Goal: Information Seeking & Learning: Learn about a topic

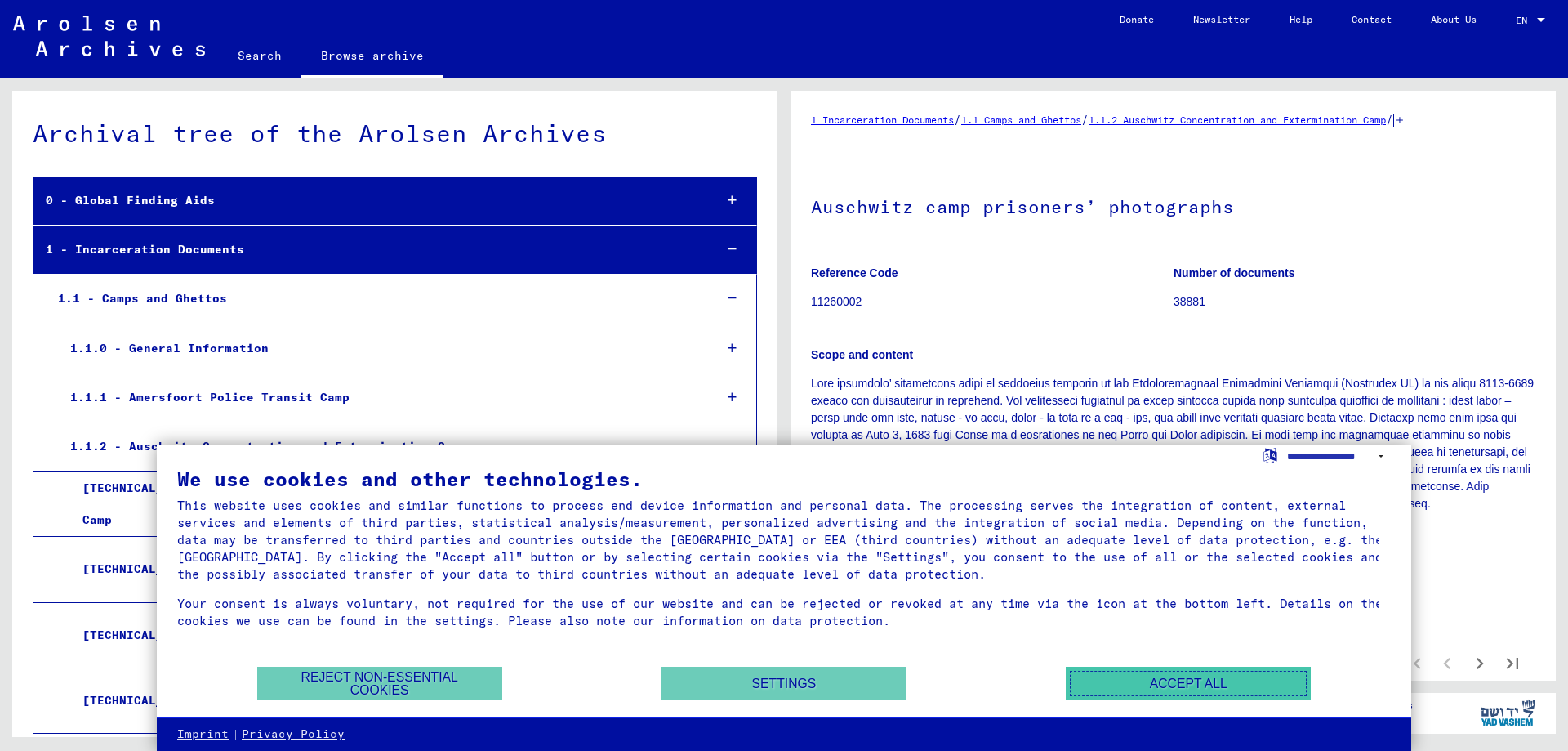
click at [1134, 685] on button "Accept all" at bounding box center [1188, 683] width 245 height 34
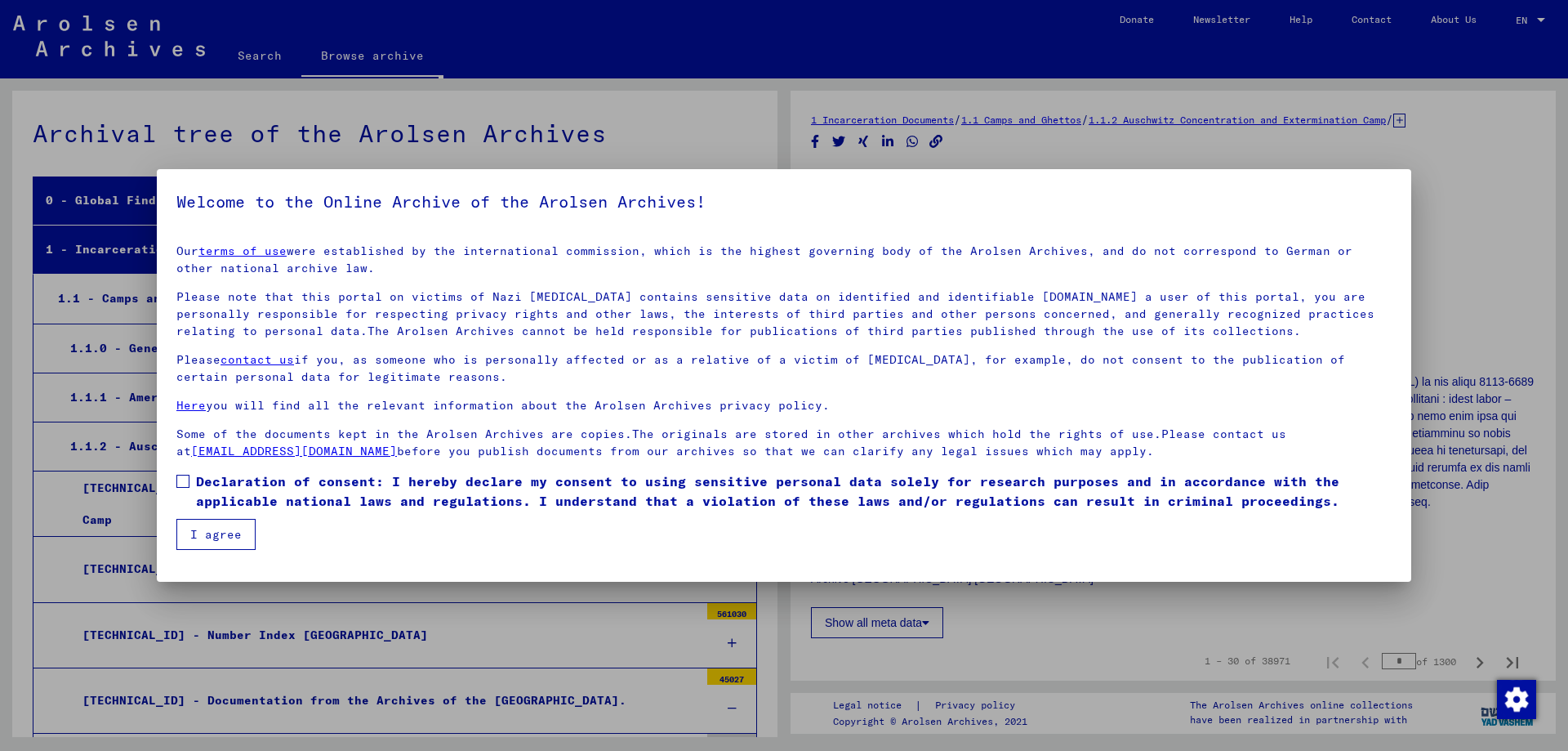
scroll to position [412, 0]
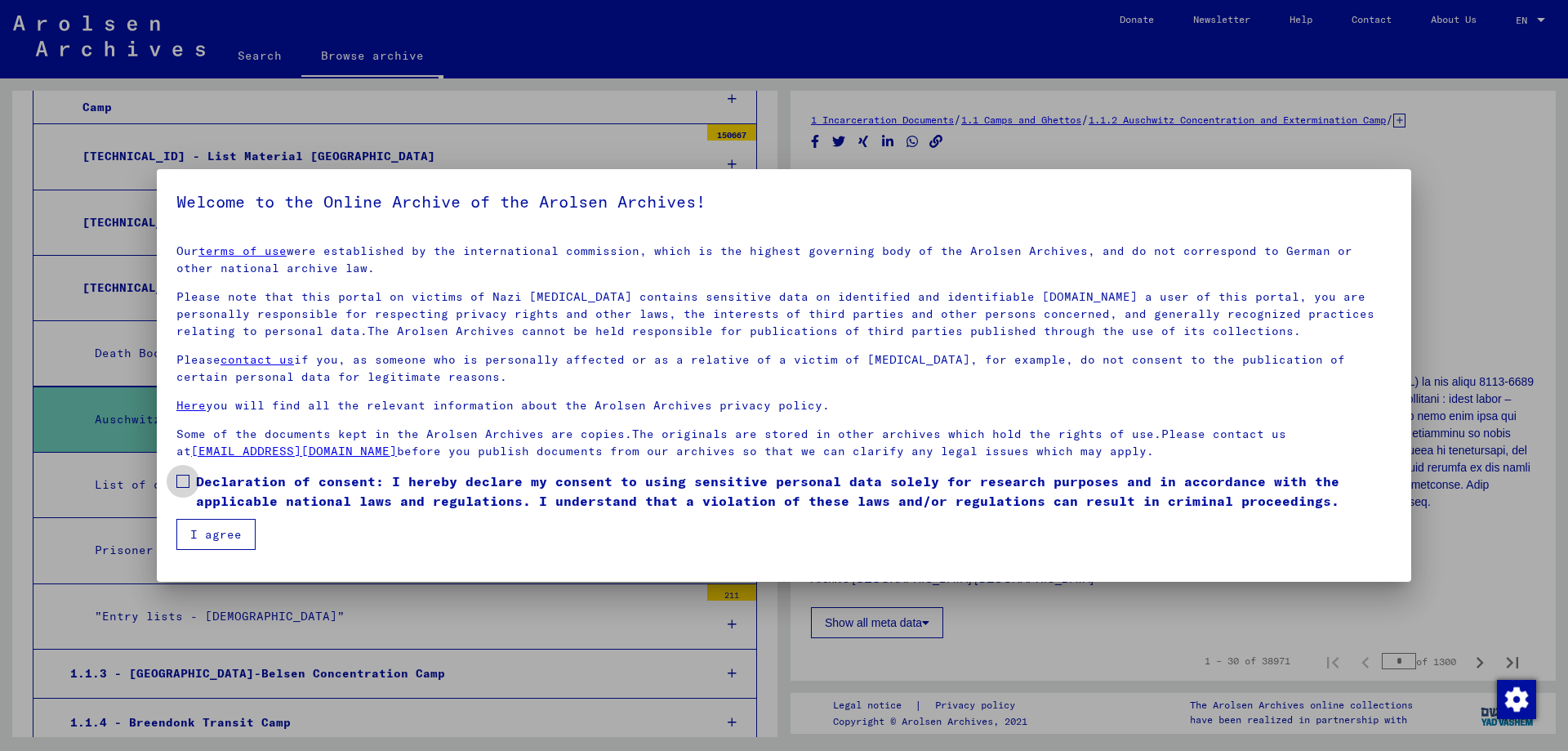
click at [191, 481] on label "Declaration of consent: I hereby declare my consent to using sensitive personal…" at bounding box center [784, 491] width 1215 height 39
click at [190, 539] on button "I agree" at bounding box center [216, 533] width 79 height 31
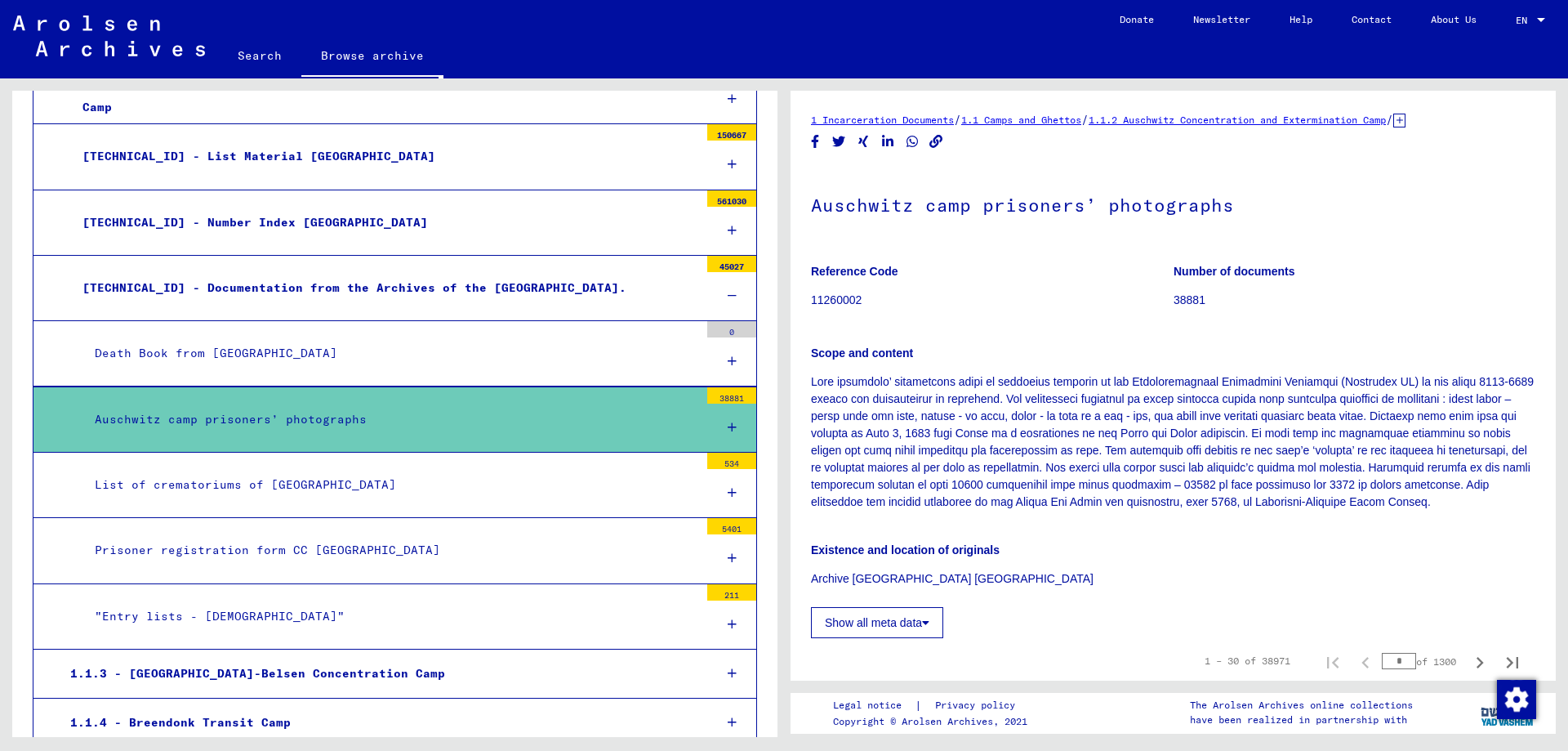
click at [716, 420] on div at bounding box center [732, 427] width 49 height 48
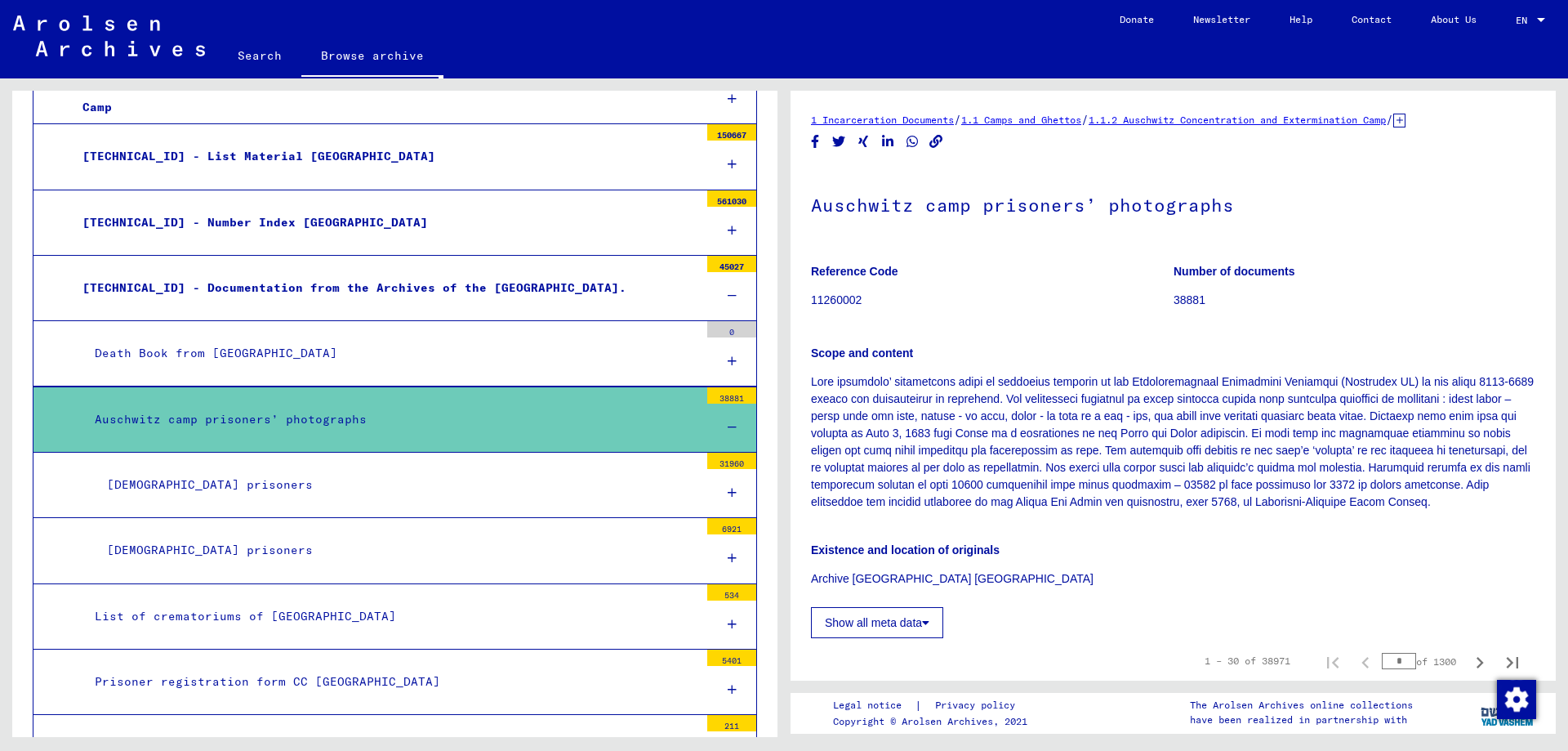
click at [133, 544] on div "[DEMOGRAPHIC_DATA] prisoners" at bounding box center [397, 550] width 605 height 32
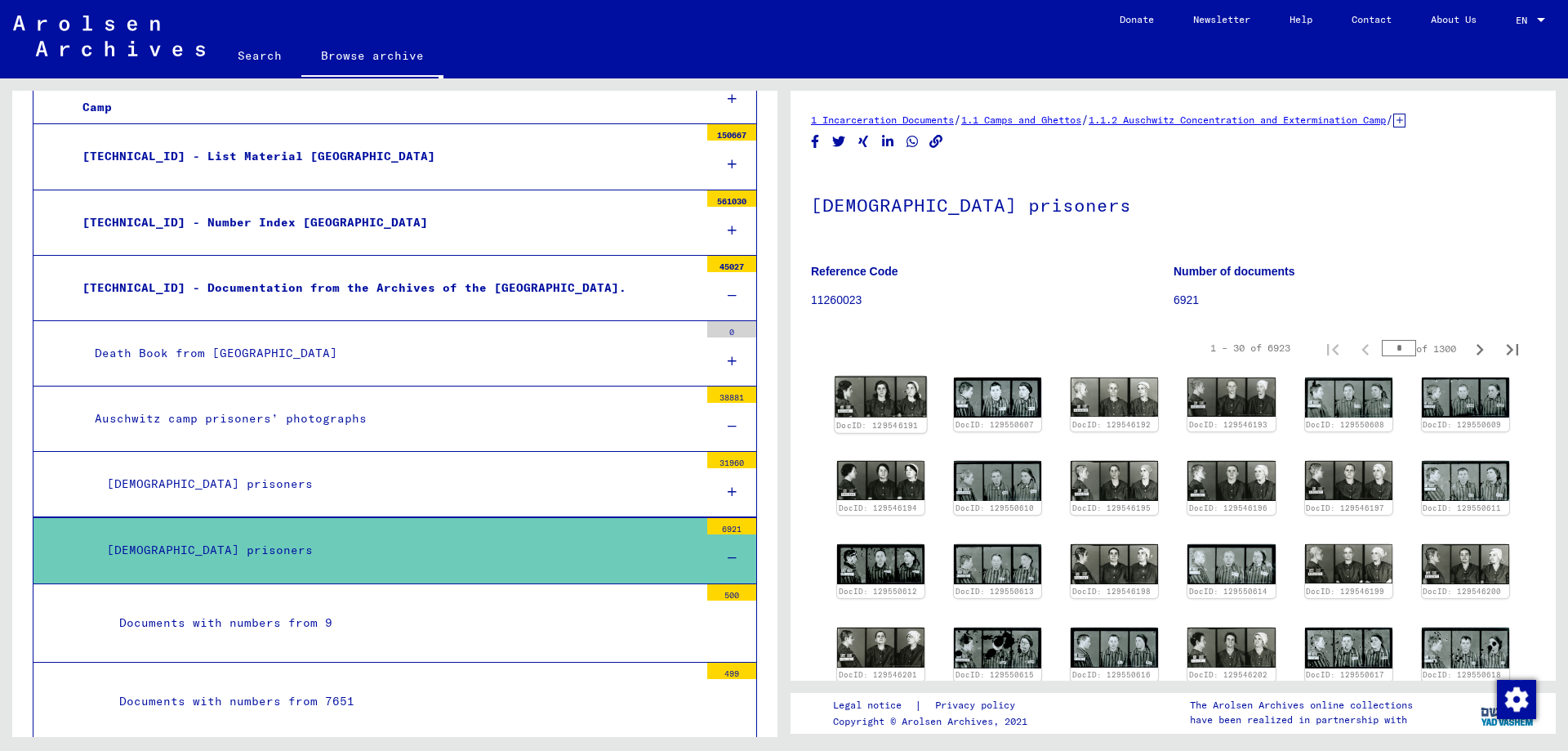
click at [884, 394] on img at bounding box center [881, 397] width 92 height 42
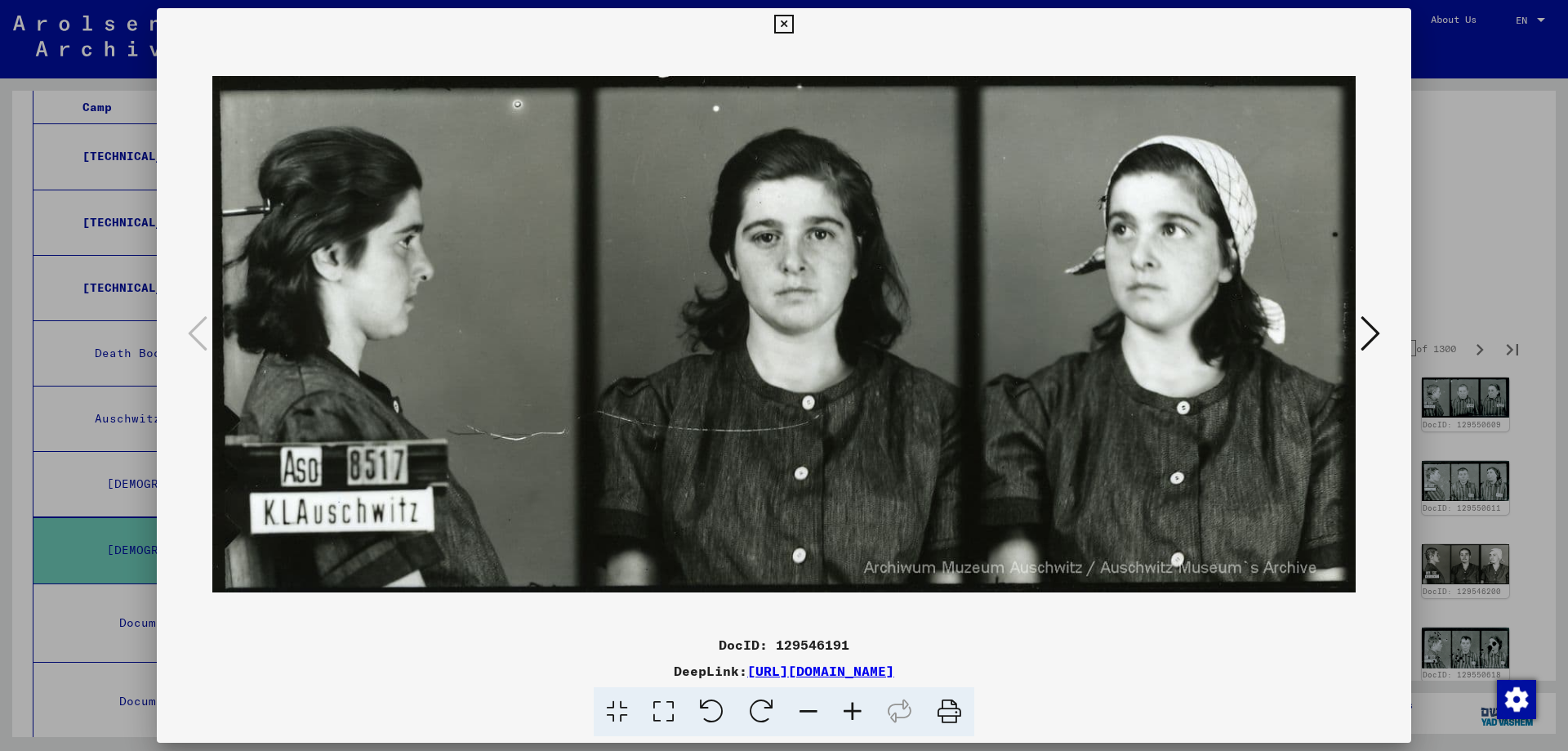
click at [1365, 329] on icon at bounding box center [1370, 333] width 19 height 39
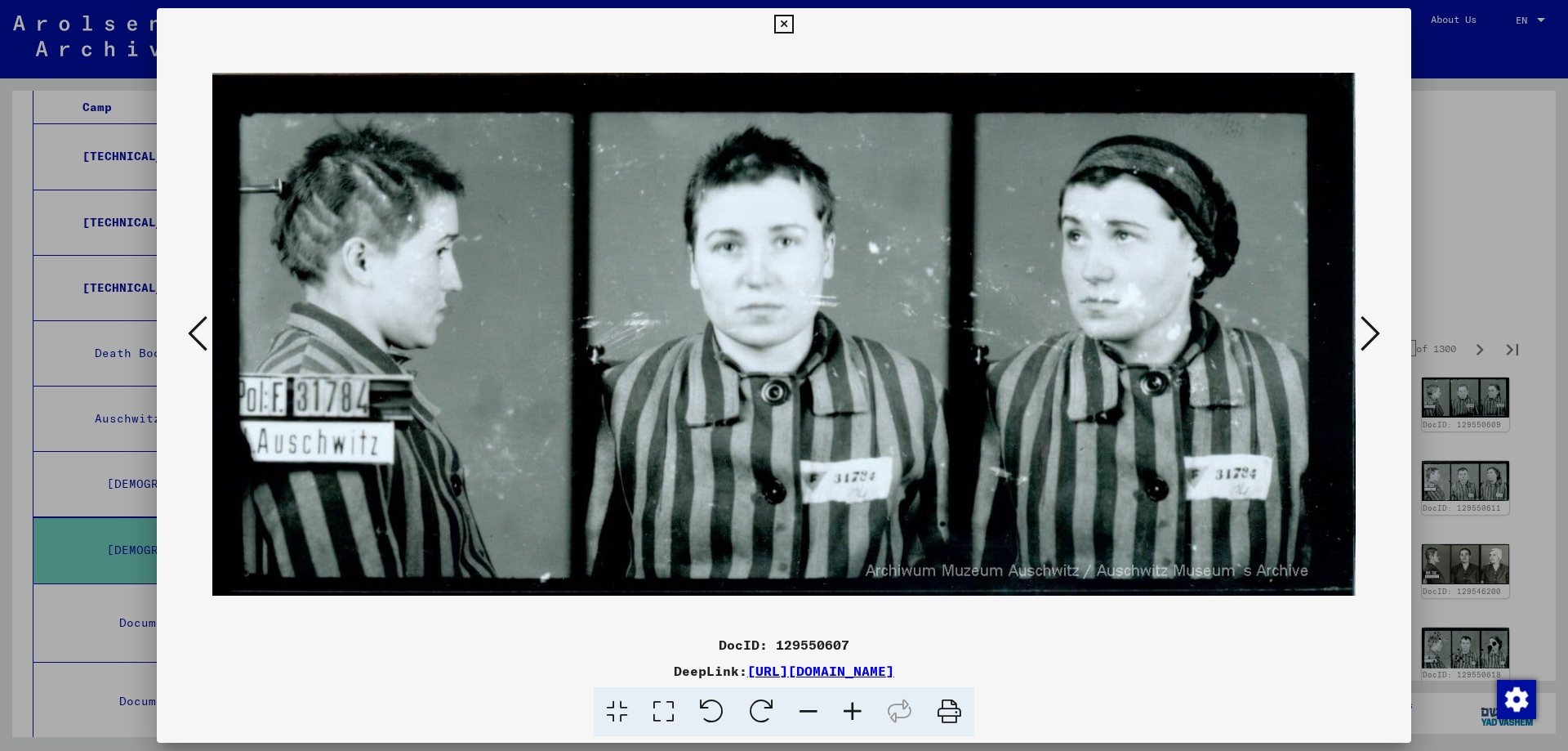
click at [1365, 329] on icon at bounding box center [1370, 333] width 19 height 39
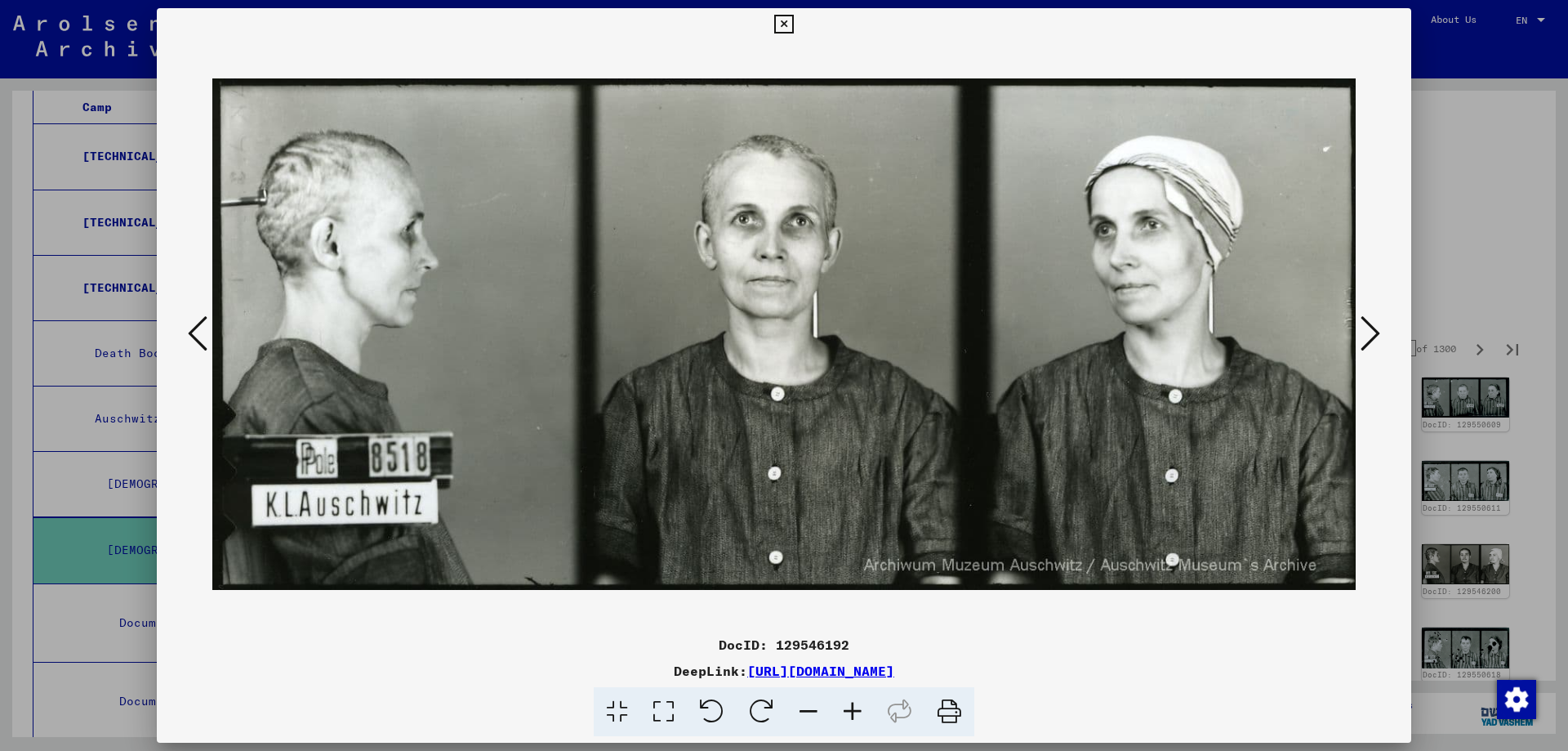
click at [1365, 329] on icon at bounding box center [1370, 333] width 19 height 39
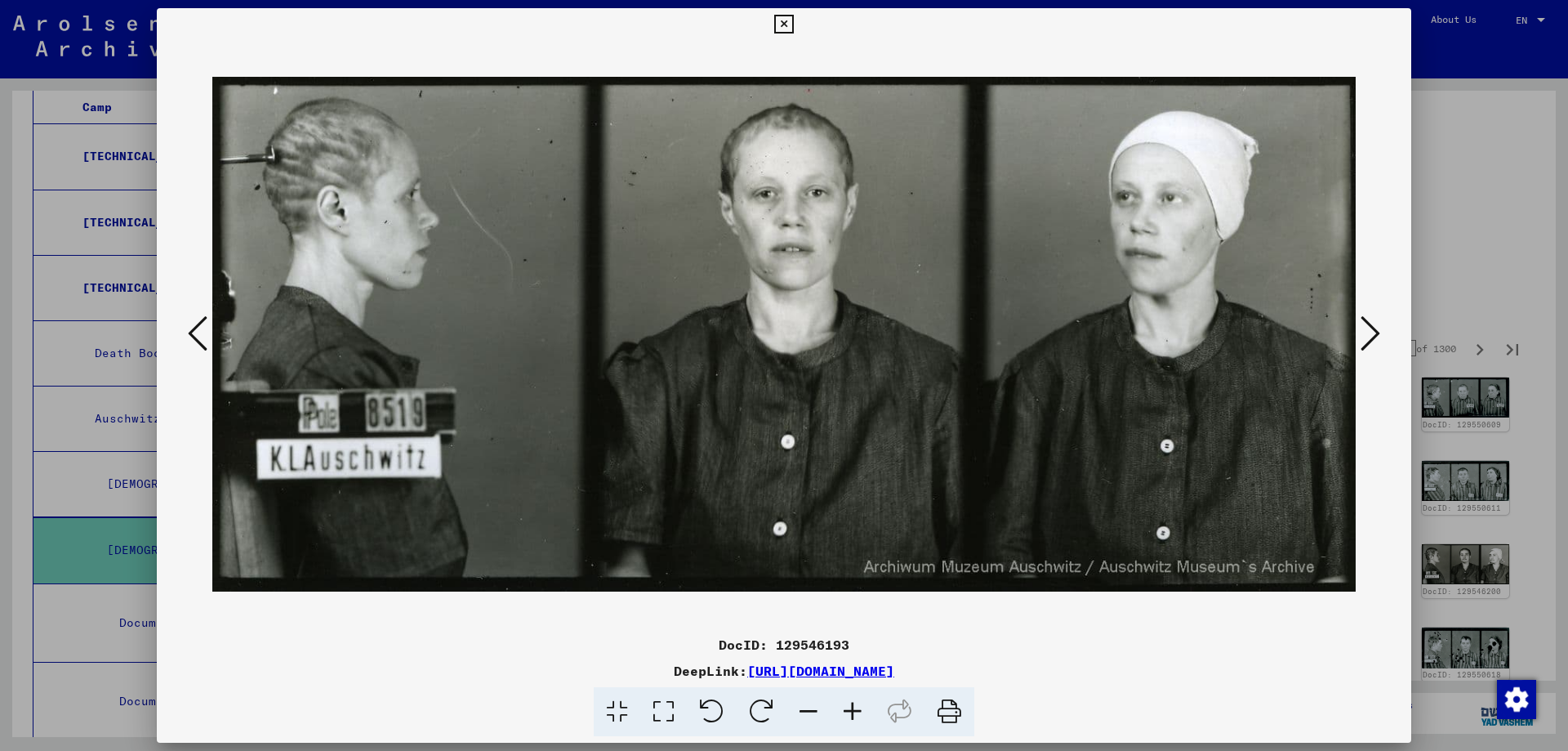
click at [1365, 329] on icon at bounding box center [1370, 333] width 19 height 39
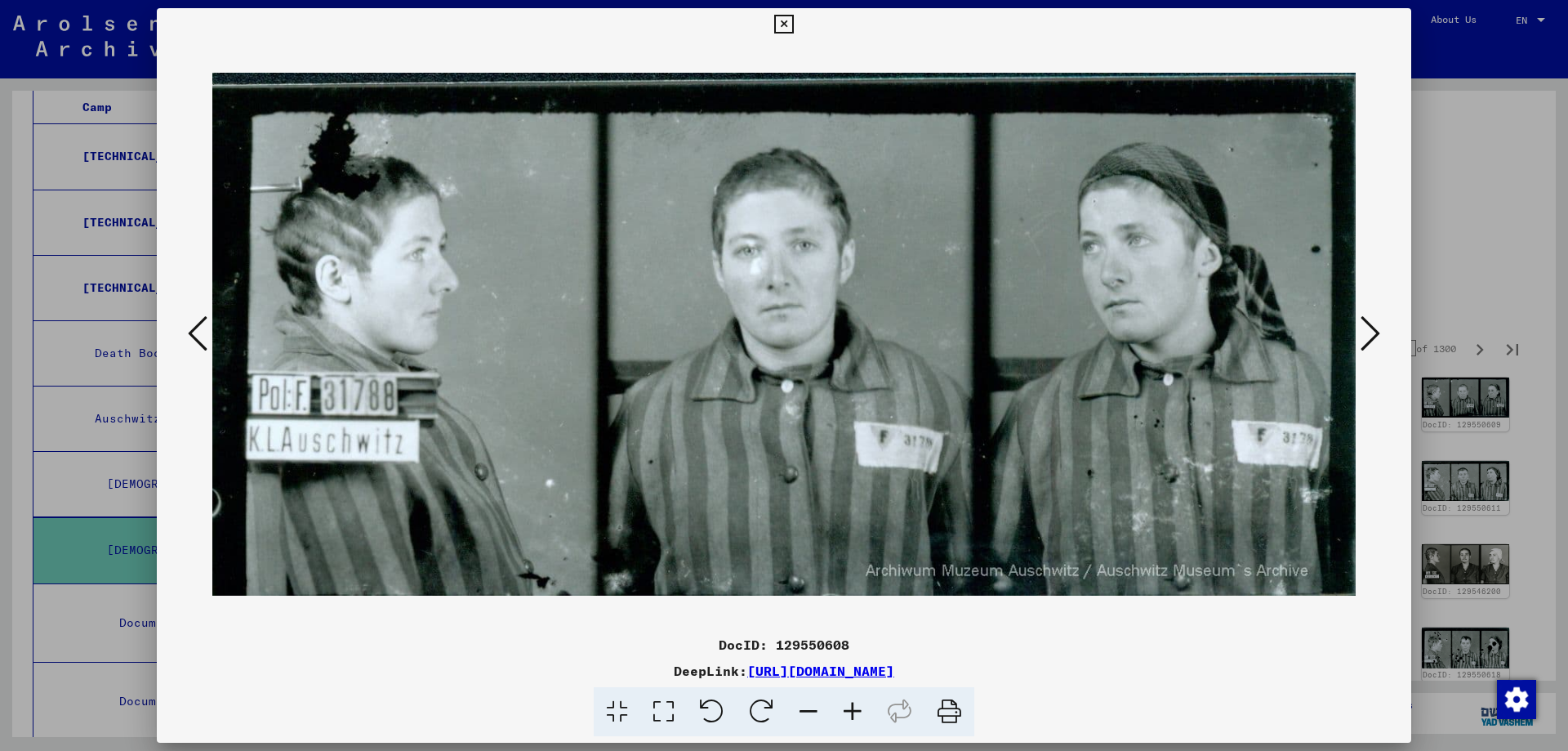
click at [1365, 329] on icon at bounding box center [1370, 333] width 19 height 39
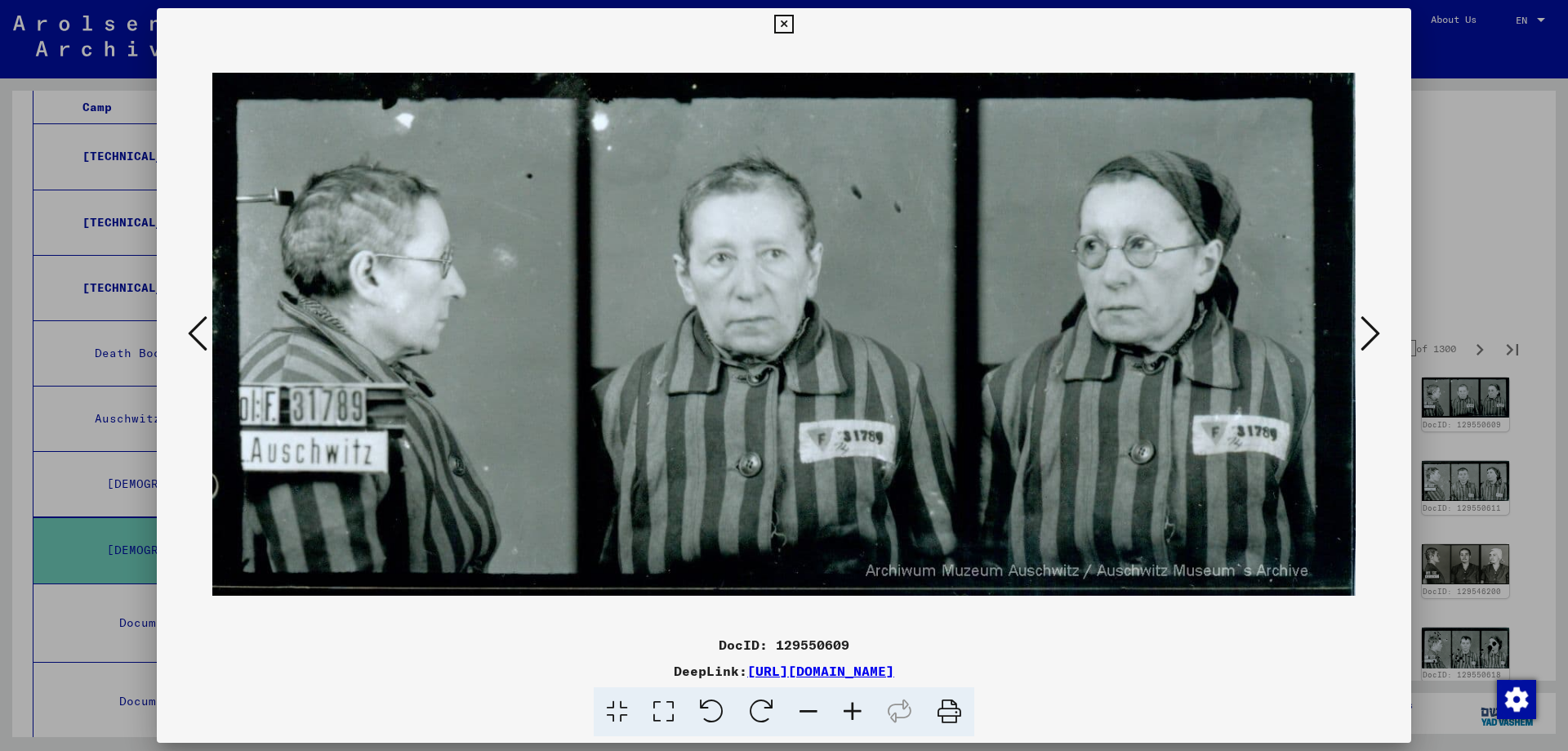
click at [1365, 329] on icon at bounding box center [1370, 333] width 19 height 39
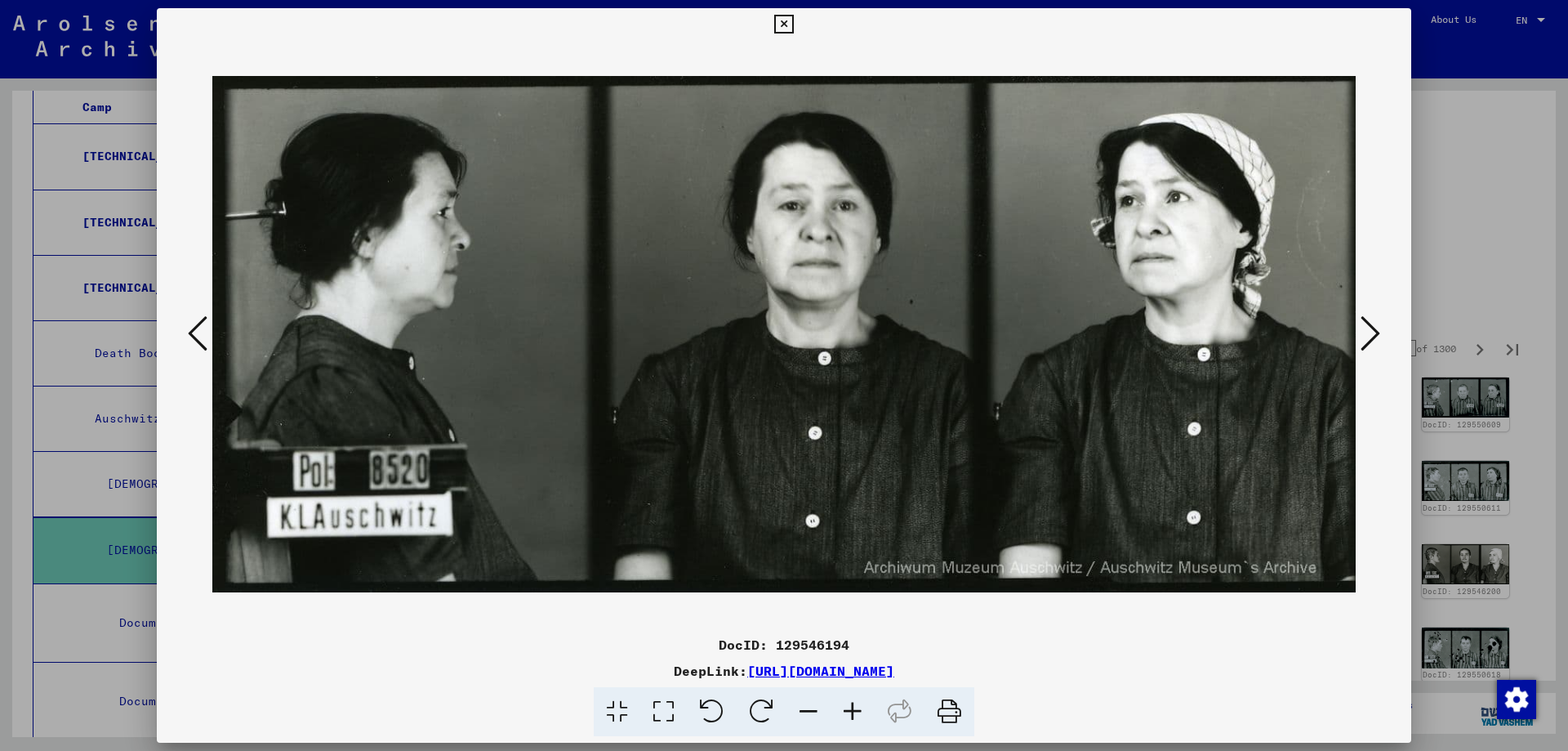
click at [1365, 329] on icon at bounding box center [1370, 333] width 19 height 39
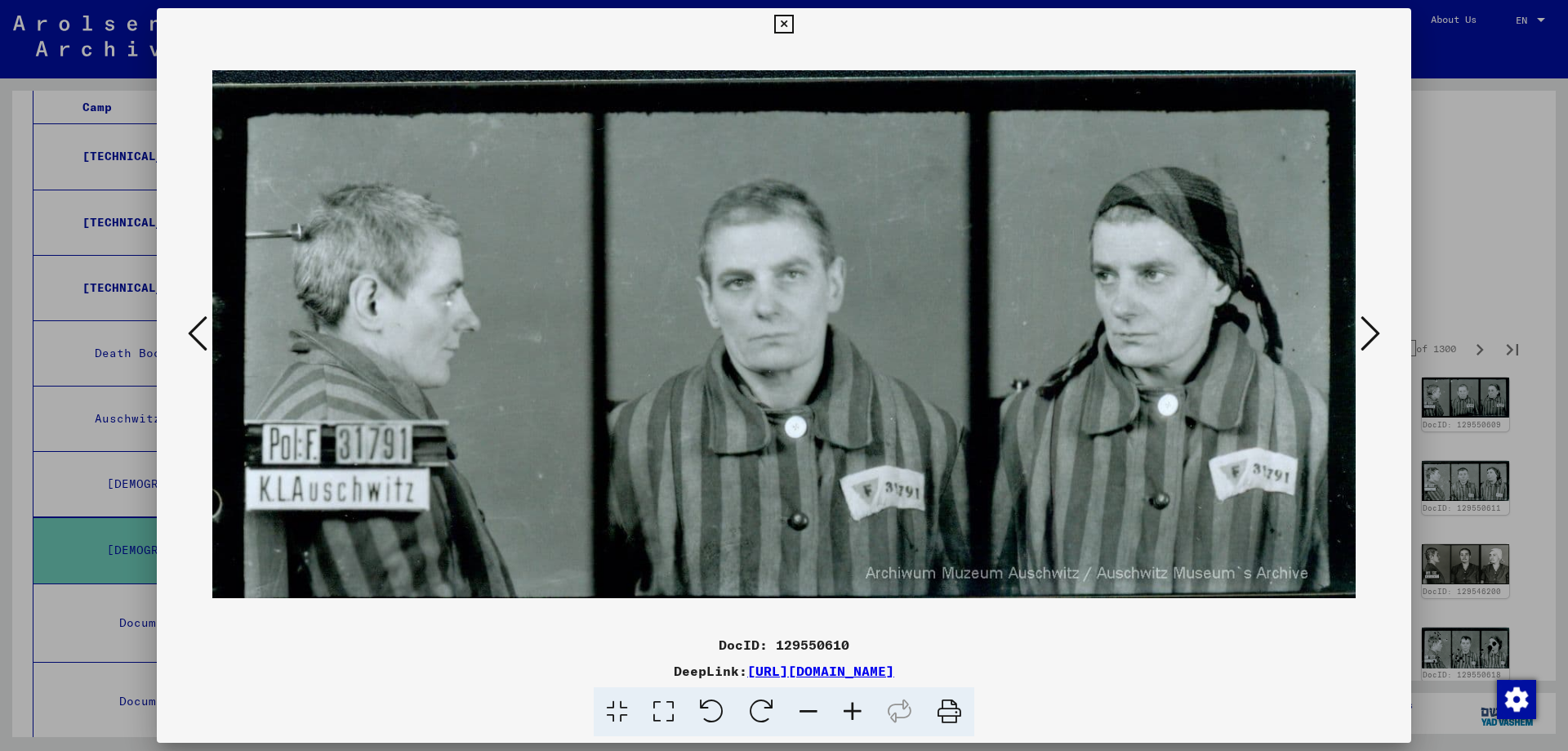
click at [1365, 329] on icon at bounding box center [1370, 333] width 19 height 39
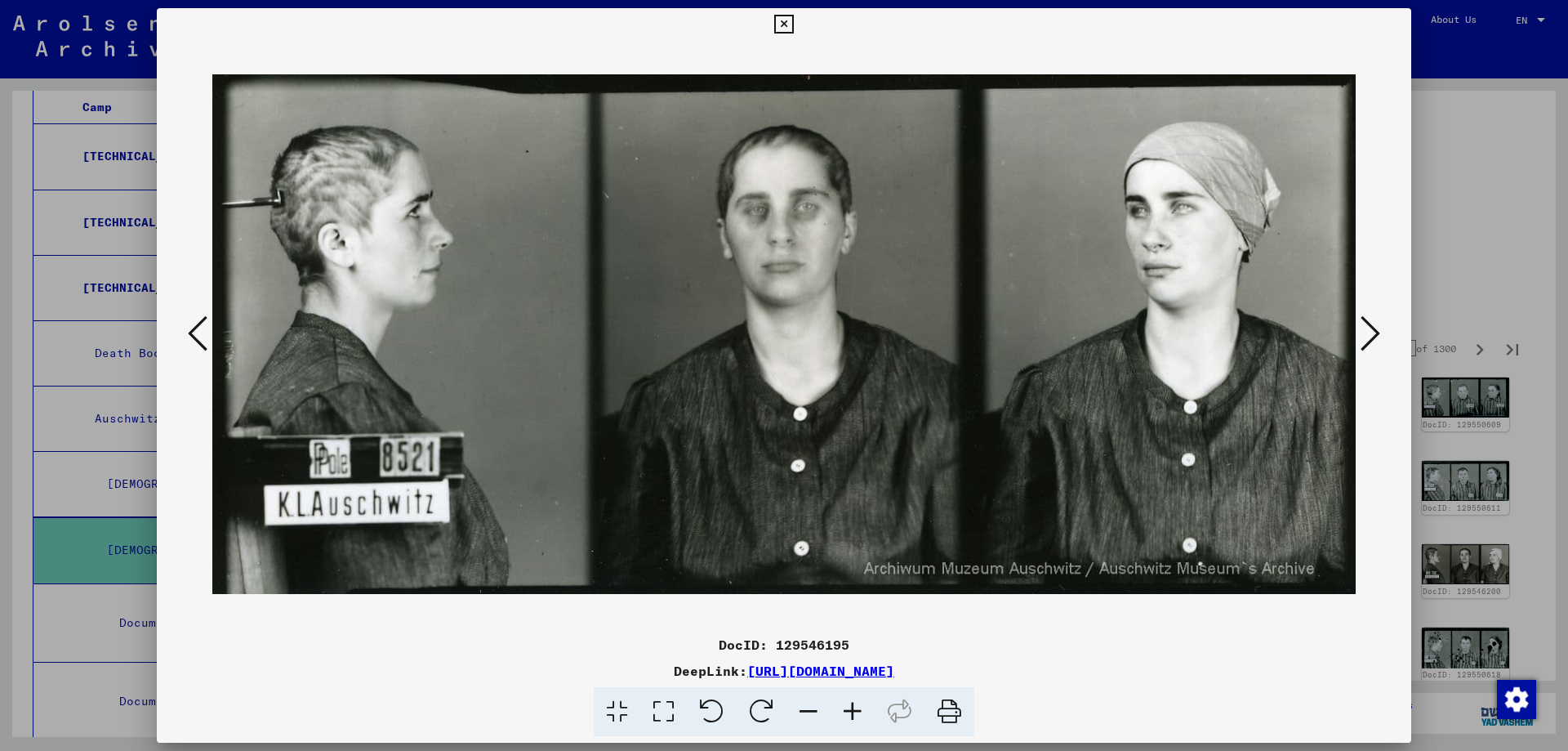
click at [1365, 329] on icon at bounding box center [1370, 333] width 19 height 39
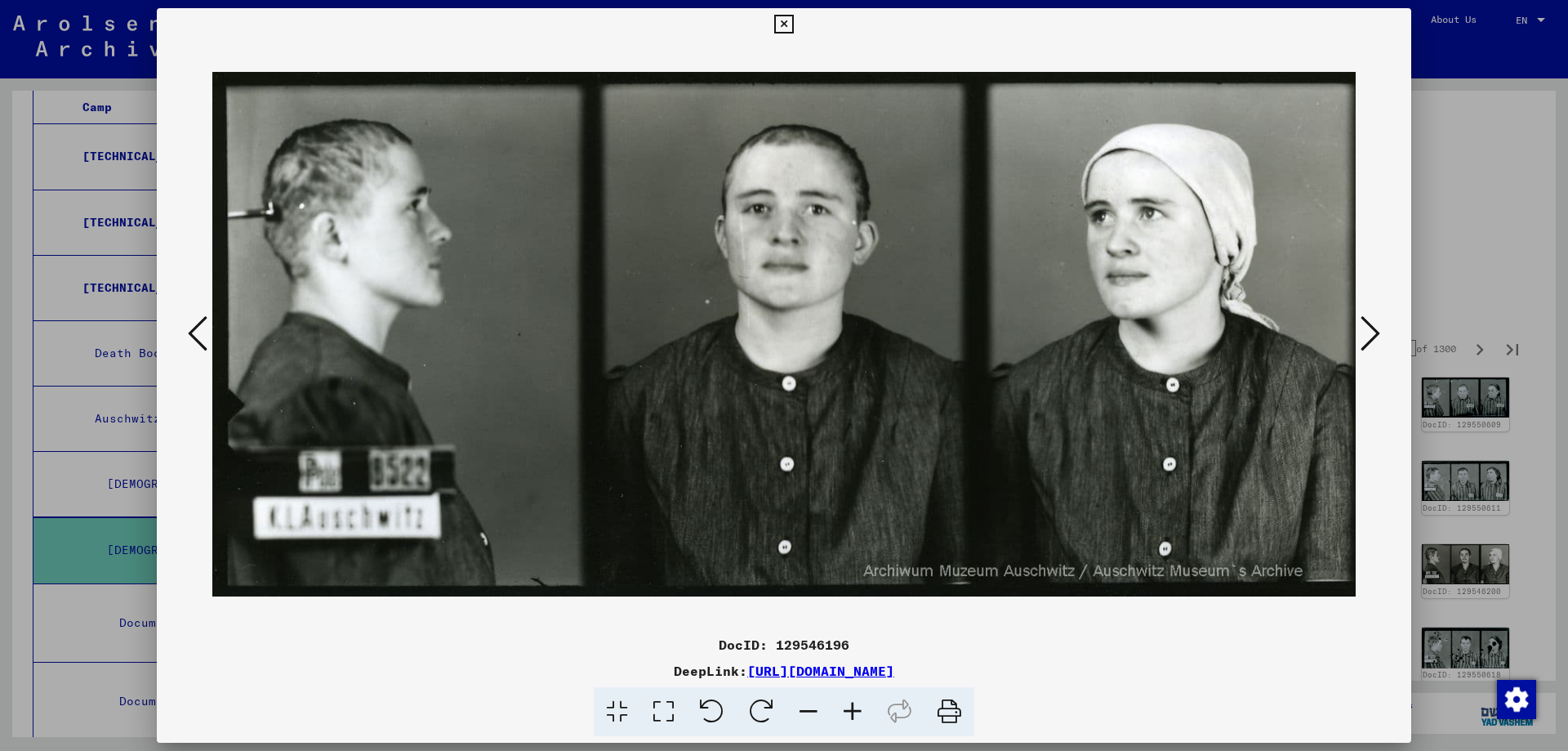
click at [1365, 329] on icon at bounding box center [1370, 333] width 19 height 39
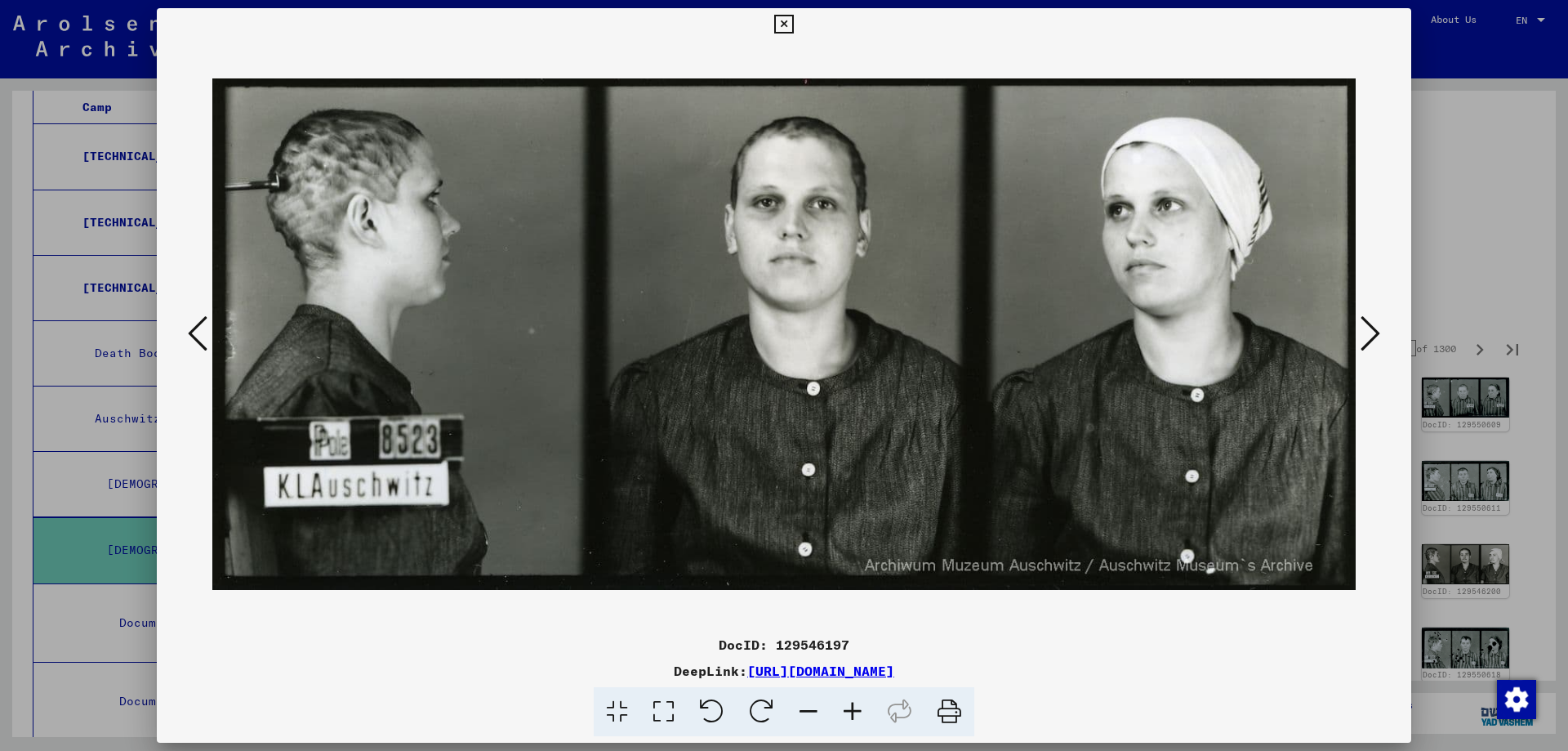
click at [1365, 329] on icon at bounding box center [1370, 333] width 19 height 39
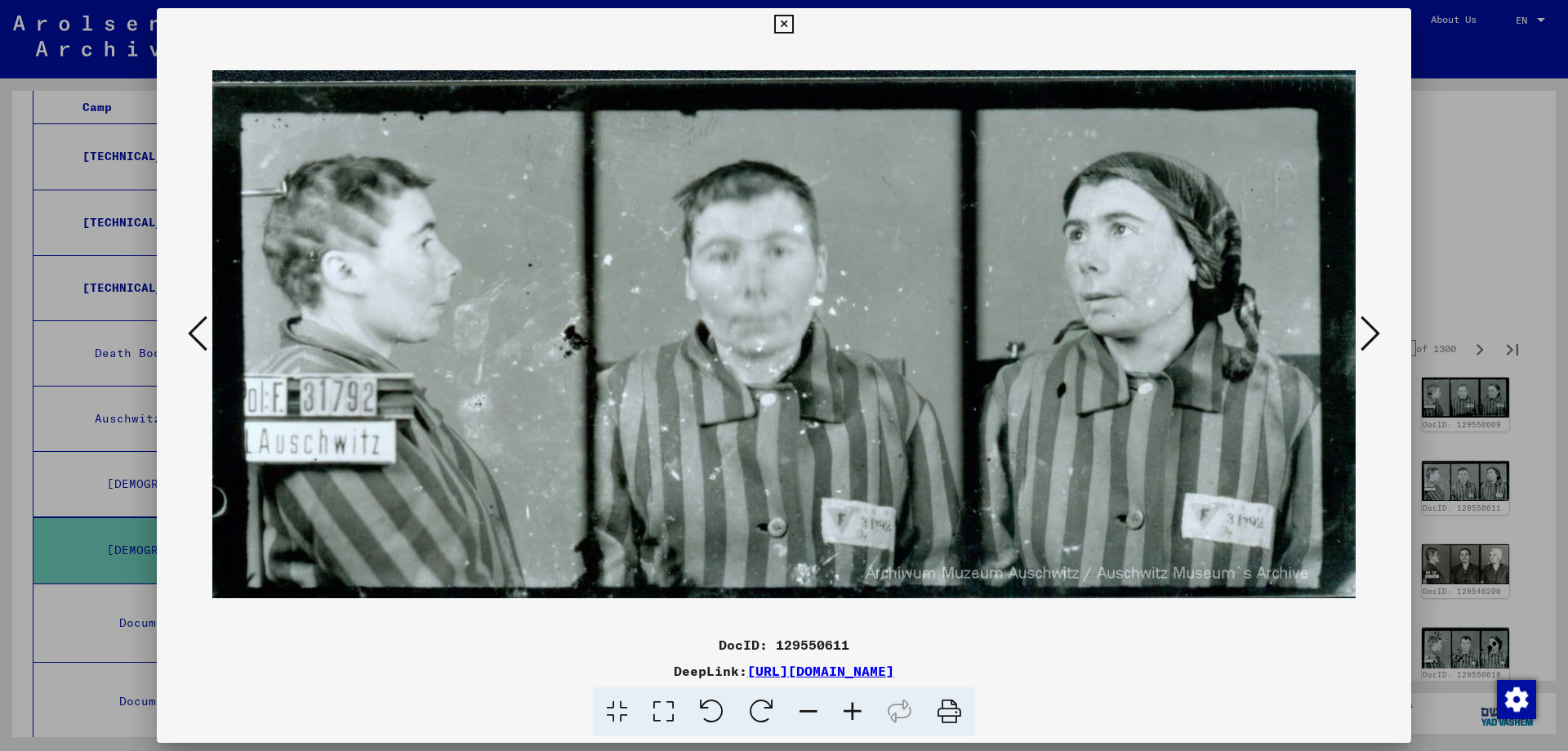
click at [1365, 329] on icon at bounding box center [1370, 333] width 19 height 39
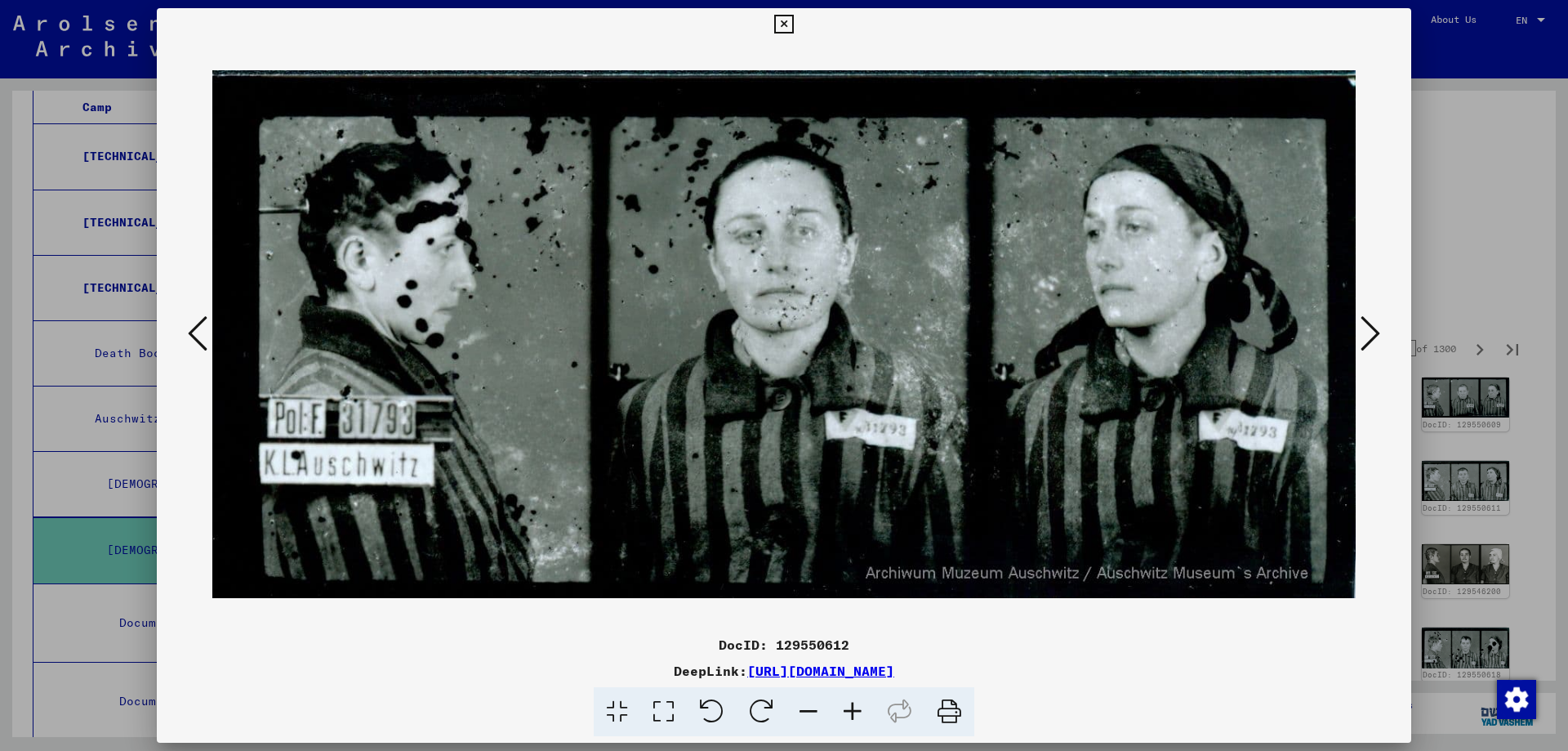
click at [1365, 329] on icon at bounding box center [1370, 333] width 19 height 39
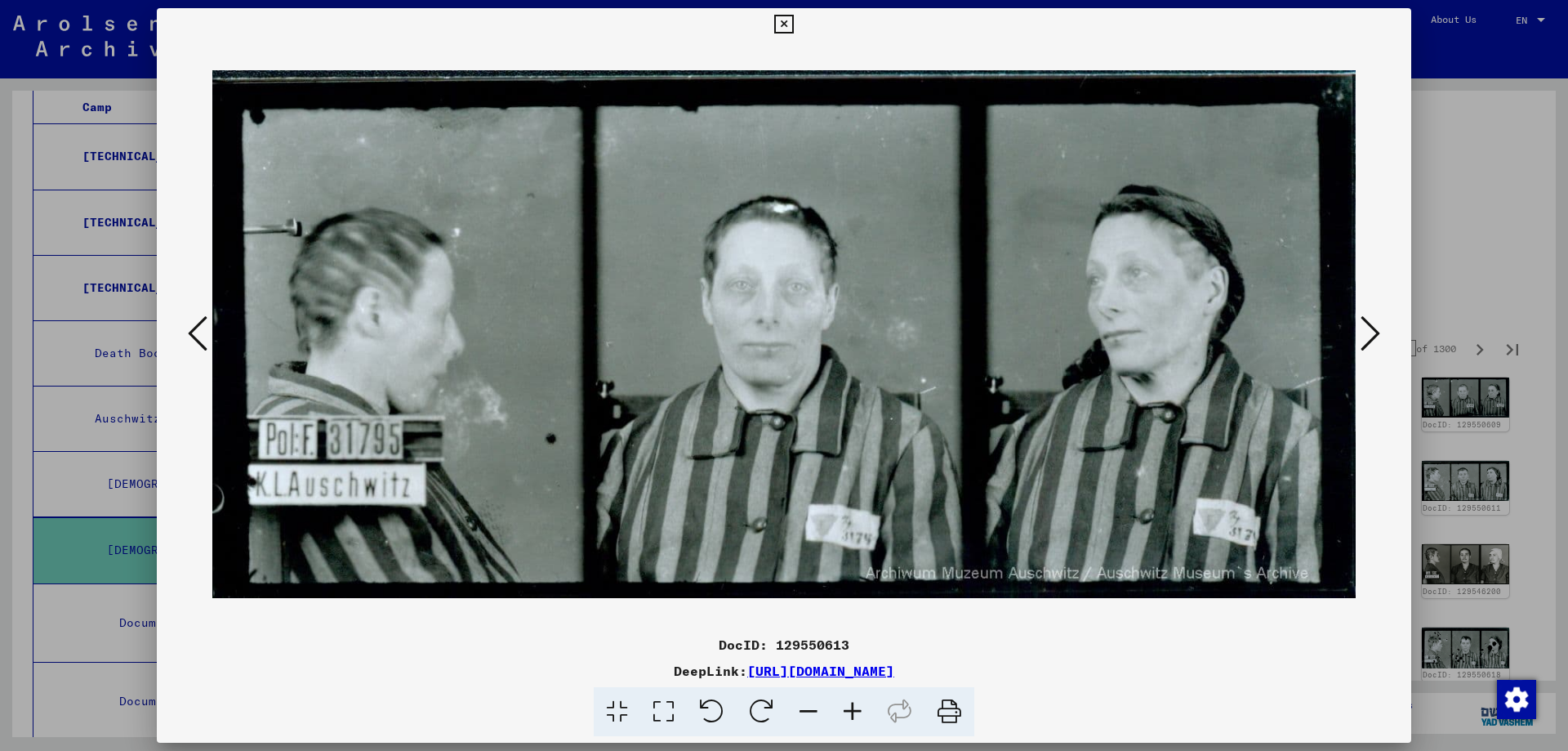
click at [1365, 329] on icon at bounding box center [1370, 333] width 19 height 39
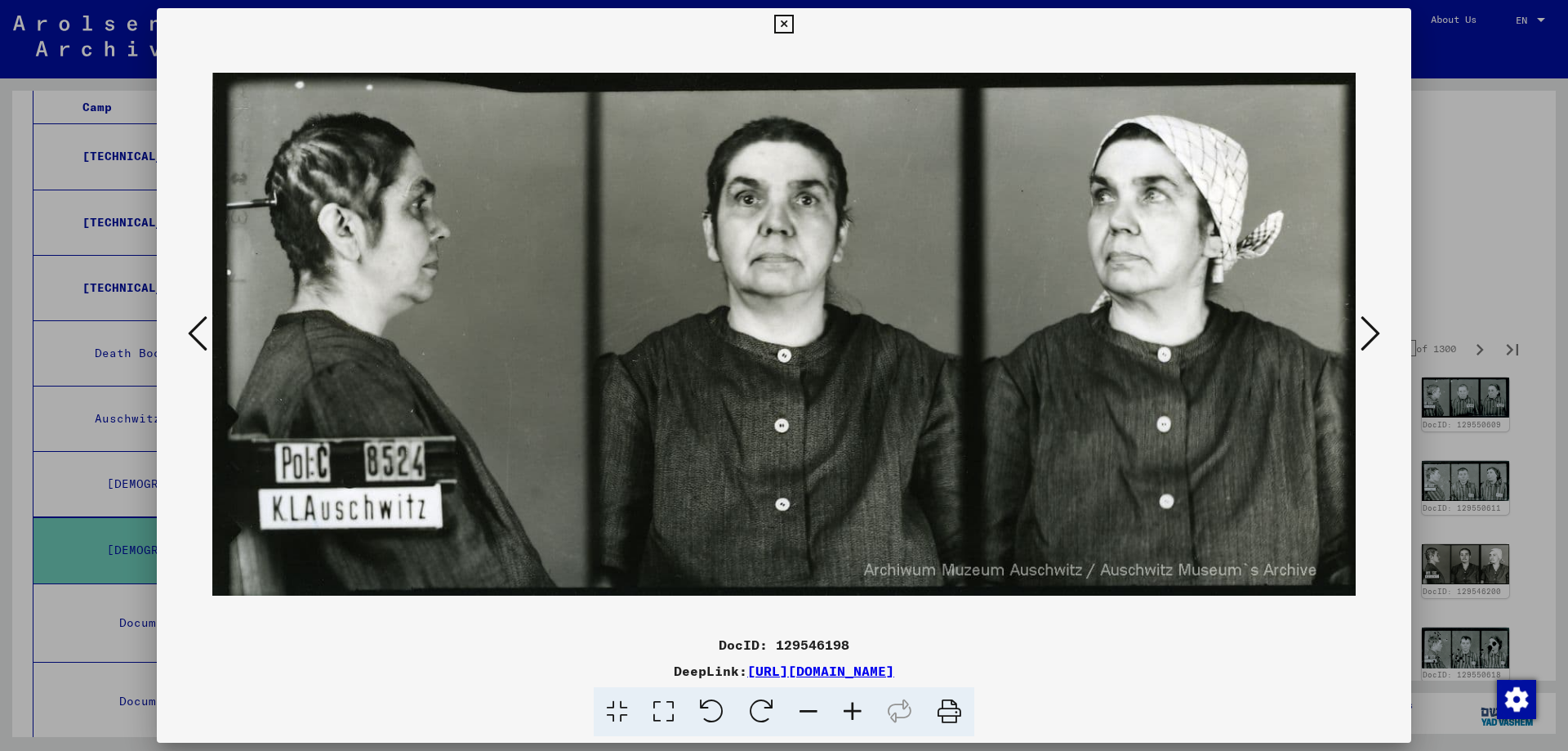
click at [1365, 329] on icon at bounding box center [1370, 333] width 19 height 39
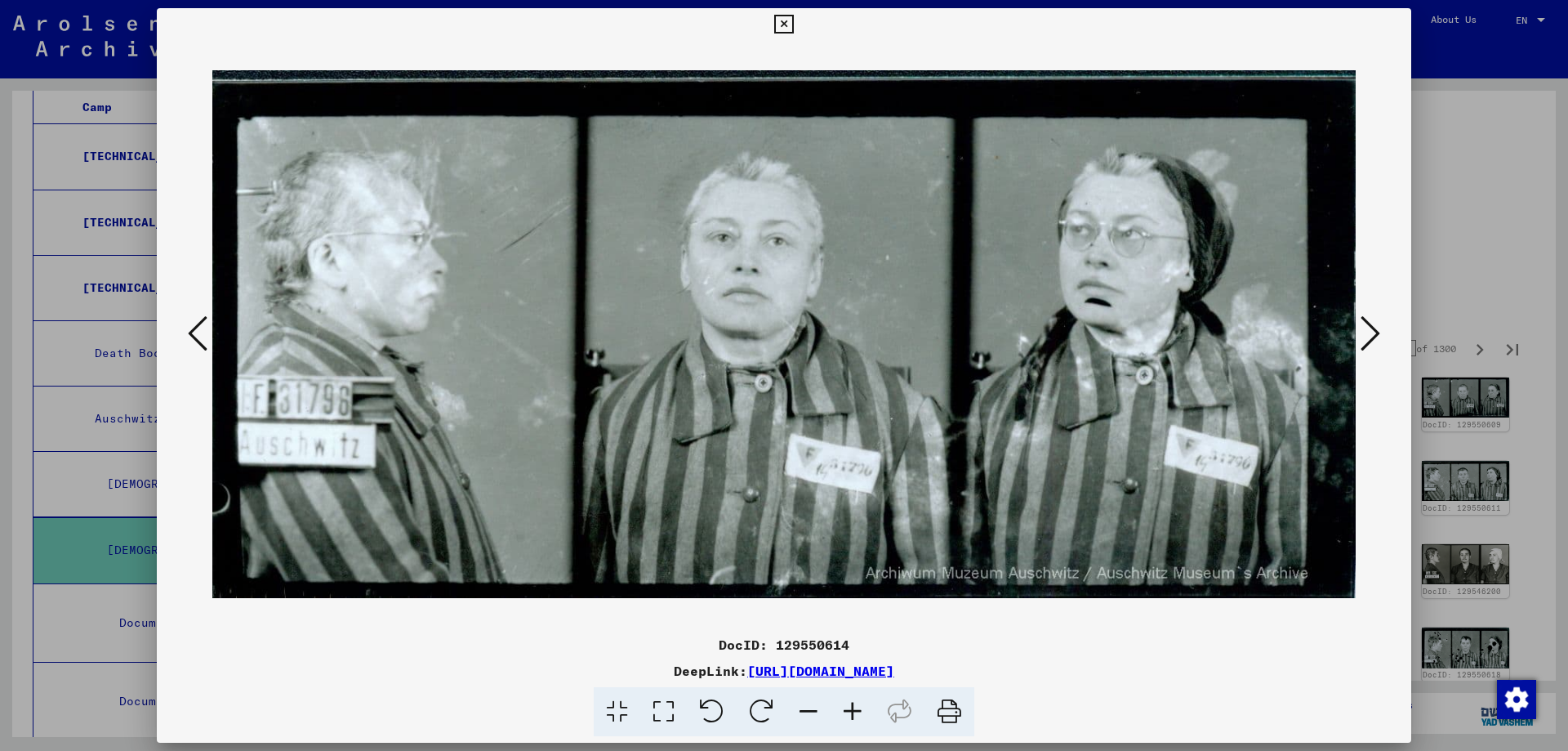
click at [1365, 329] on icon at bounding box center [1370, 333] width 19 height 39
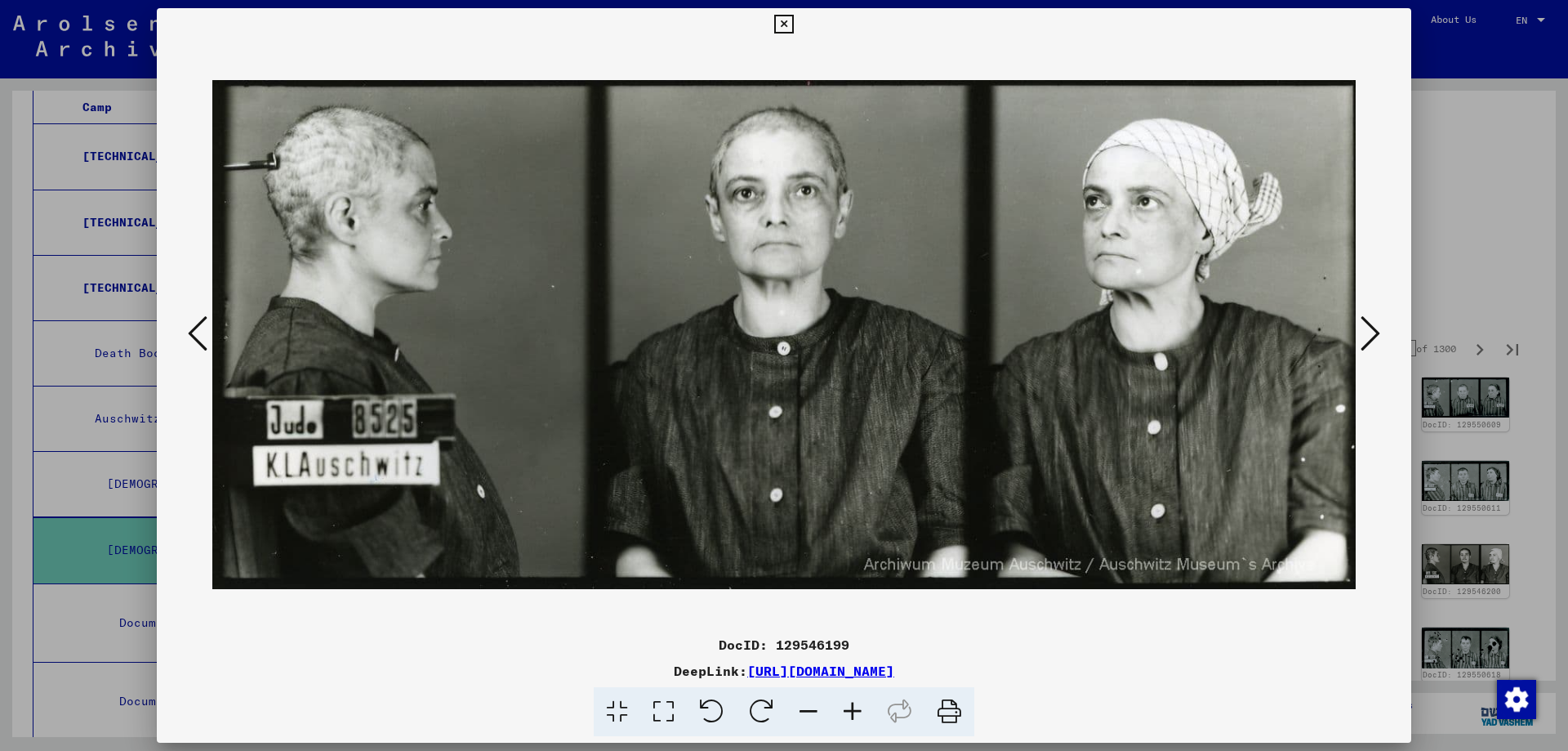
click at [1365, 329] on icon at bounding box center [1370, 333] width 19 height 39
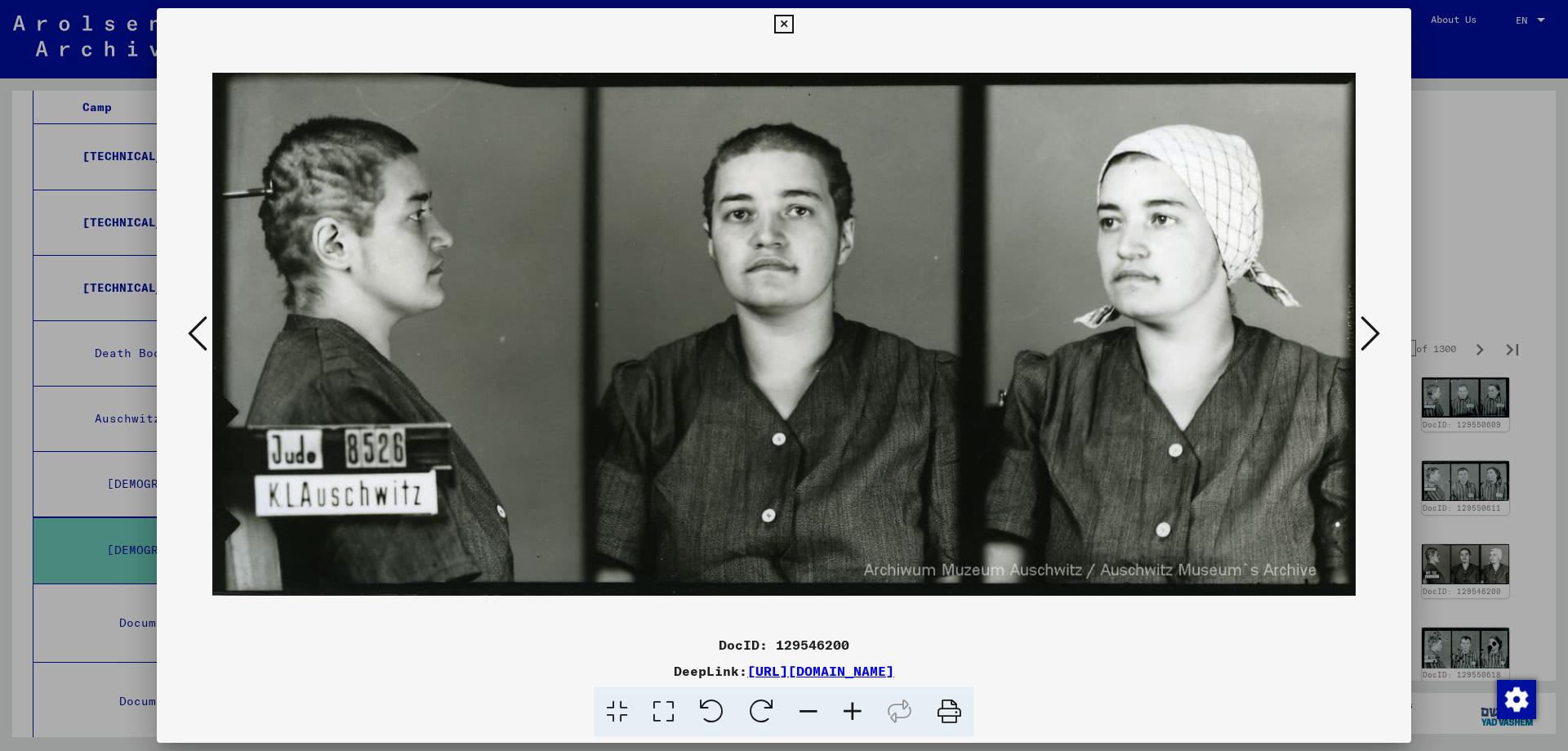
click at [1365, 329] on icon at bounding box center [1370, 333] width 19 height 39
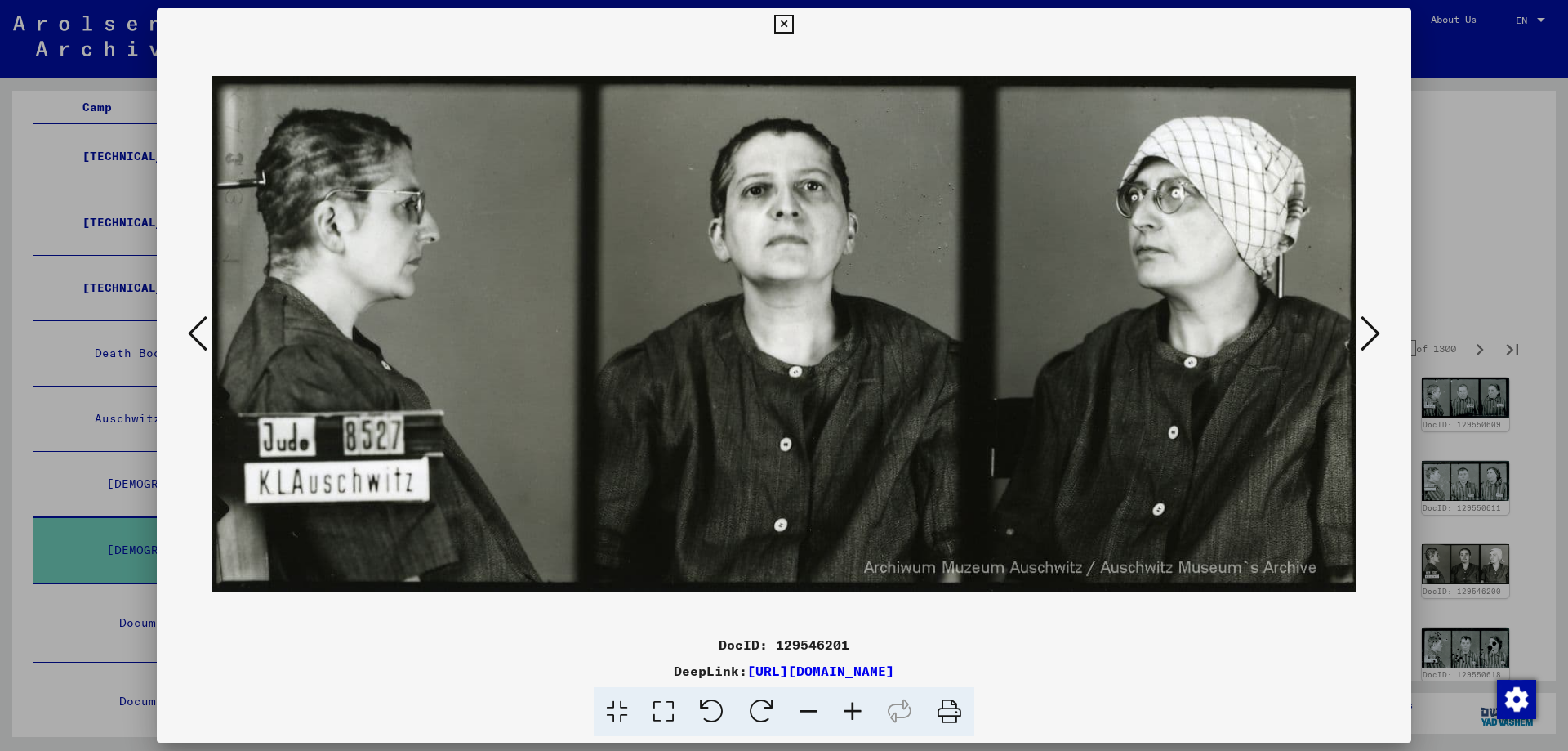
click at [1365, 329] on icon at bounding box center [1370, 333] width 19 height 39
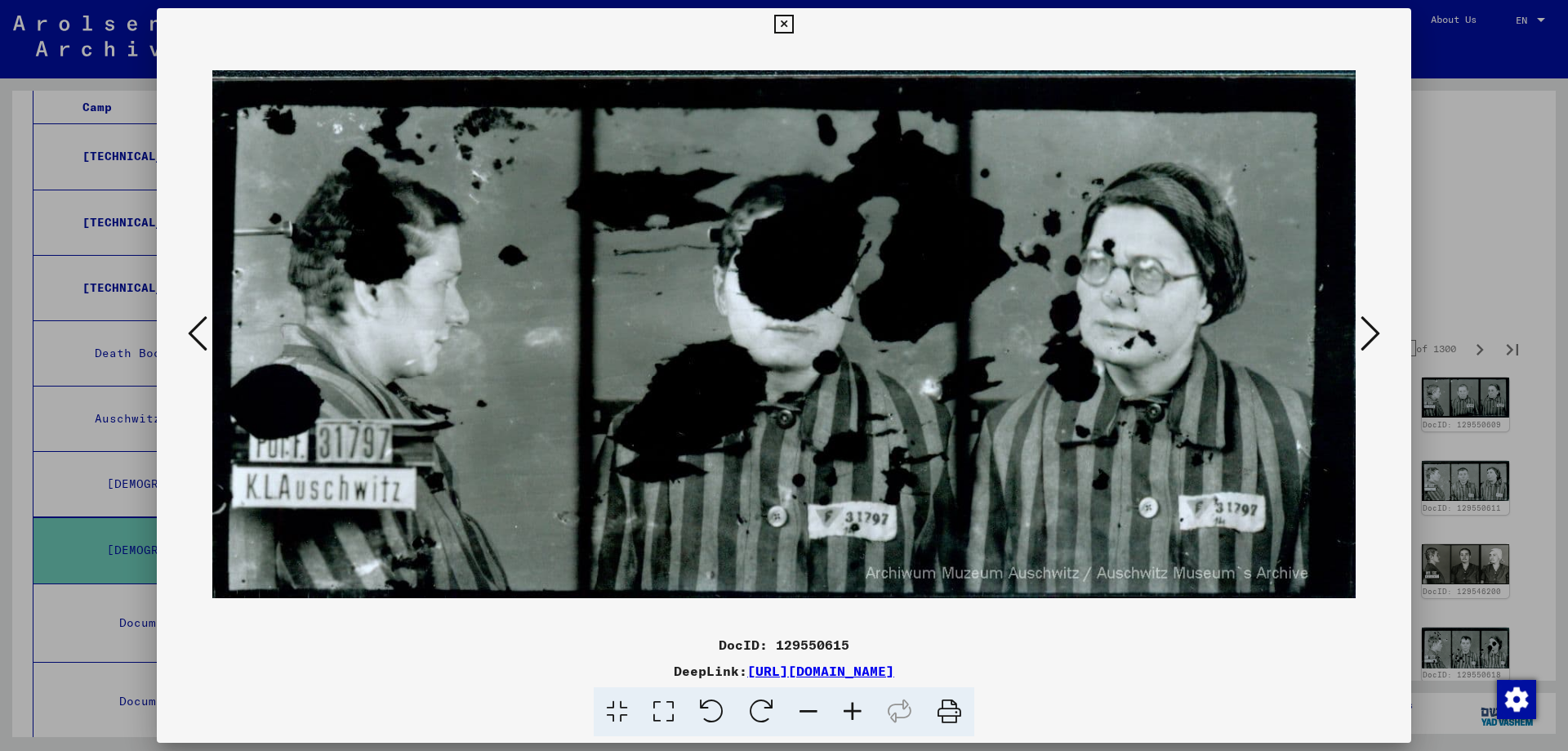
click at [1365, 329] on icon at bounding box center [1370, 333] width 19 height 39
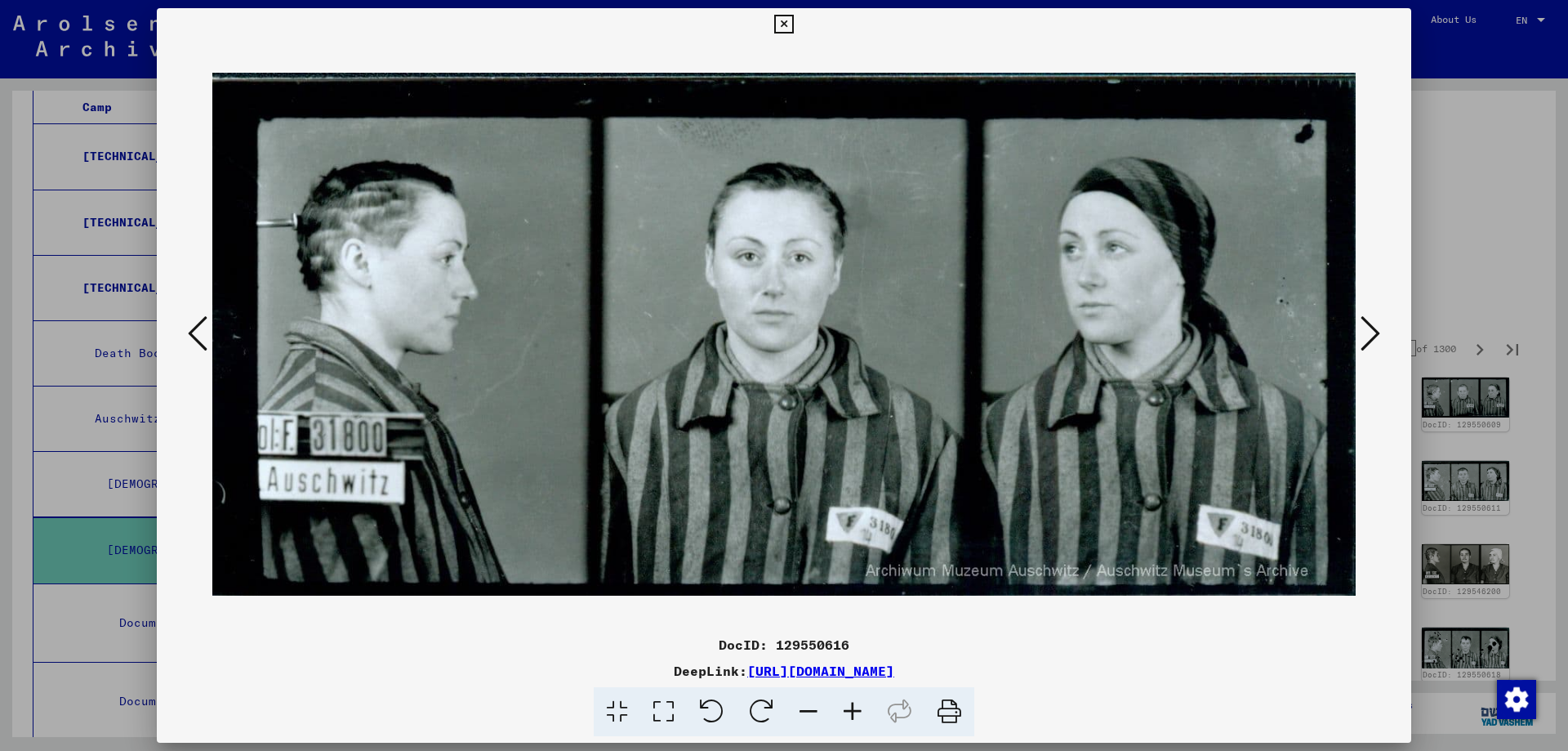
click at [1365, 329] on icon at bounding box center [1370, 333] width 19 height 39
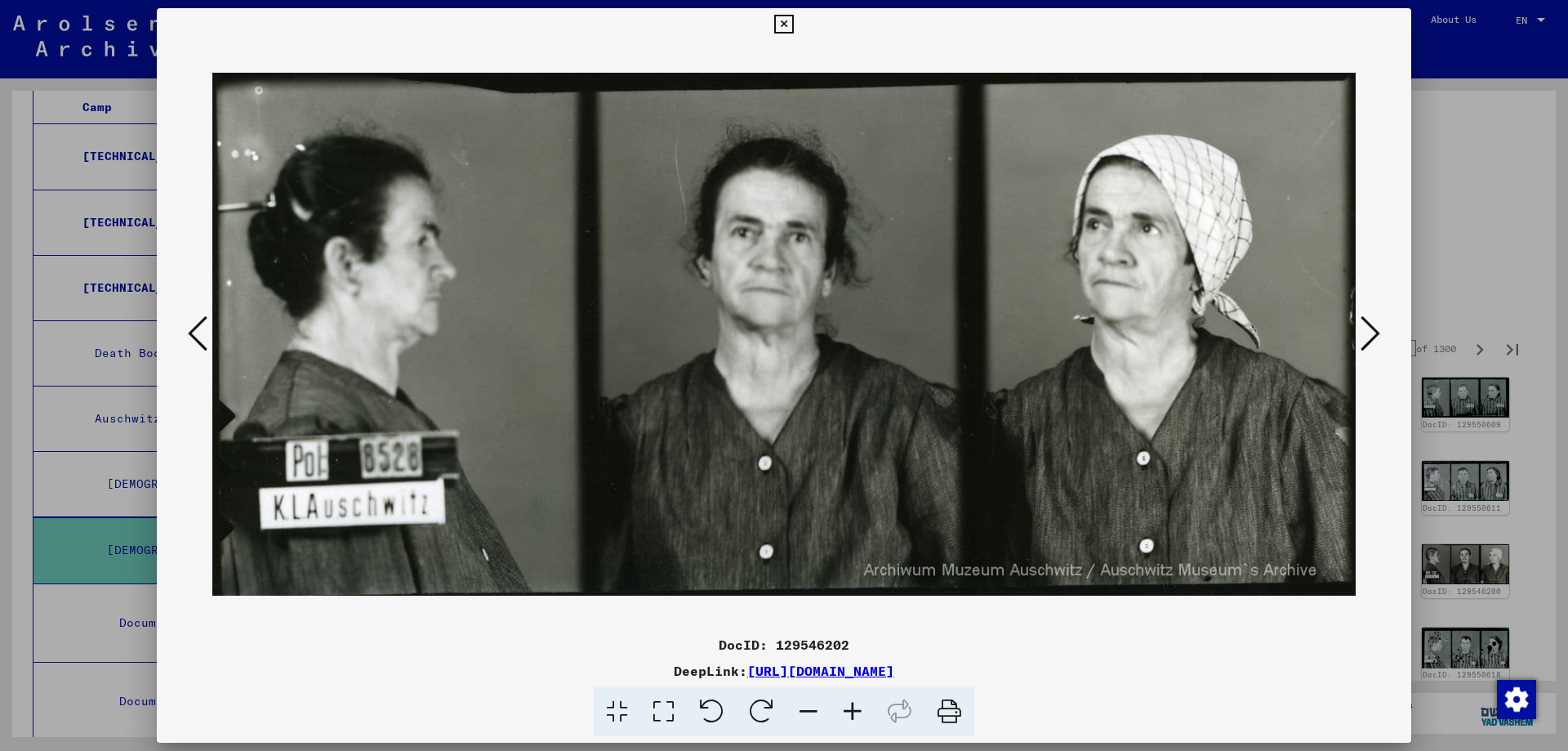
click at [1365, 329] on icon at bounding box center [1370, 333] width 19 height 39
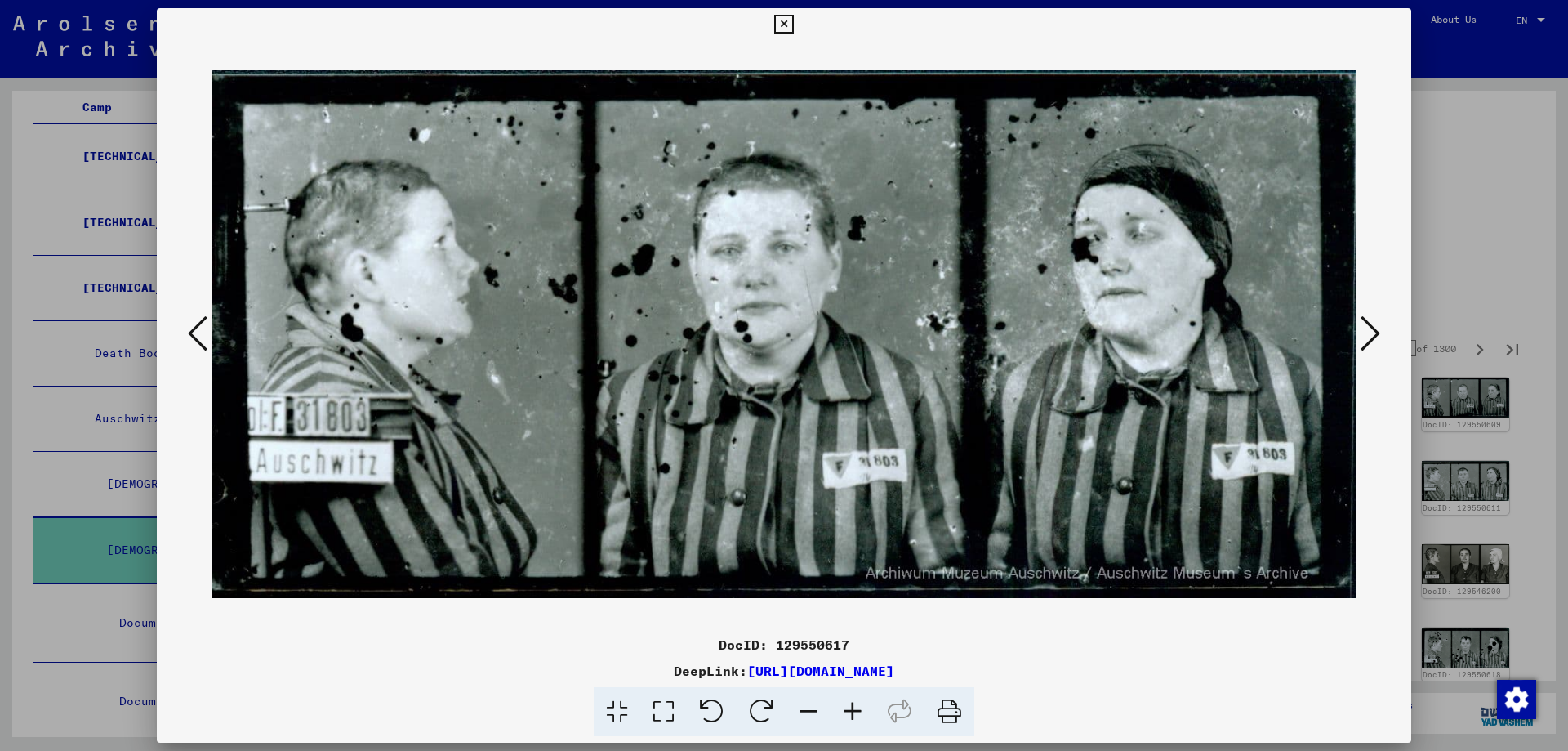
click at [1365, 329] on icon at bounding box center [1370, 333] width 19 height 39
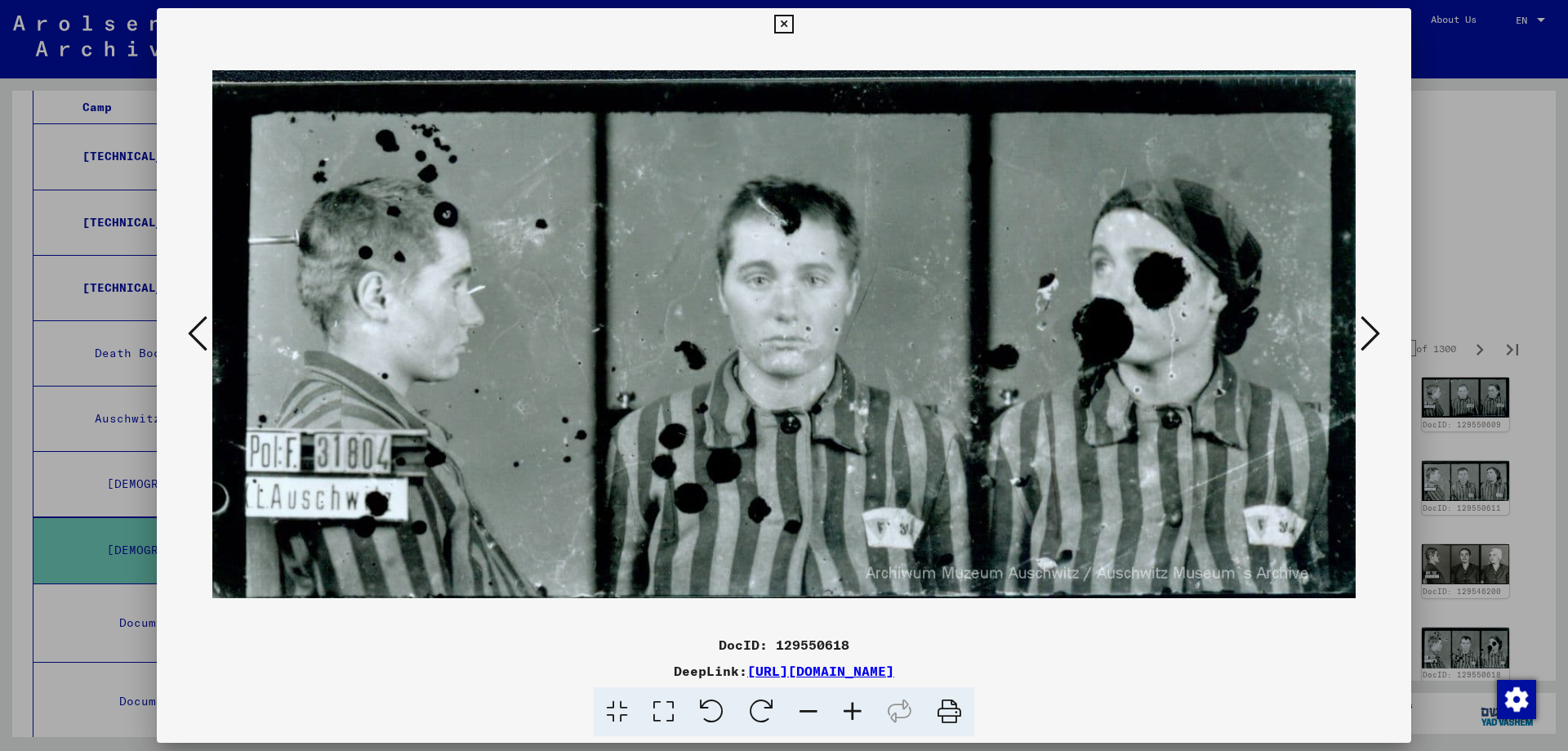
click at [1365, 329] on icon at bounding box center [1370, 333] width 19 height 39
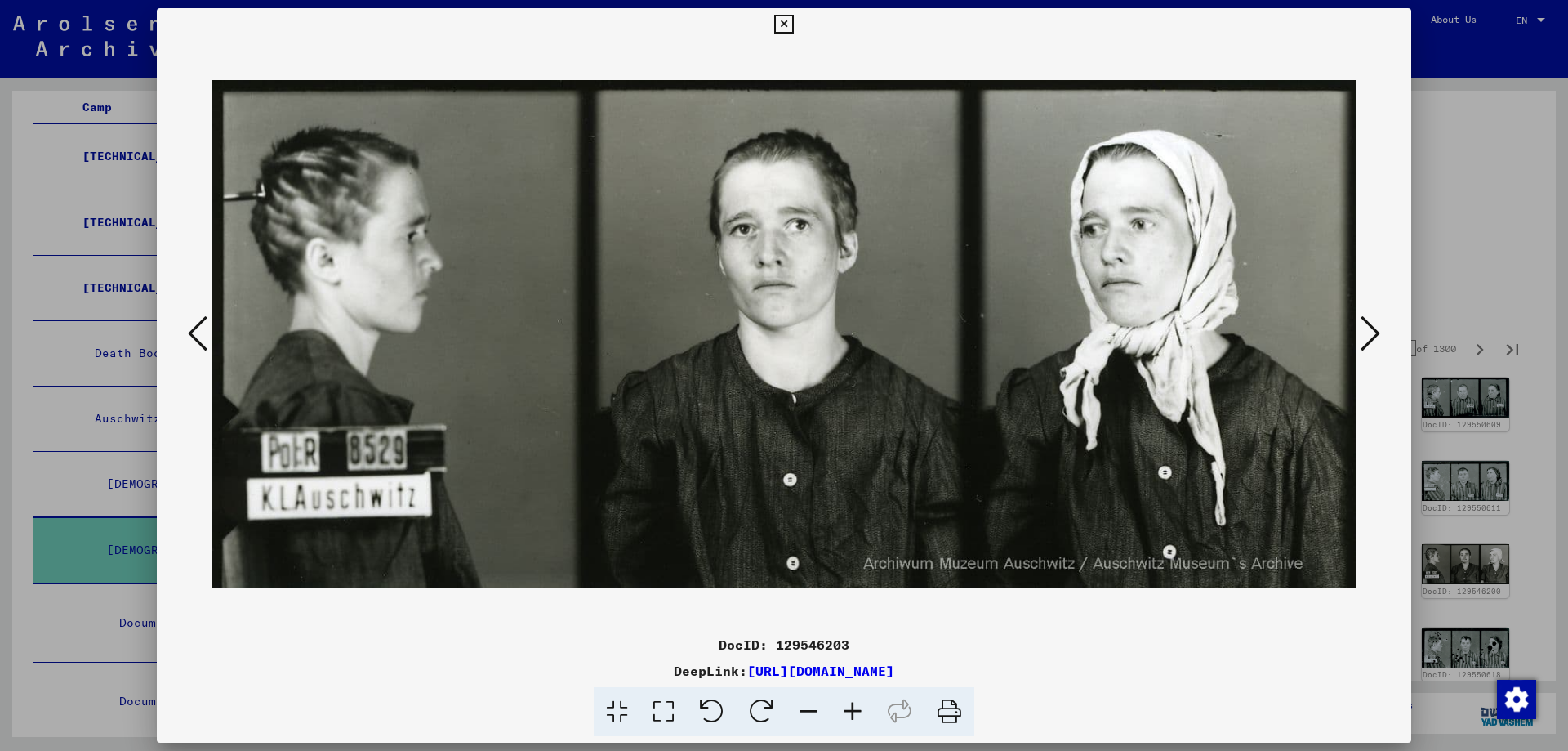
click at [1365, 329] on icon at bounding box center [1370, 333] width 19 height 39
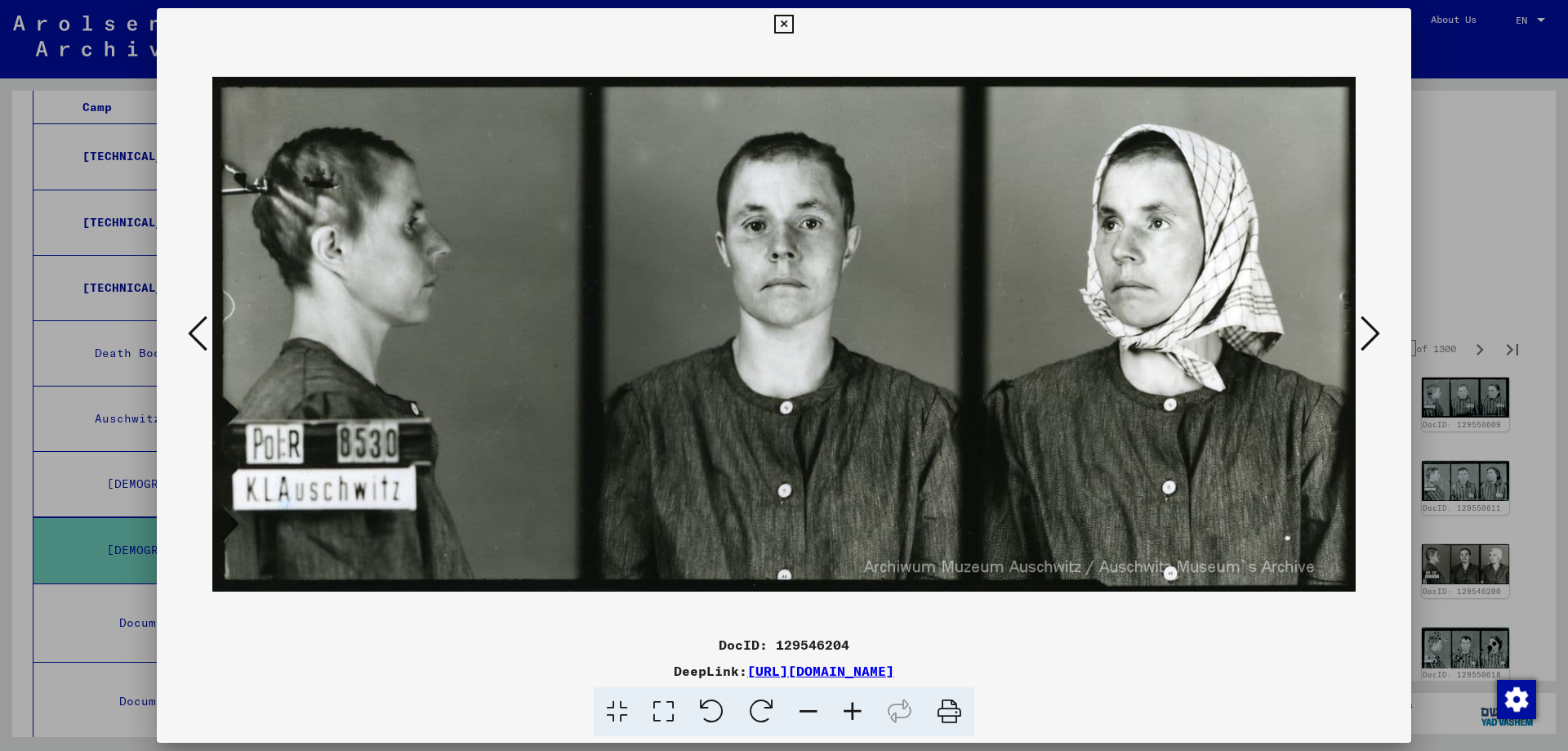
click at [1365, 329] on icon at bounding box center [1370, 333] width 19 height 39
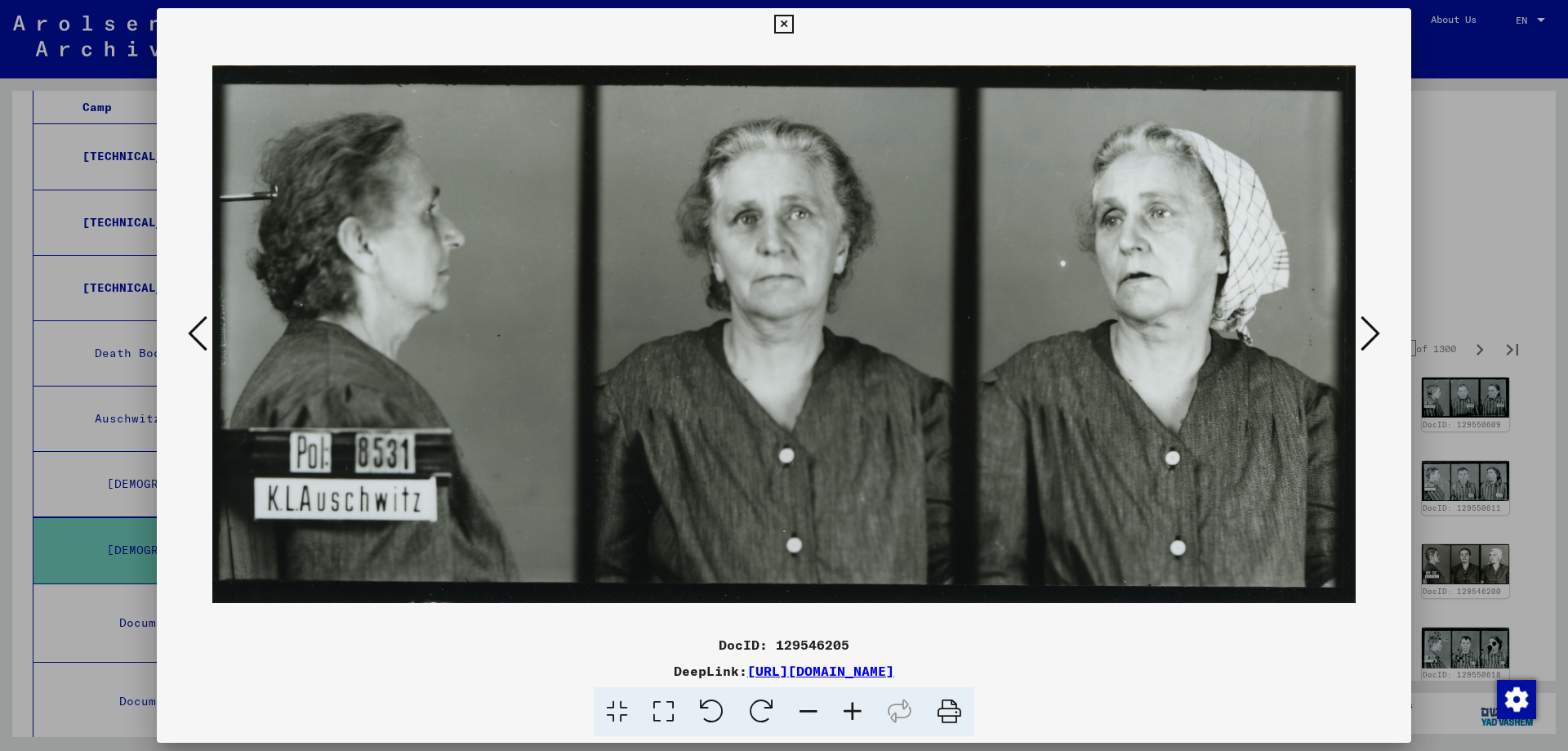
click at [1365, 329] on icon at bounding box center [1370, 333] width 19 height 39
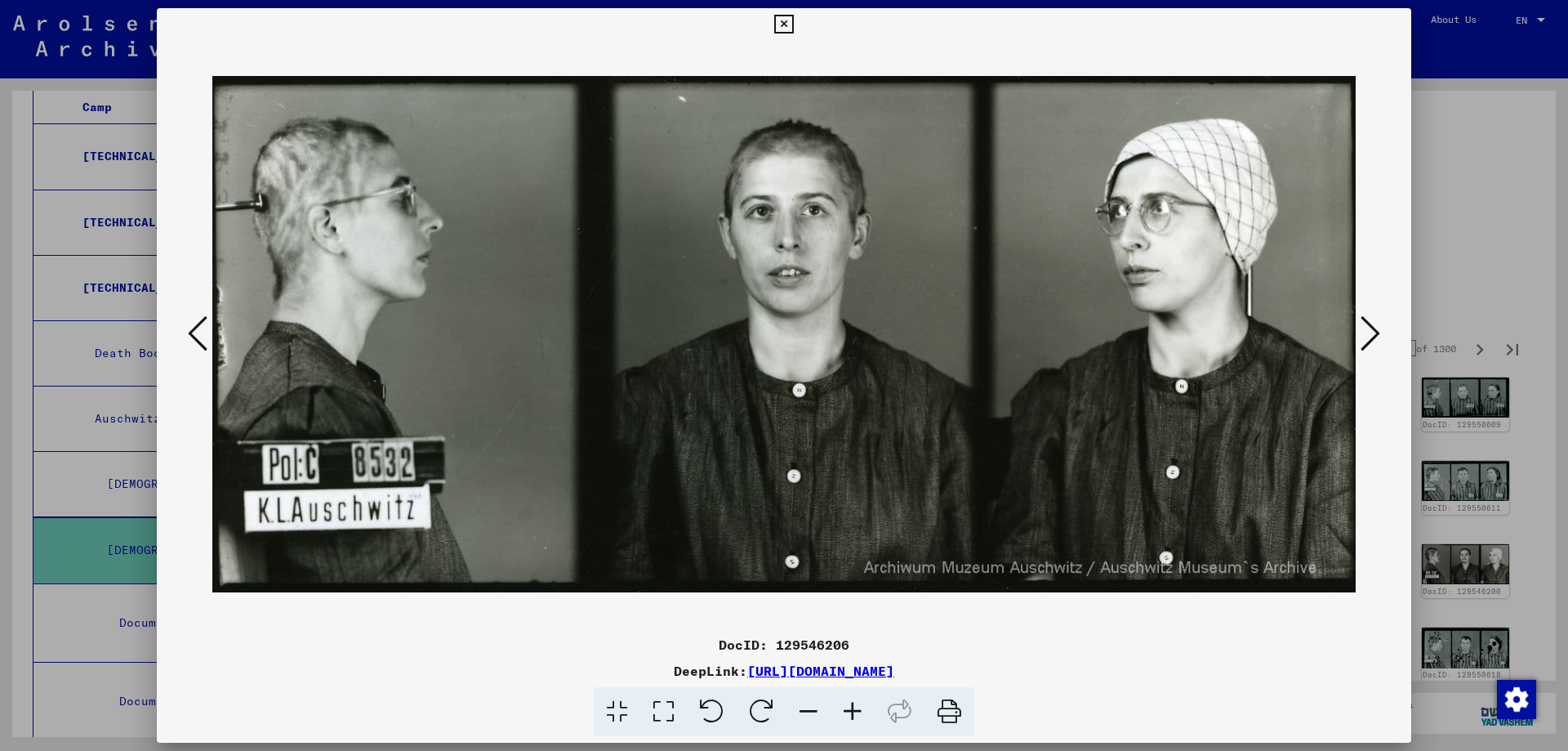
click at [1365, 329] on icon at bounding box center [1370, 333] width 19 height 39
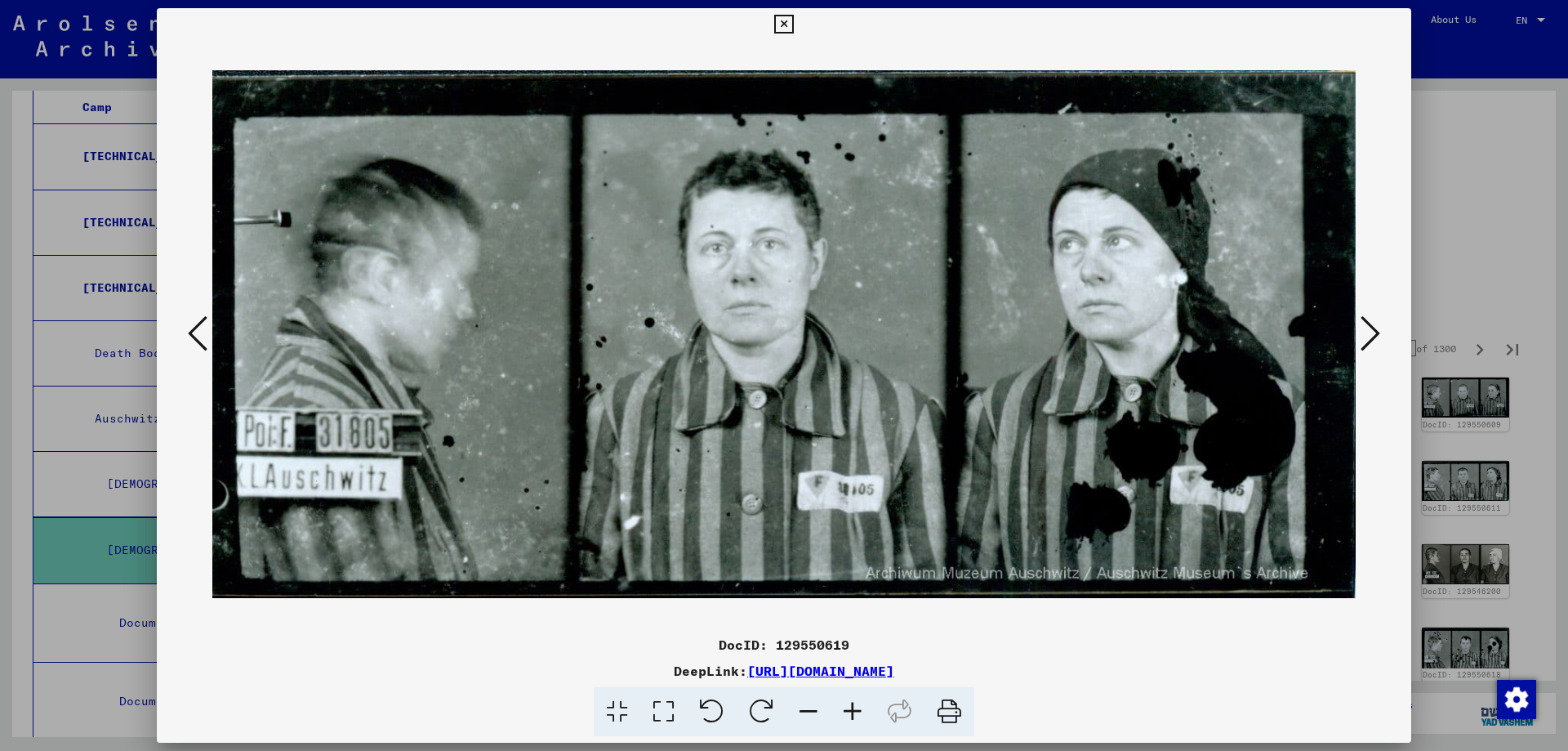
click at [1365, 329] on icon at bounding box center [1370, 333] width 19 height 39
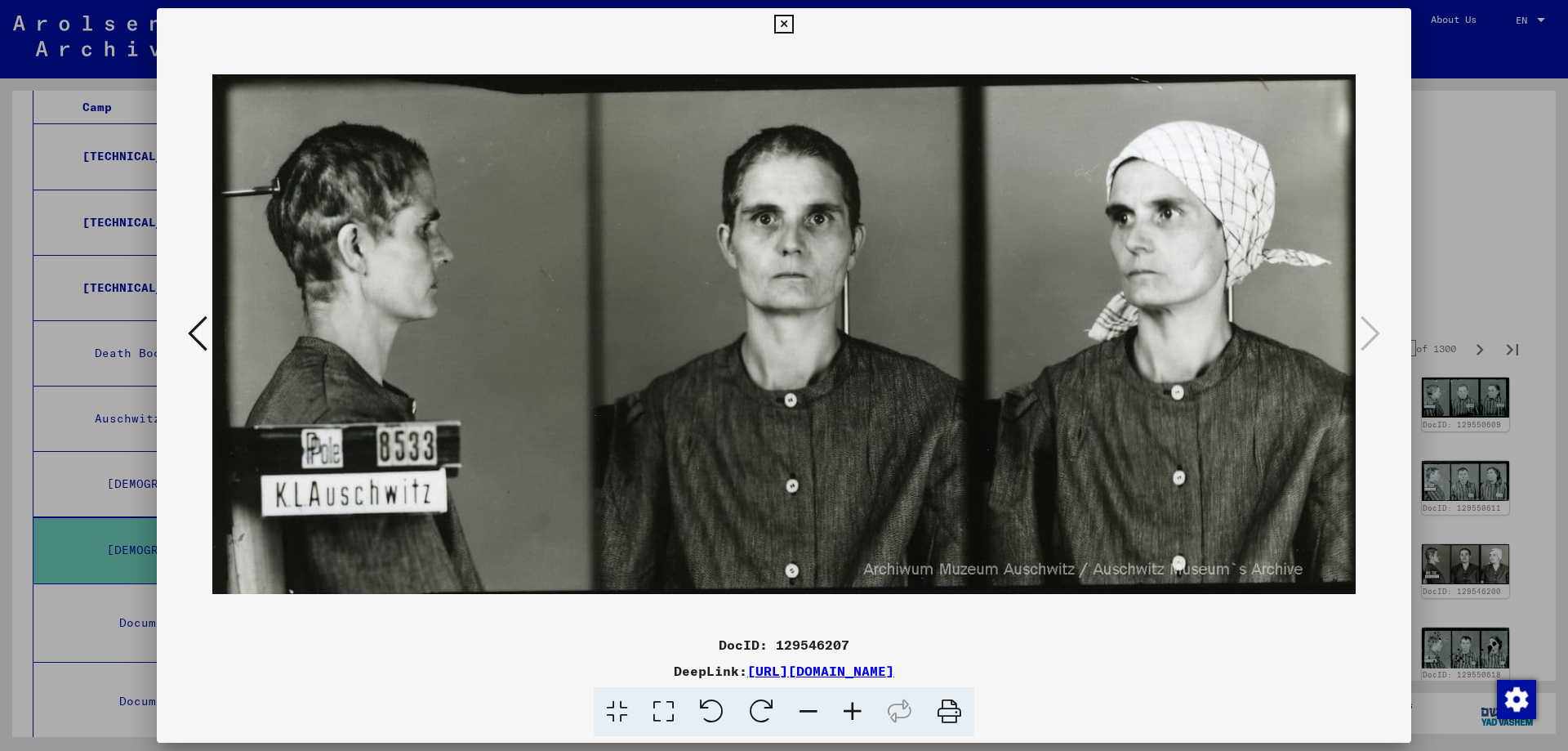
click at [777, 29] on icon at bounding box center [784, 24] width 18 height 19
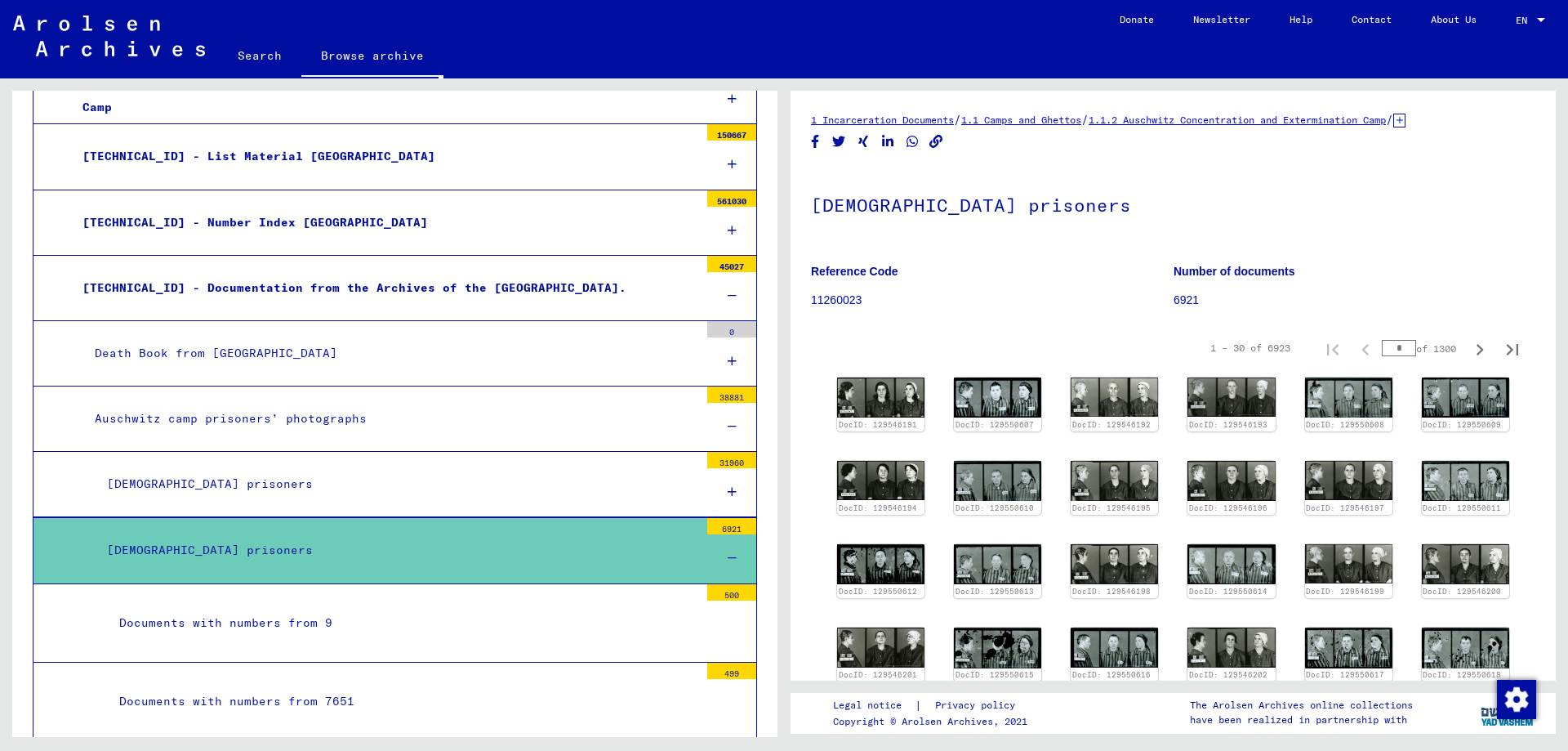
click at [158, 479] on div "[DEMOGRAPHIC_DATA] prisoners" at bounding box center [397, 484] width 605 height 32
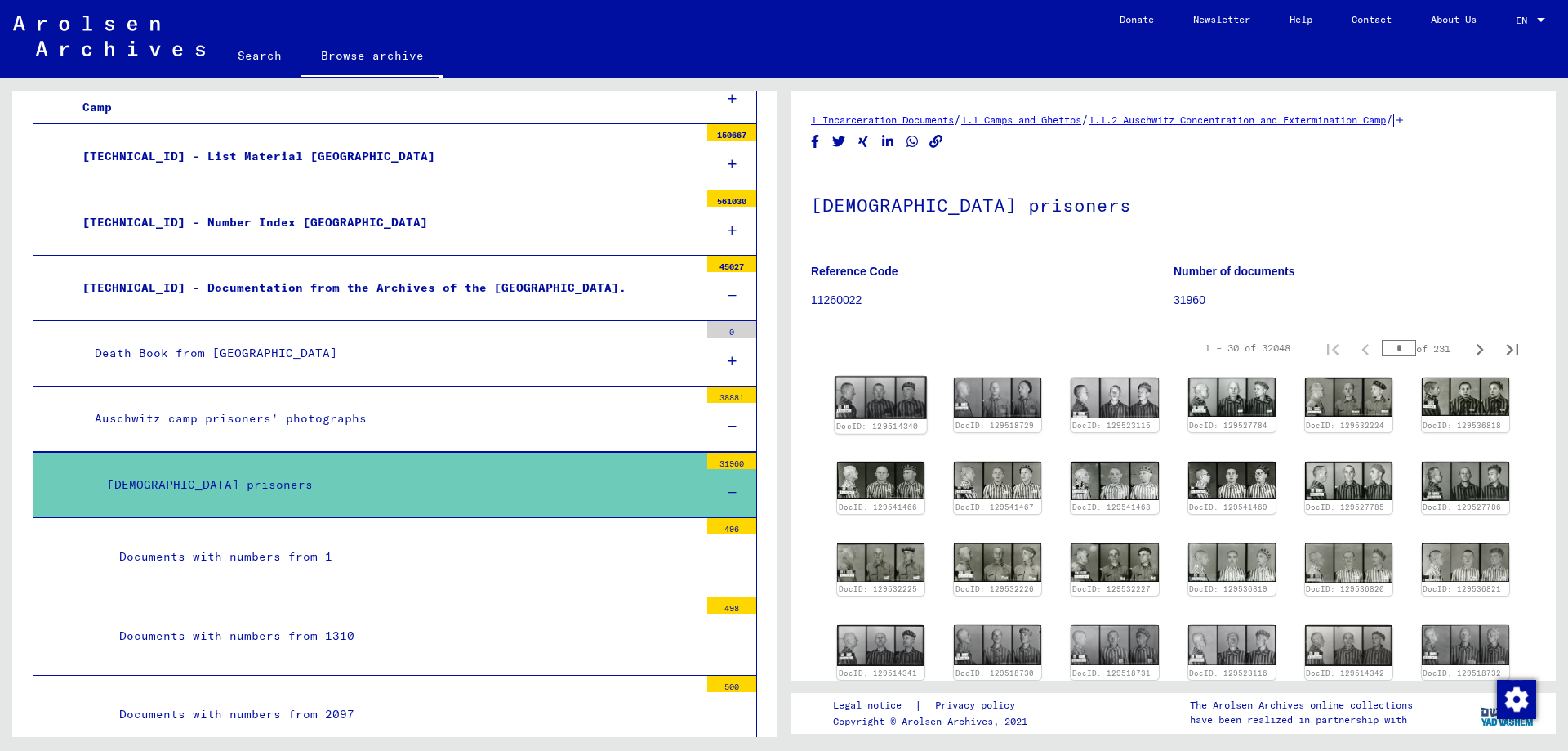
click at [869, 386] on img at bounding box center [881, 397] width 92 height 43
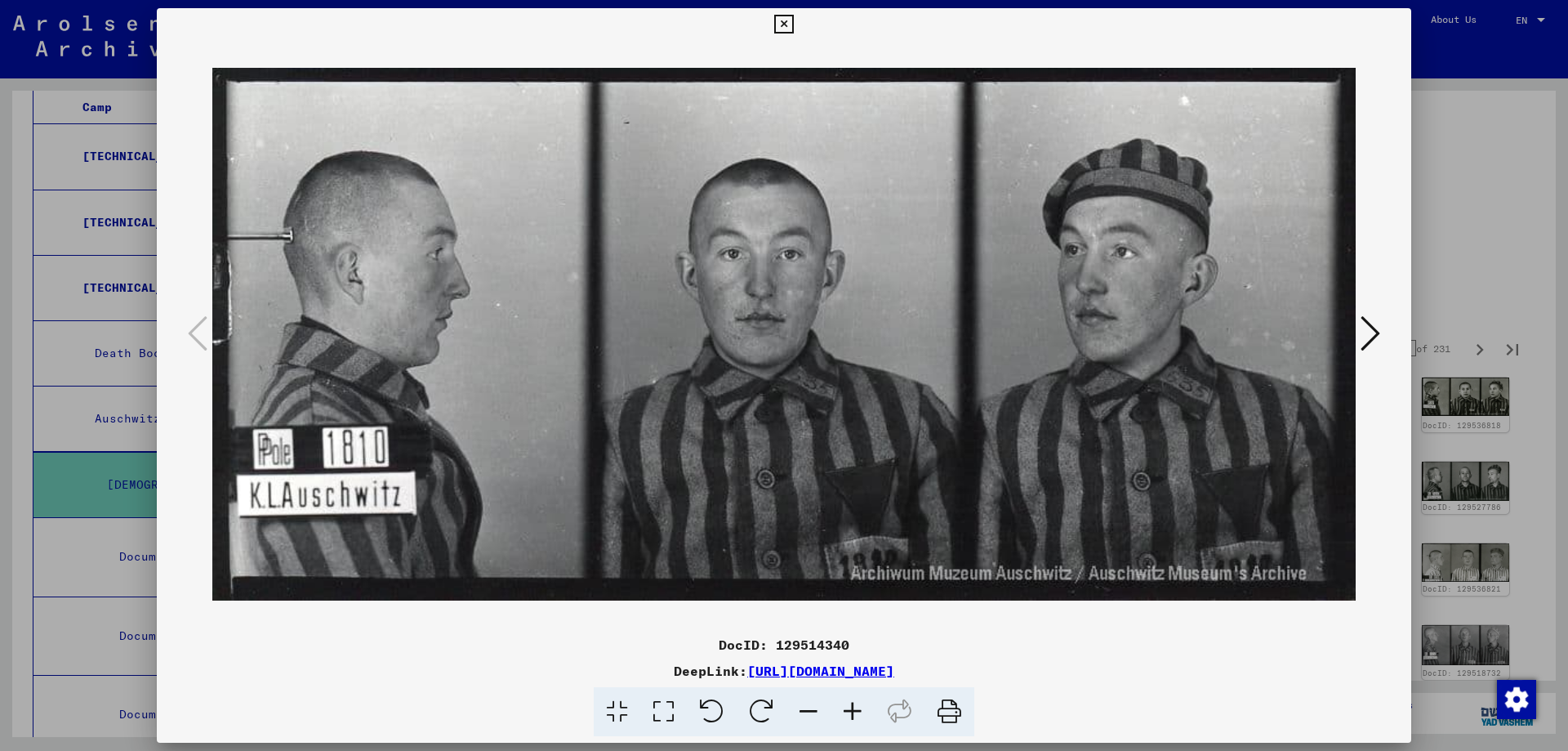
click at [1381, 329] on button at bounding box center [1370, 333] width 29 height 46
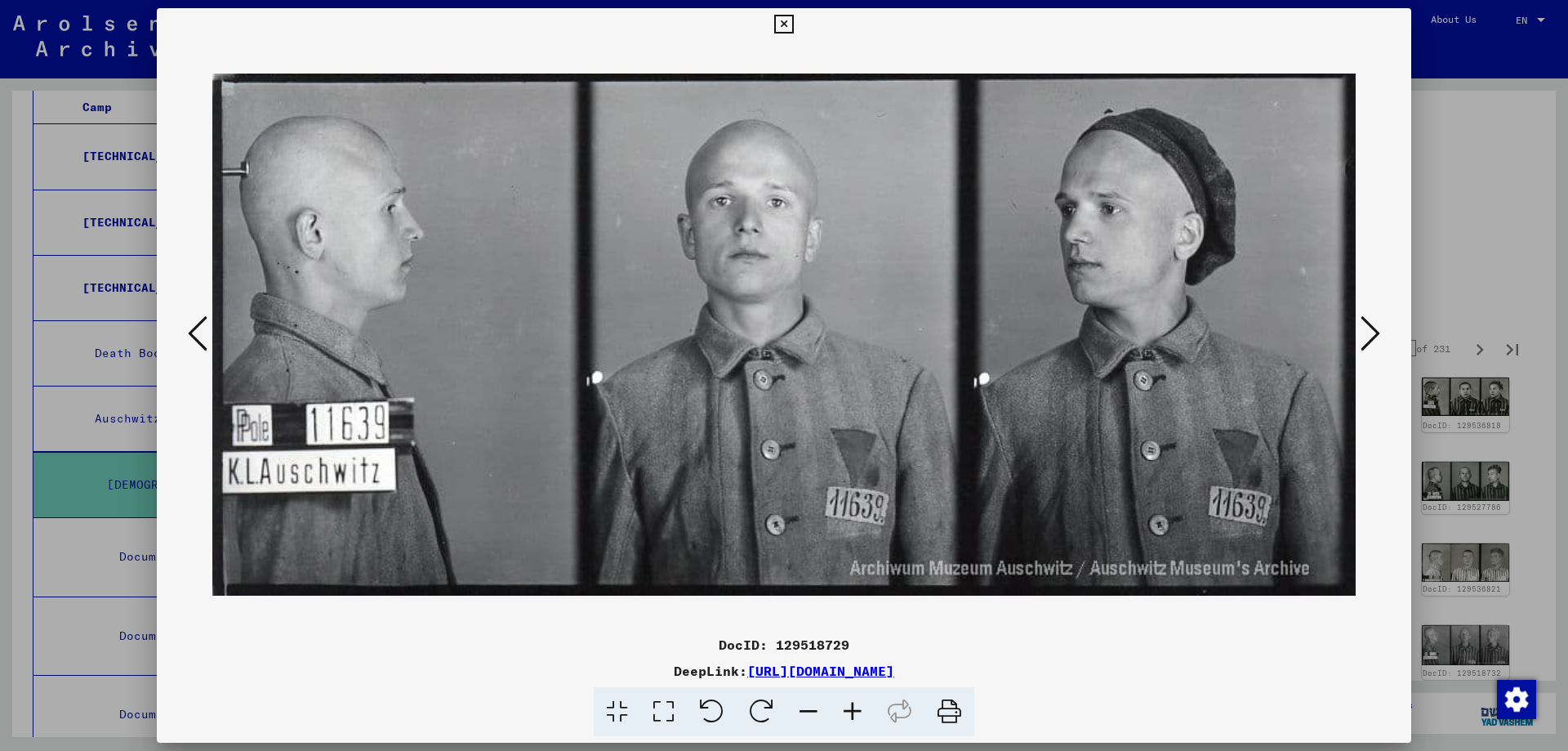
click at [1381, 329] on button at bounding box center [1370, 333] width 29 height 46
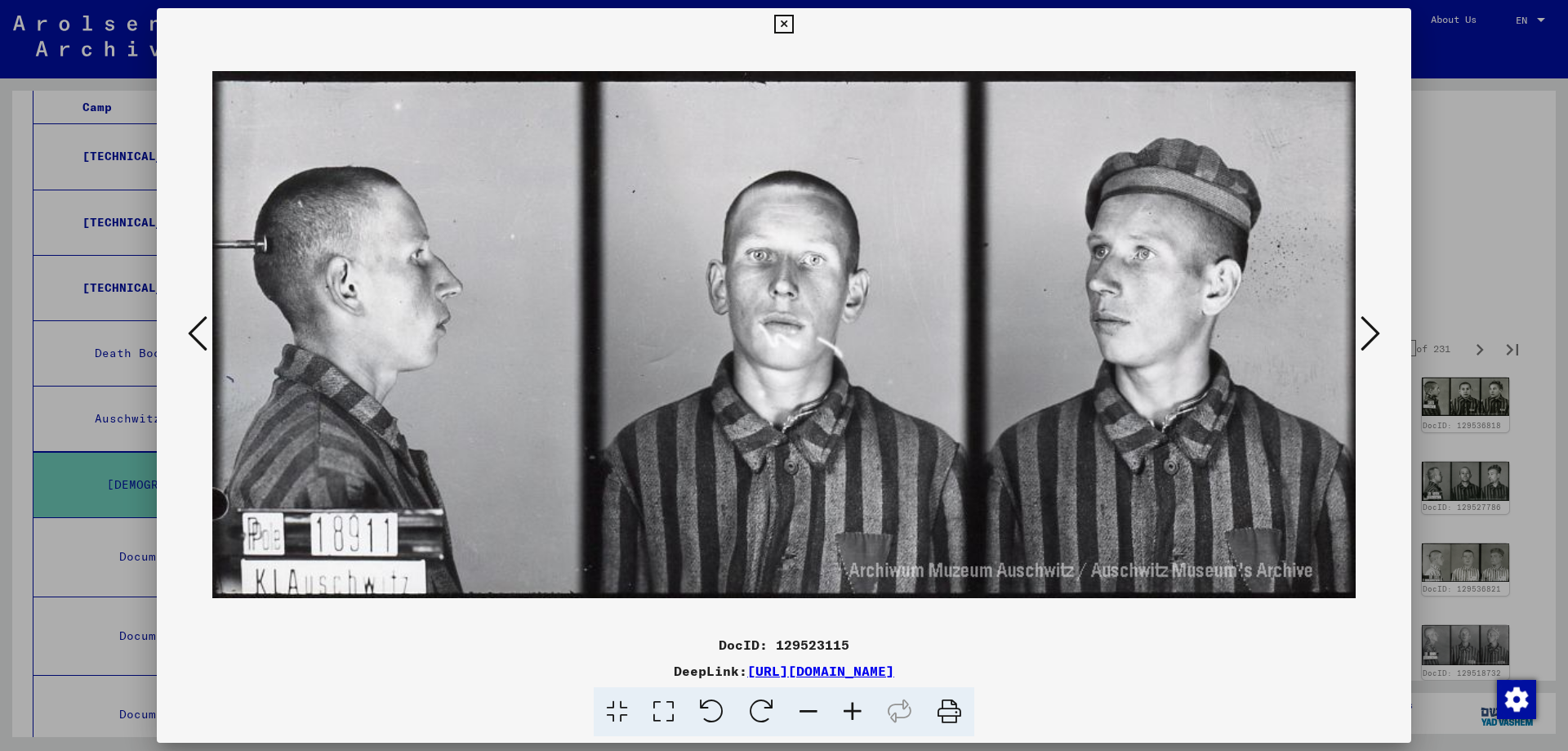
click at [1381, 329] on button at bounding box center [1370, 333] width 29 height 46
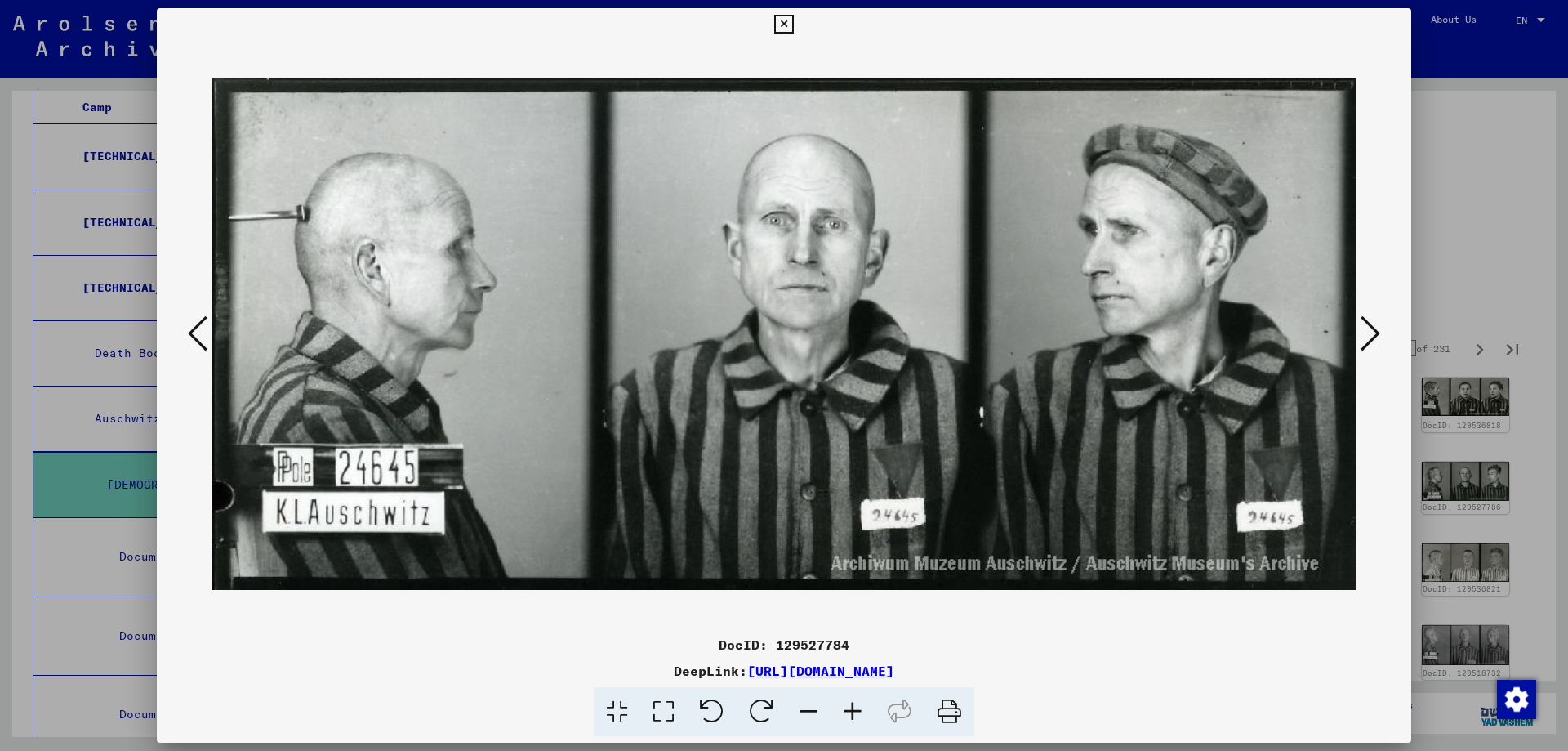
click at [1381, 329] on button at bounding box center [1370, 333] width 29 height 46
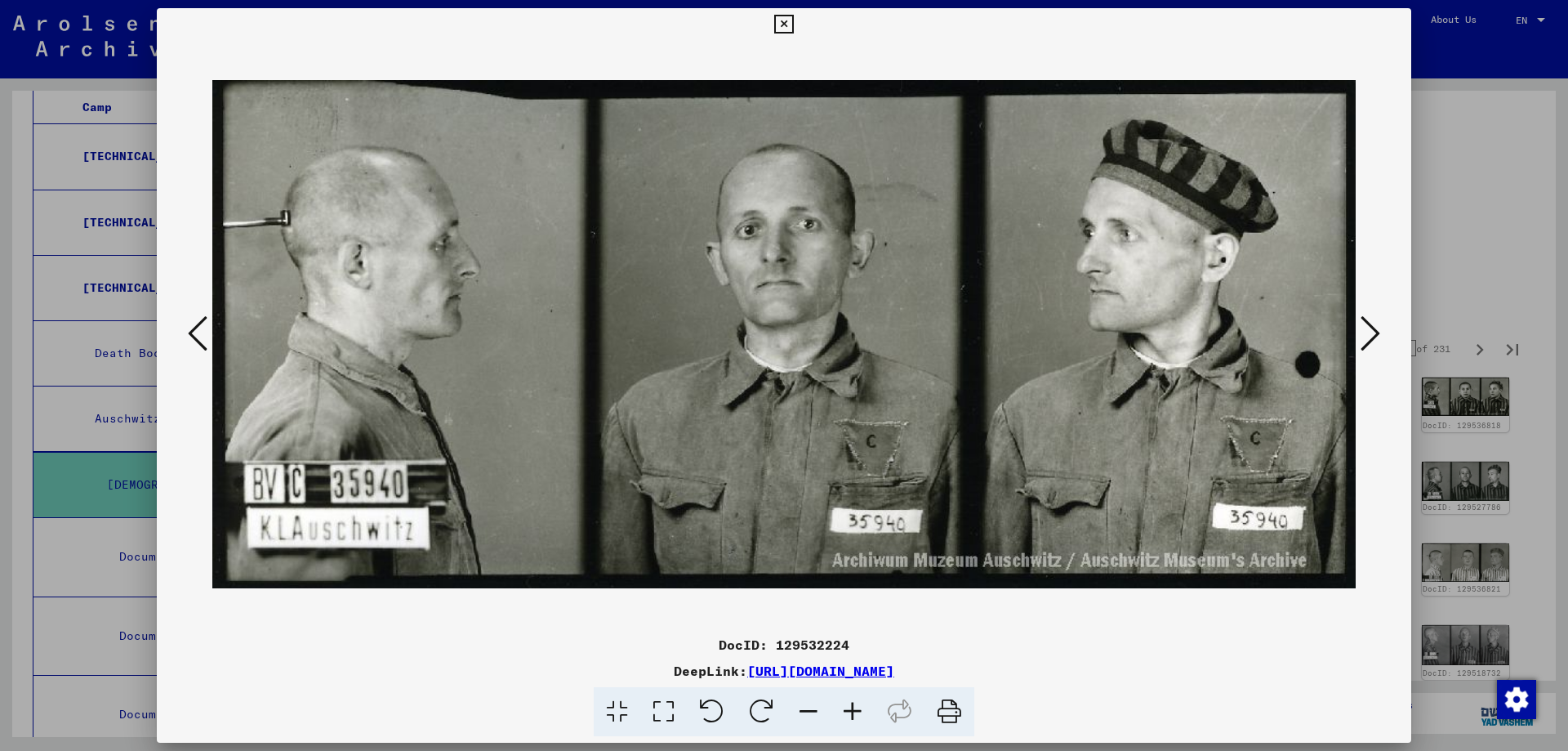
click at [1381, 329] on button at bounding box center [1370, 333] width 29 height 46
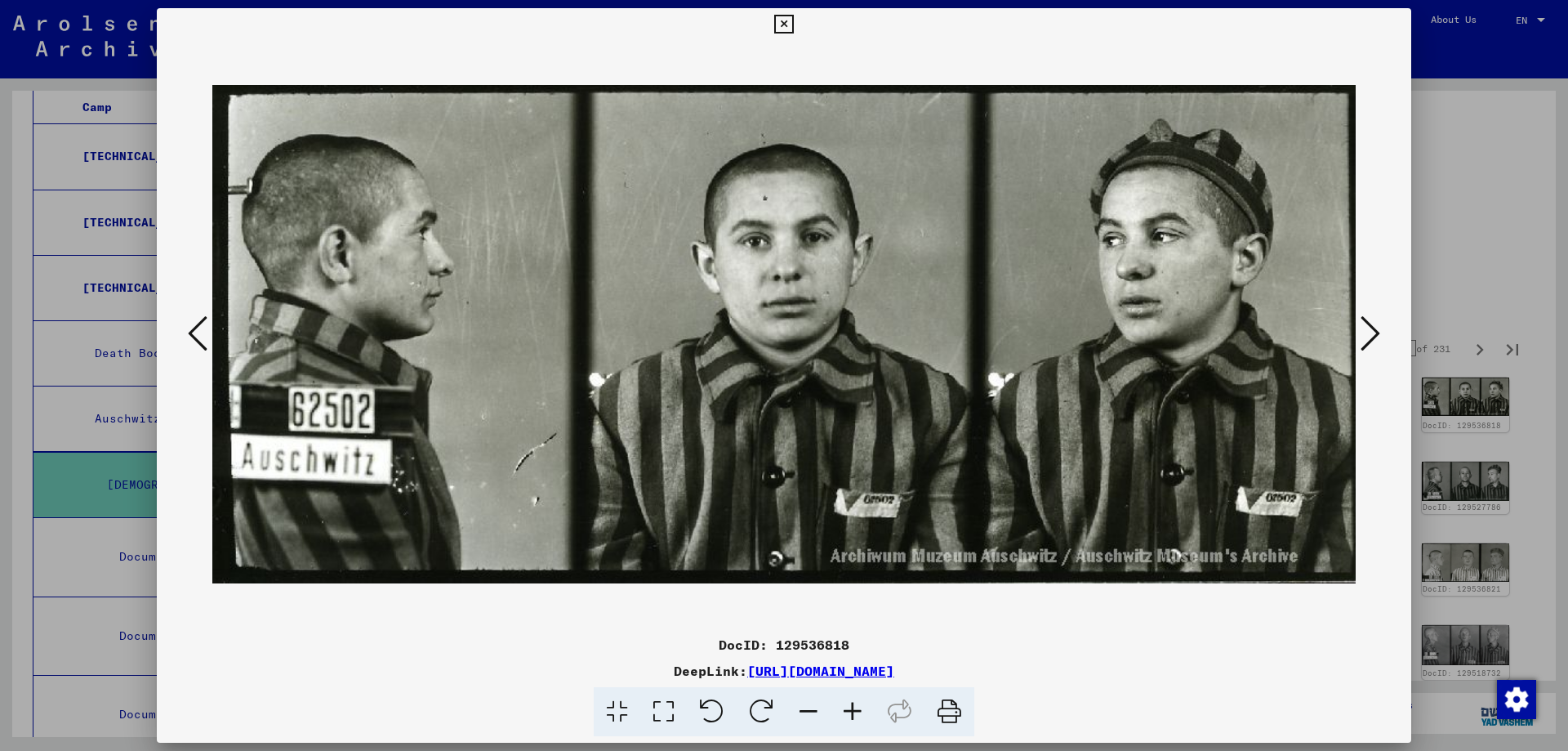
click at [1381, 329] on button at bounding box center [1370, 333] width 29 height 46
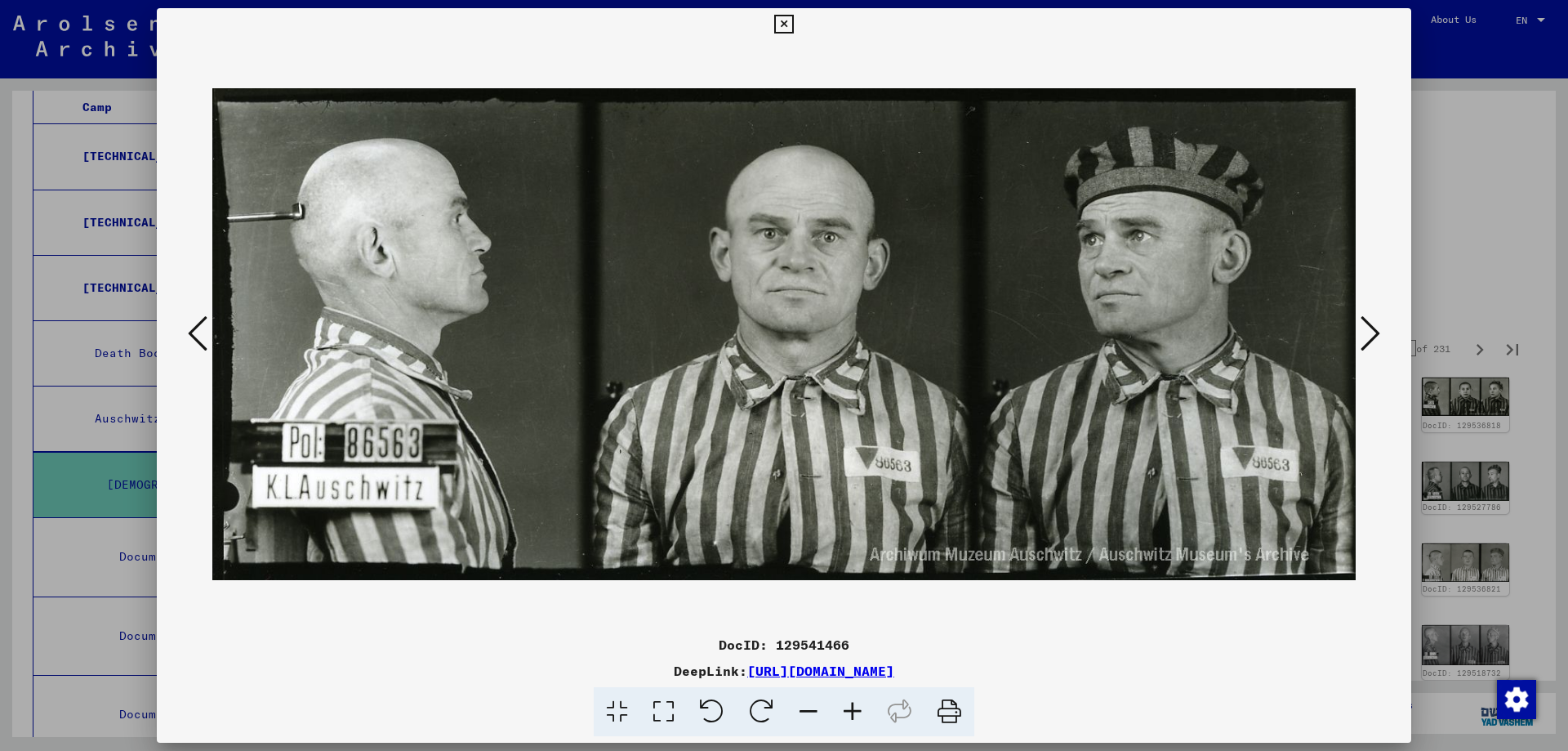
click at [1381, 329] on button at bounding box center [1370, 333] width 29 height 46
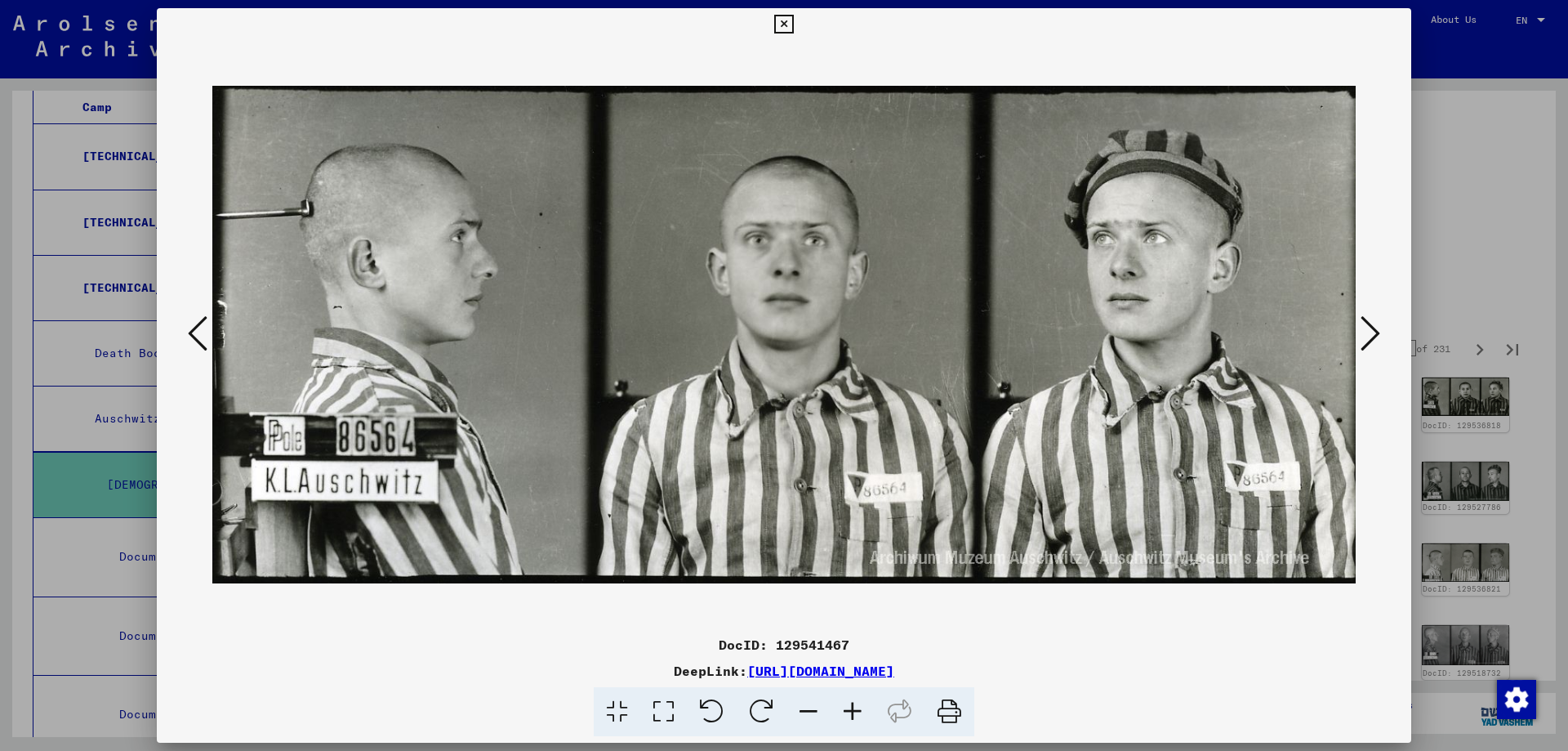
click at [1381, 329] on button at bounding box center [1370, 333] width 29 height 46
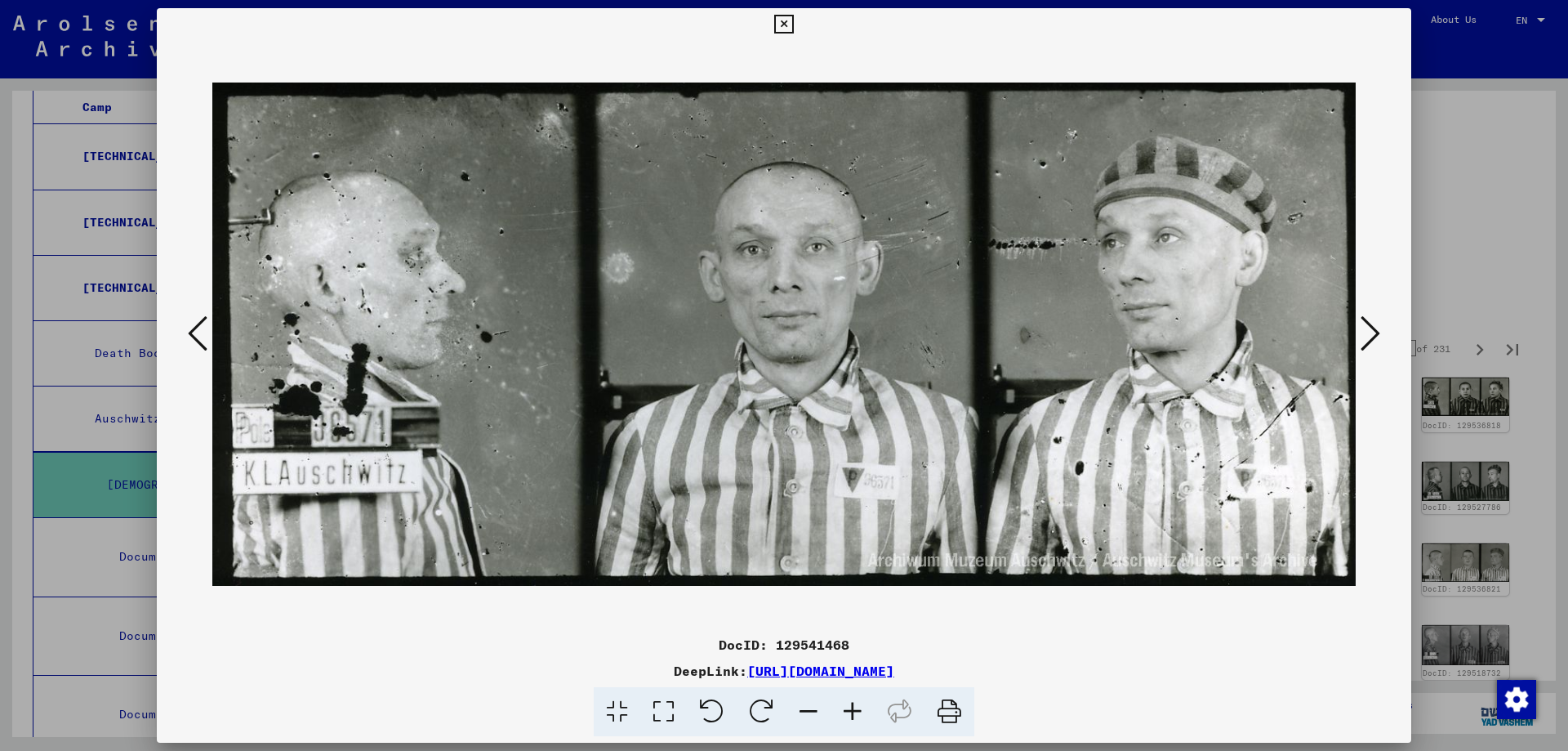
click at [1381, 329] on button at bounding box center [1370, 333] width 29 height 46
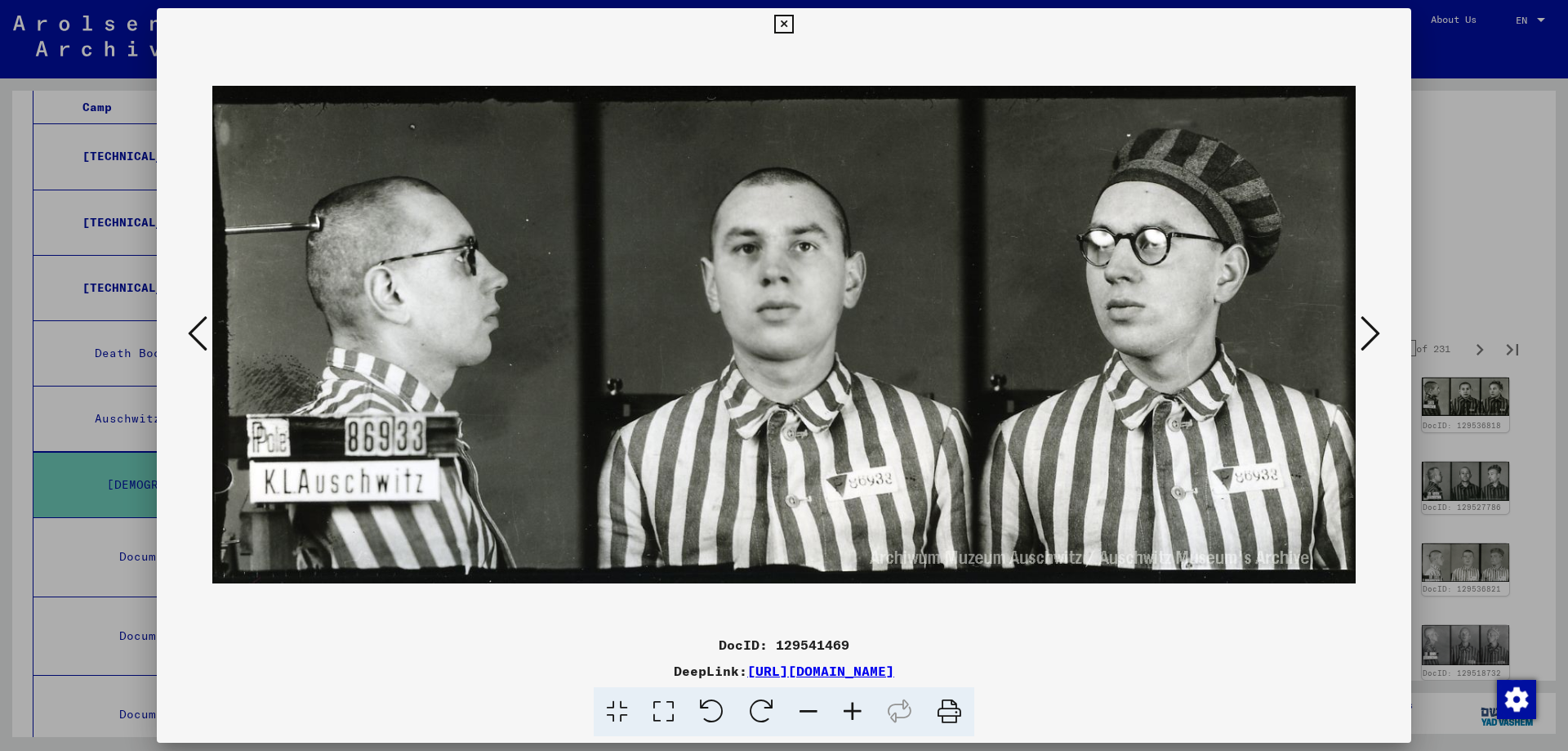
click at [1381, 329] on button at bounding box center [1370, 333] width 29 height 46
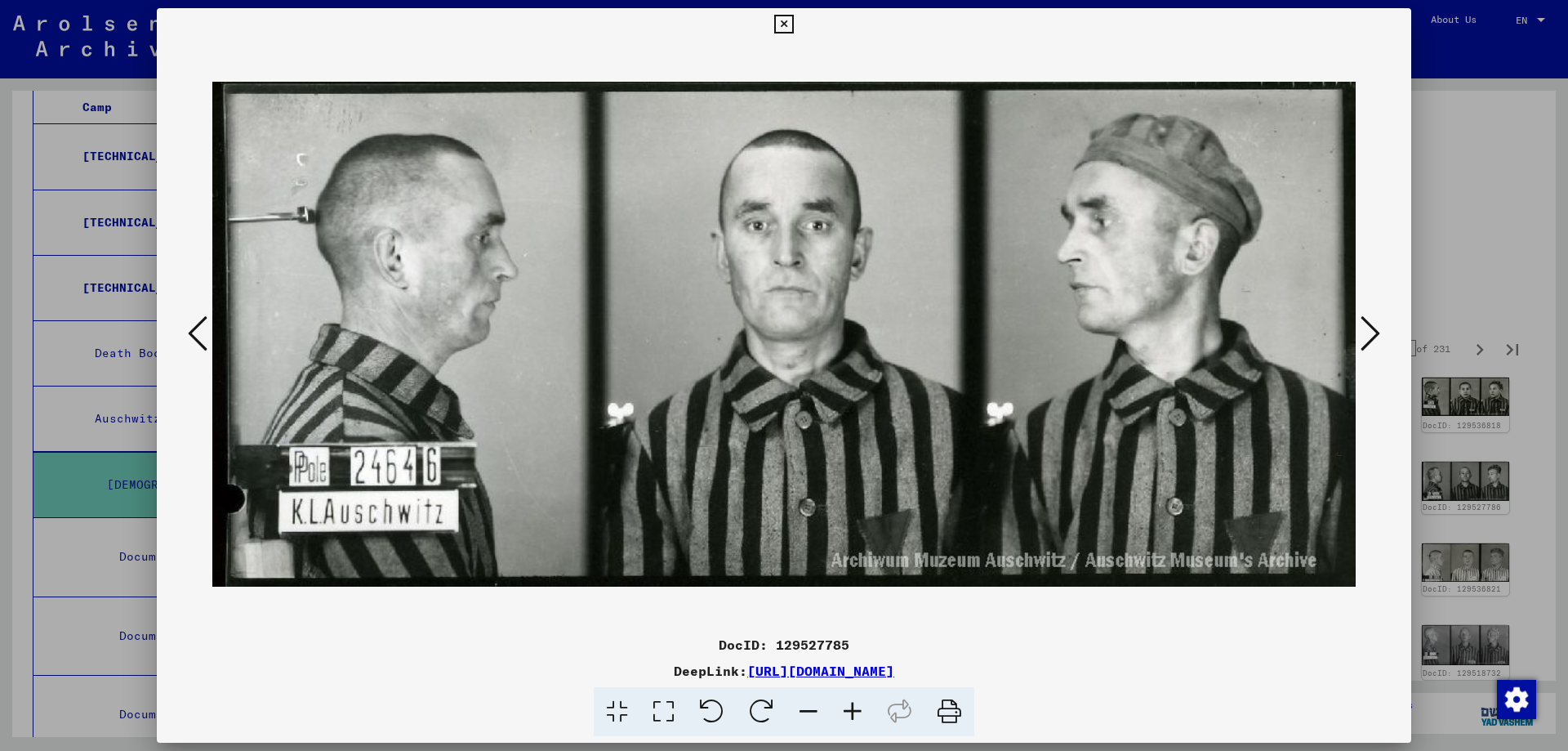
click at [1381, 329] on button at bounding box center [1370, 333] width 29 height 46
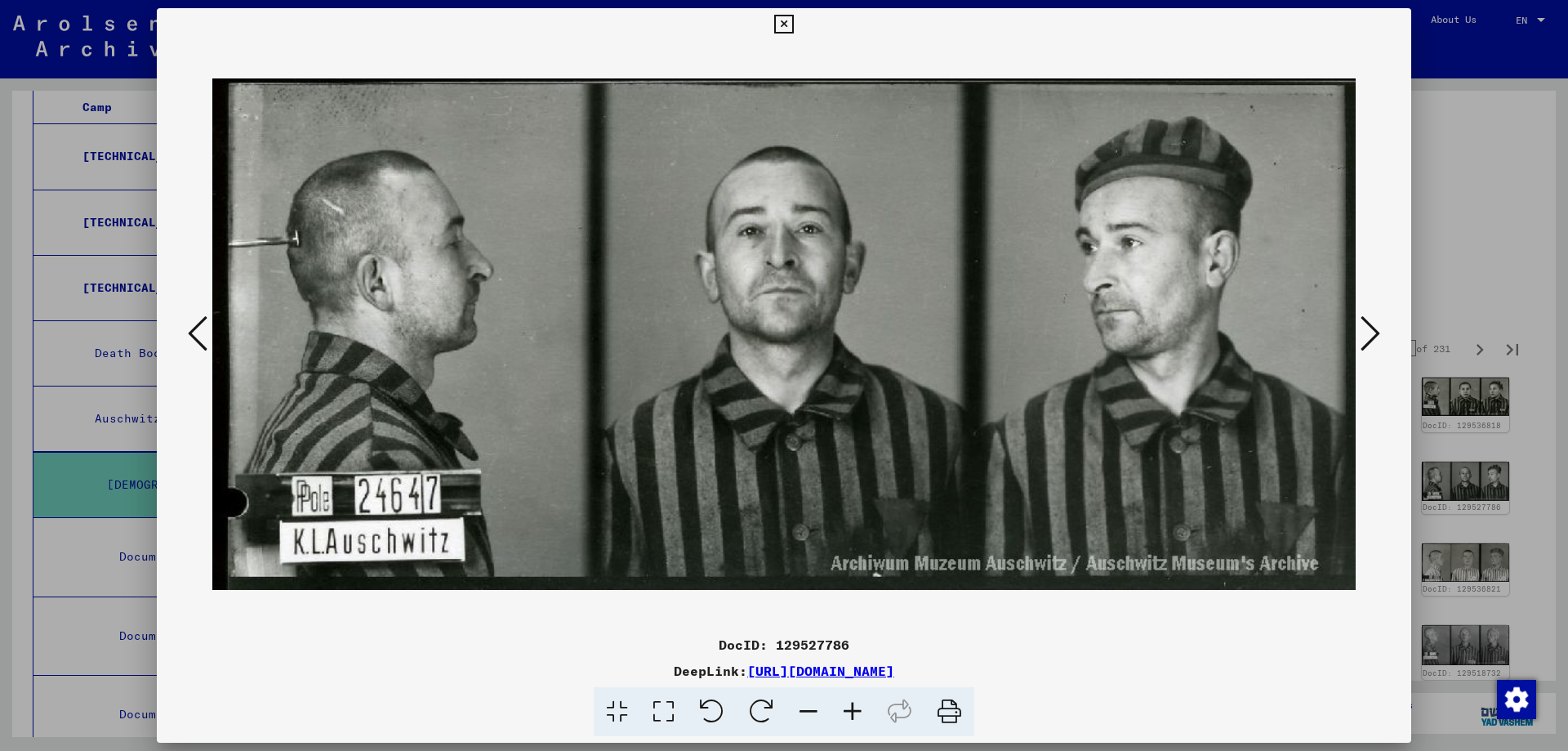
click at [1381, 329] on button at bounding box center [1370, 333] width 29 height 46
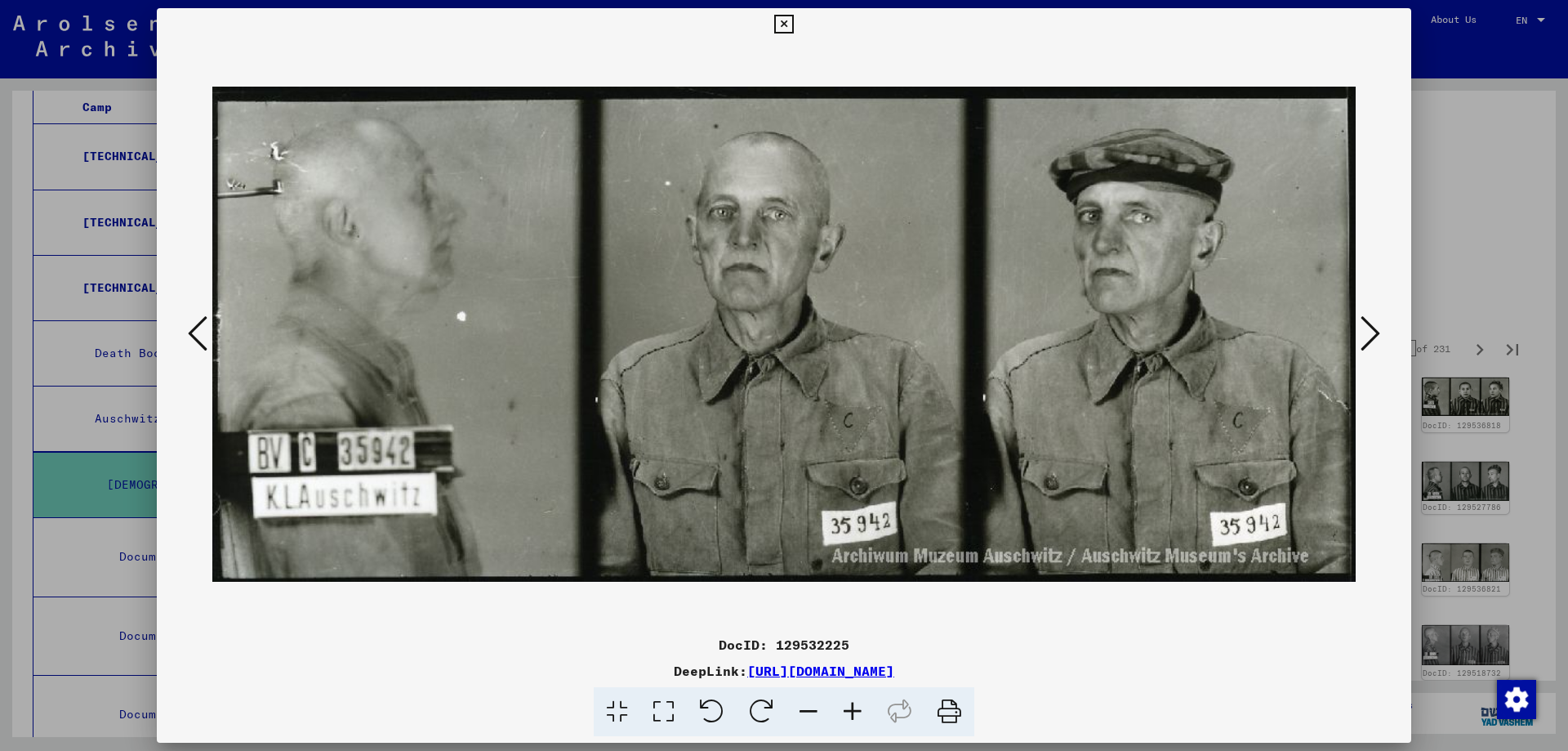
click at [1381, 329] on button at bounding box center [1370, 333] width 29 height 46
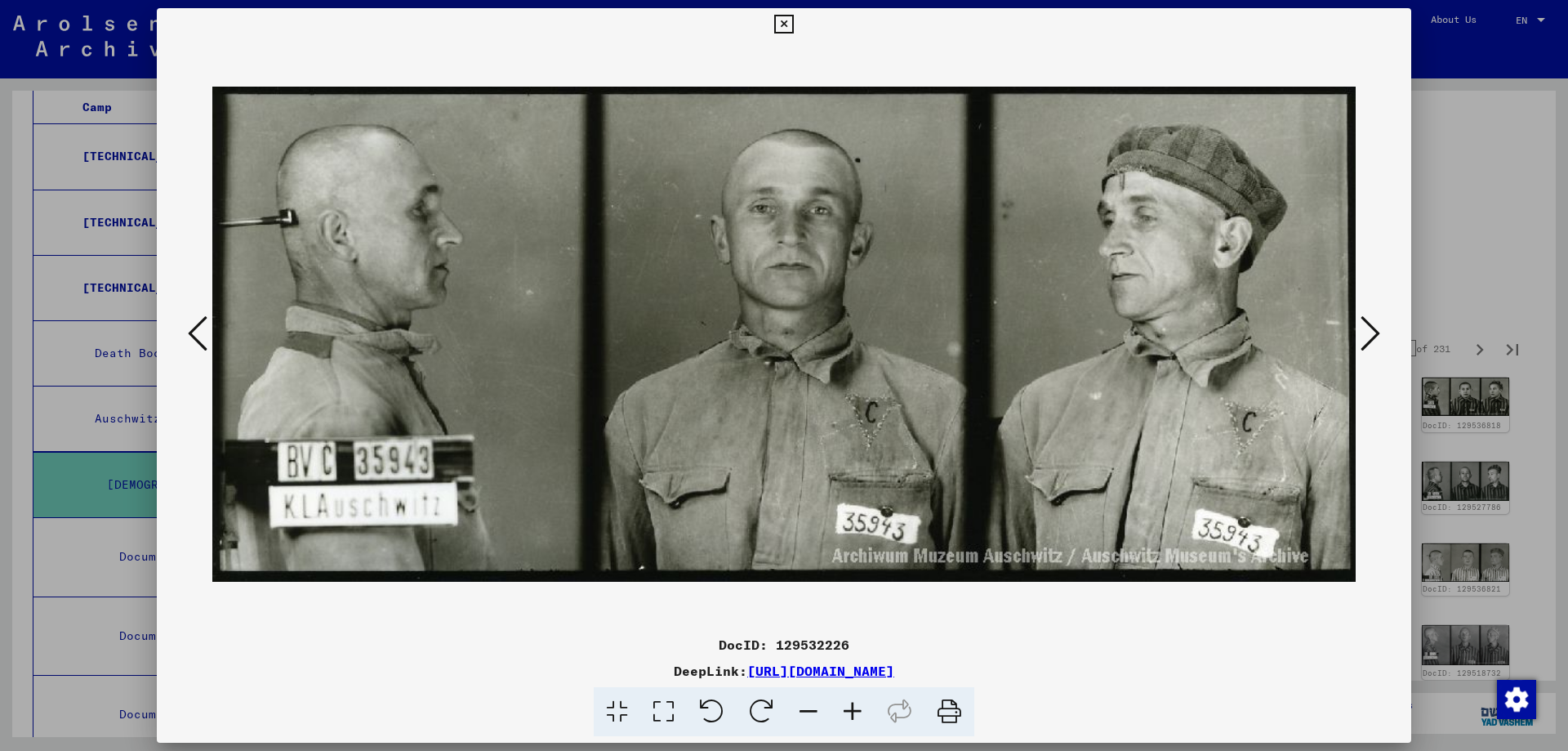
click at [1381, 329] on button at bounding box center [1370, 333] width 29 height 46
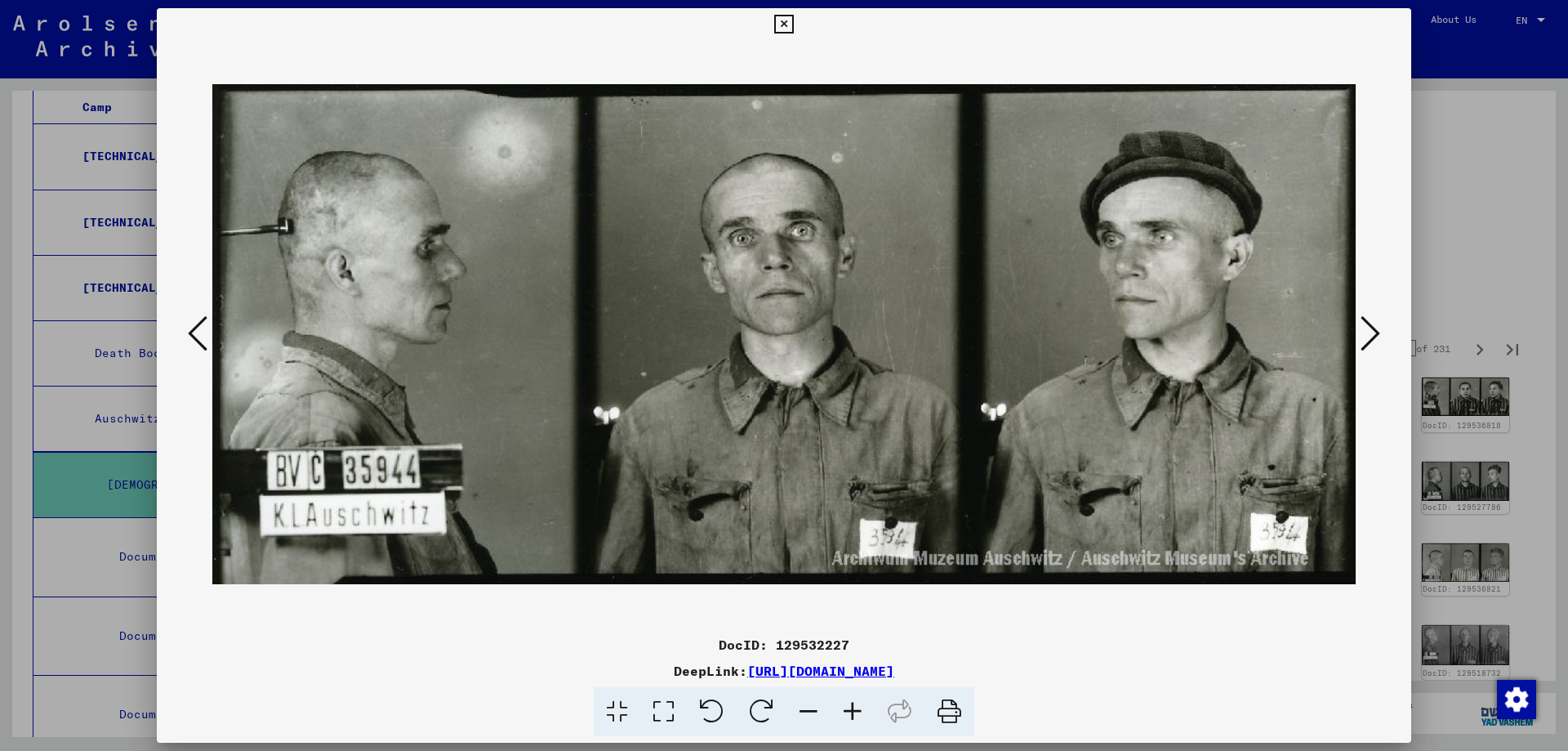
click at [1381, 329] on button at bounding box center [1370, 333] width 29 height 46
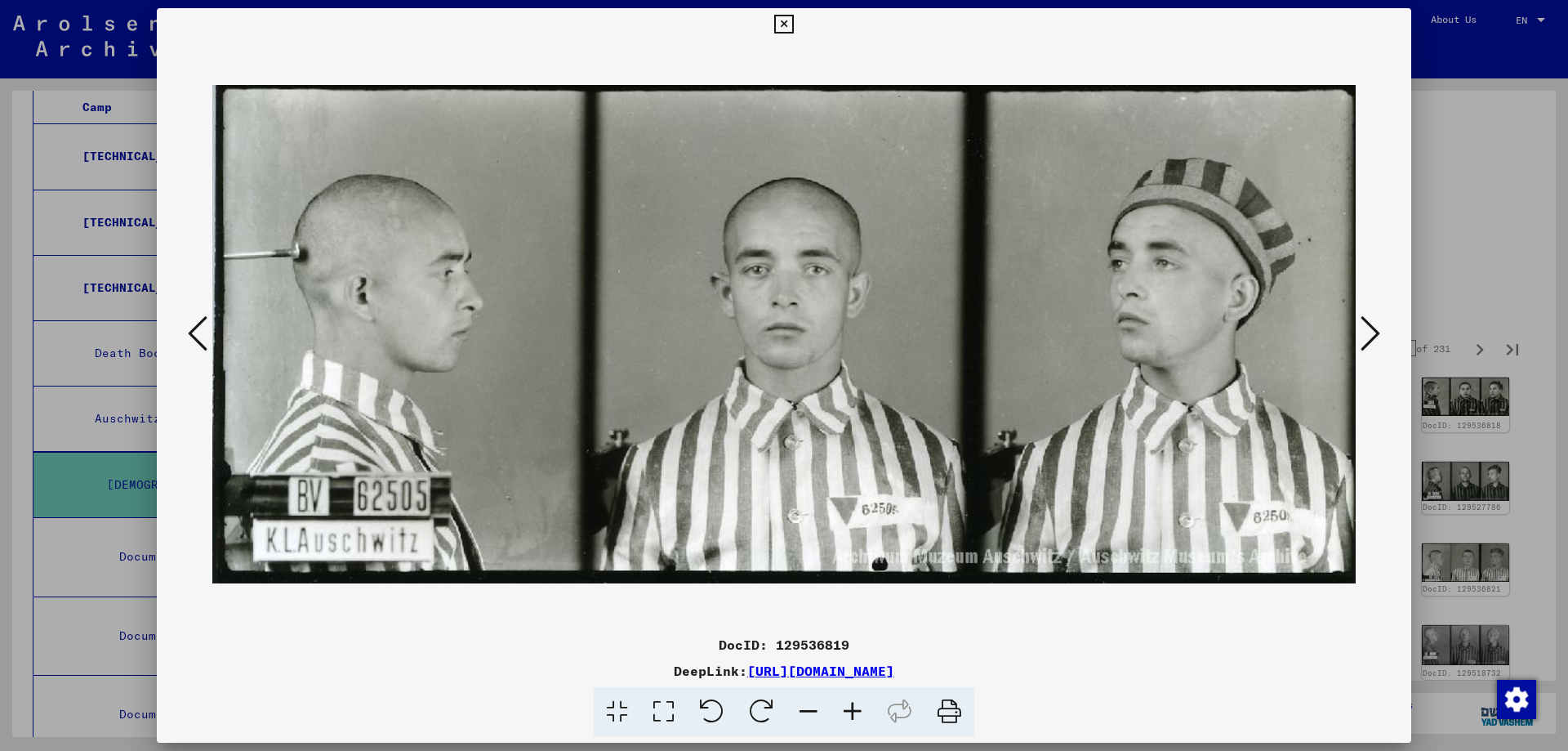
click at [1381, 329] on button at bounding box center [1370, 333] width 29 height 46
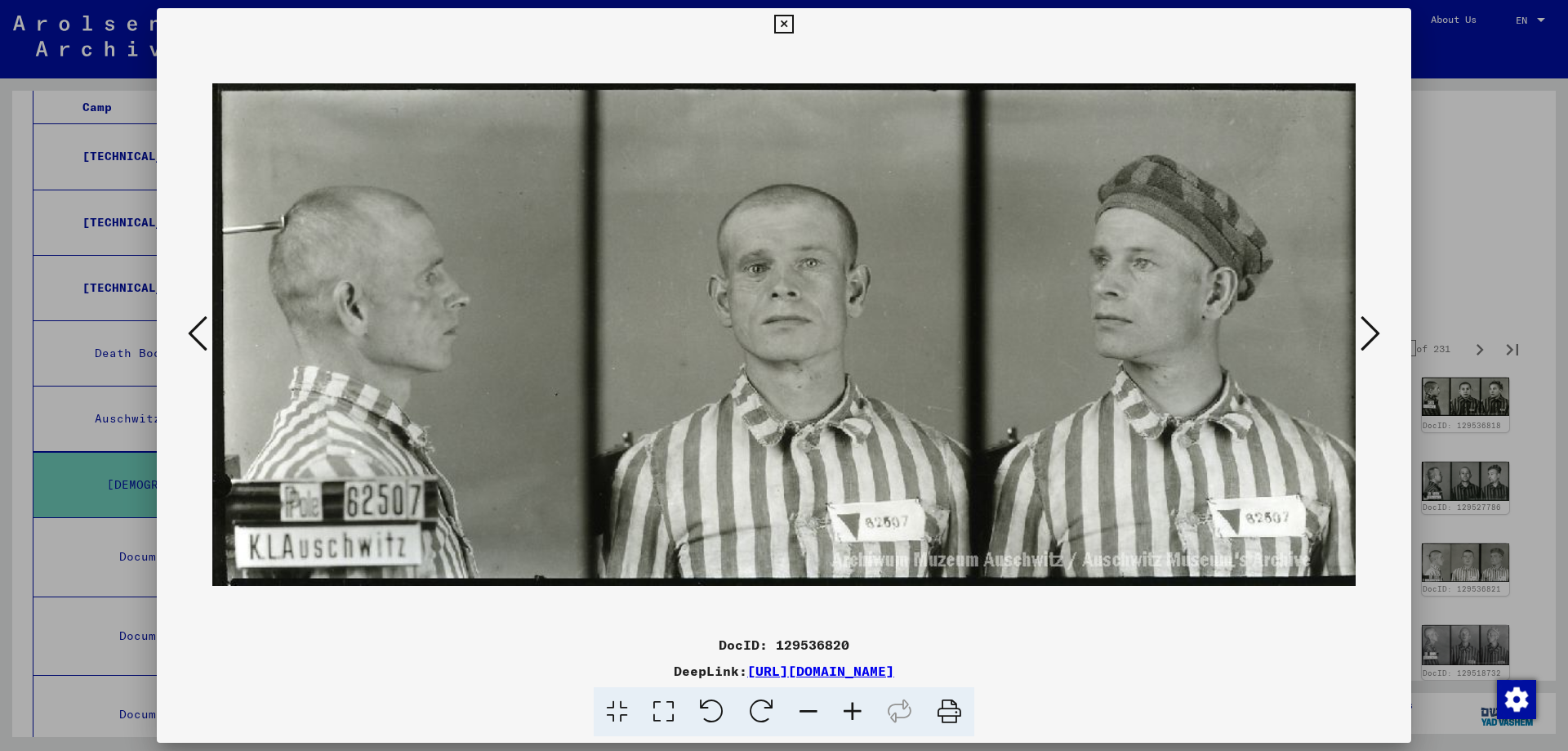
click at [1381, 329] on button at bounding box center [1370, 333] width 29 height 46
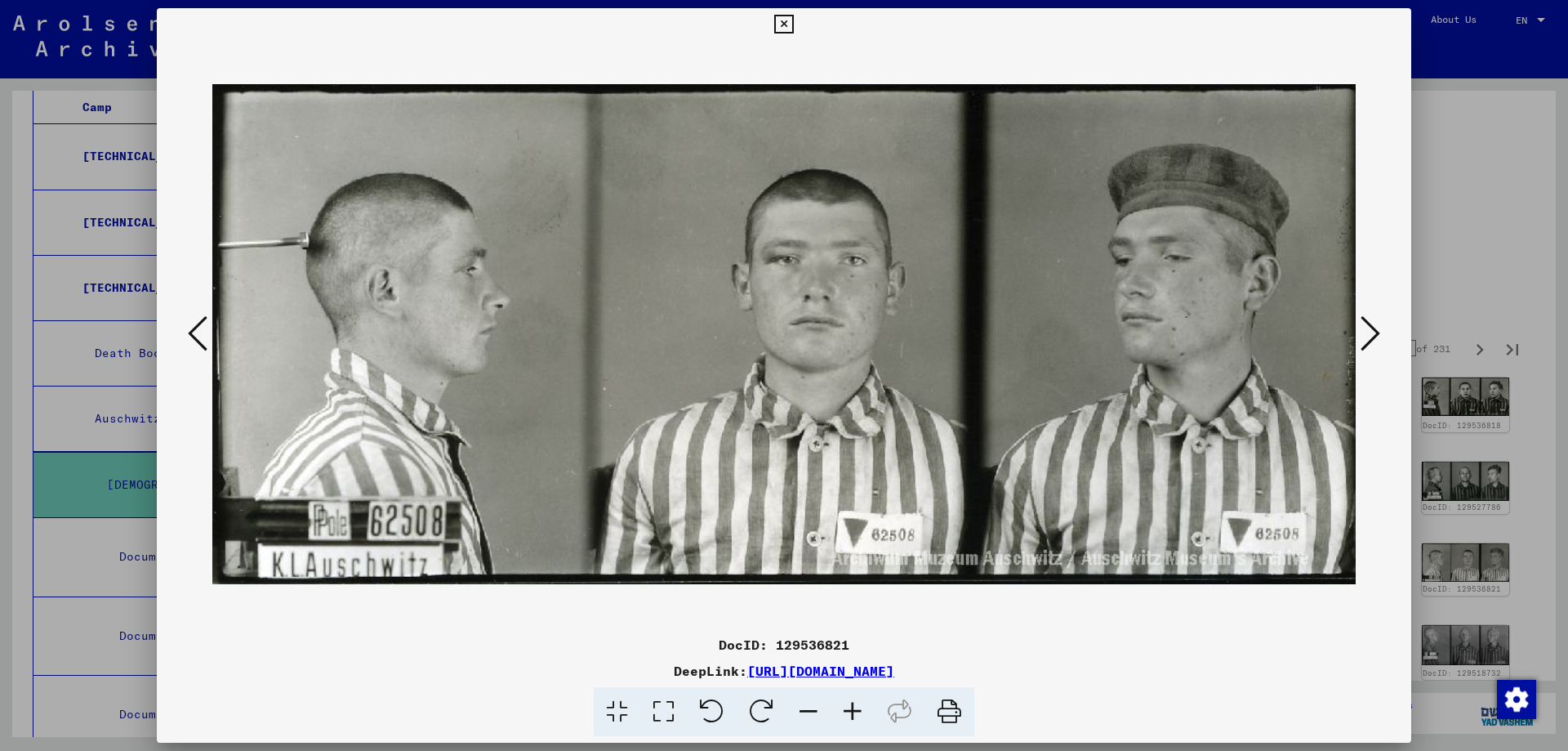
click at [1381, 329] on button at bounding box center [1370, 333] width 29 height 46
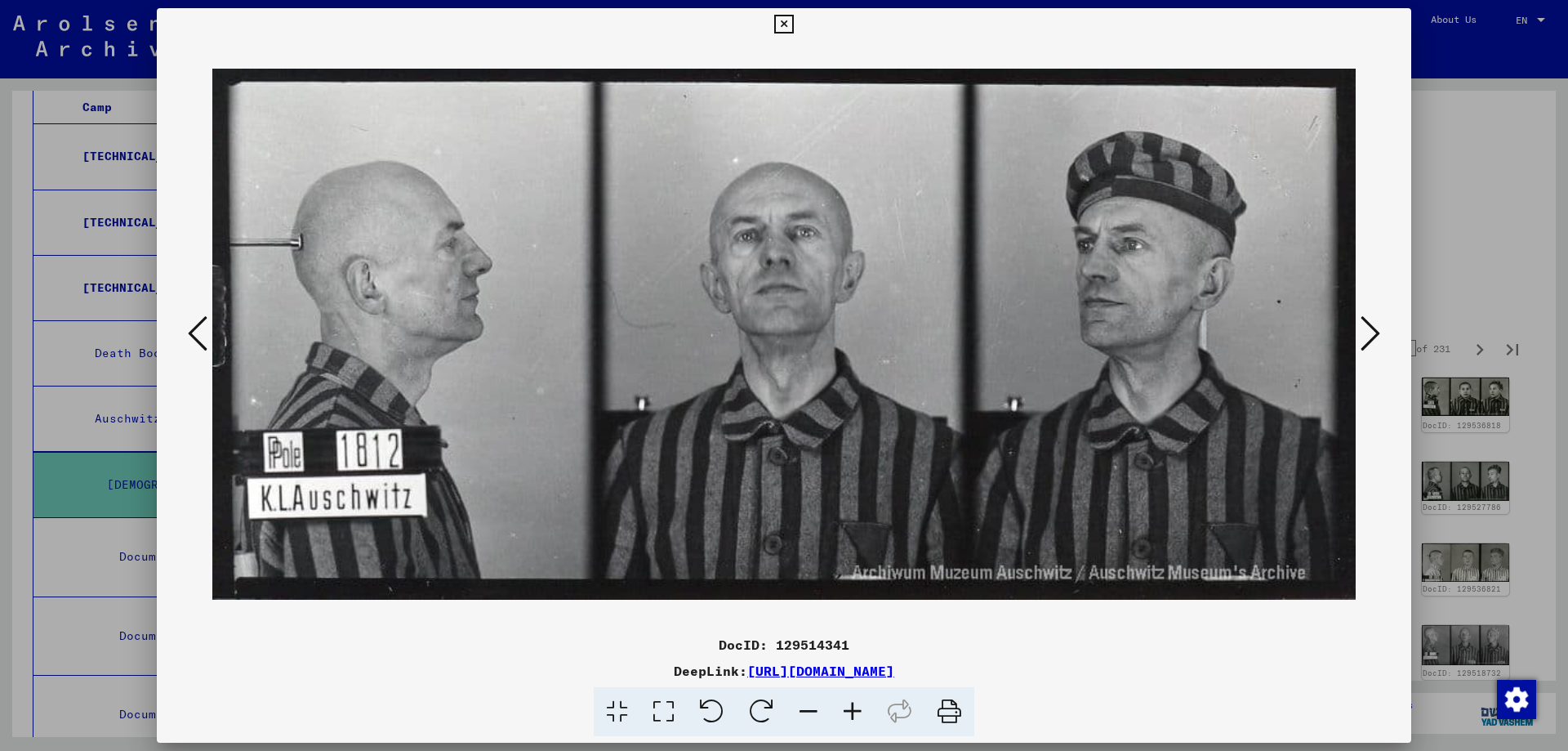
click at [1381, 329] on button at bounding box center [1370, 333] width 29 height 46
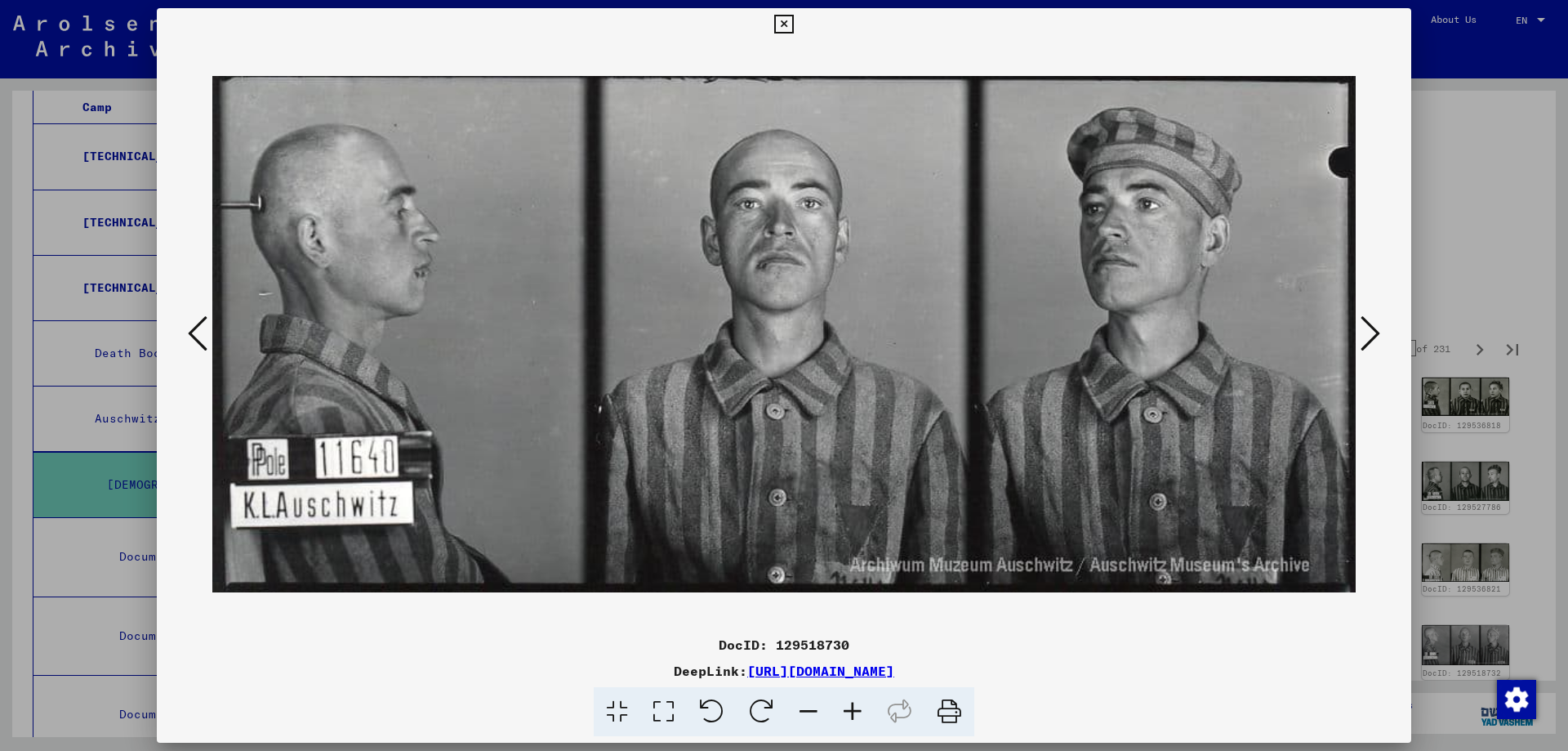
click at [1381, 329] on button at bounding box center [1370, 333] width 29 height 46
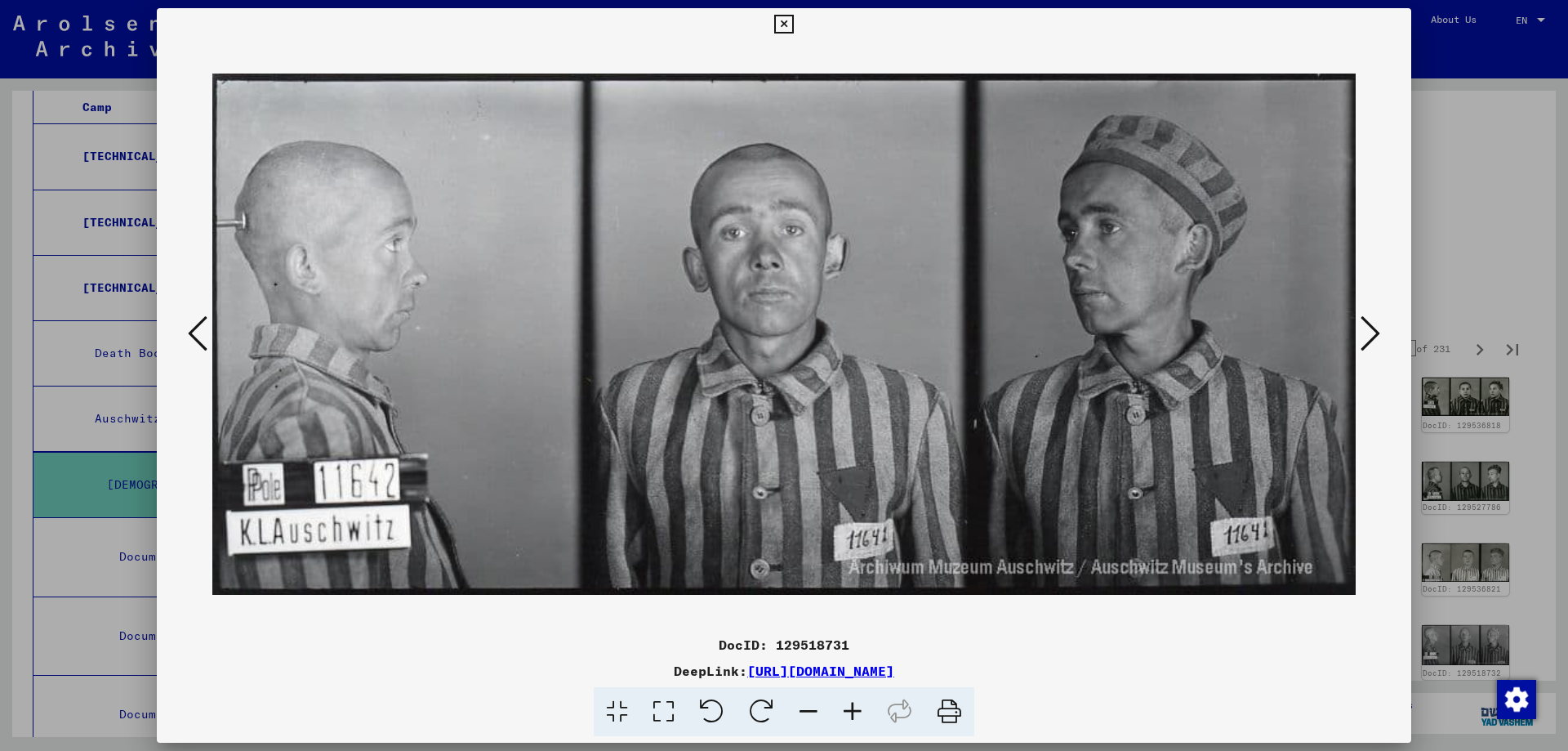
click at [1381, 329] on button at bounding box center [1370, 333] width 29 height 46
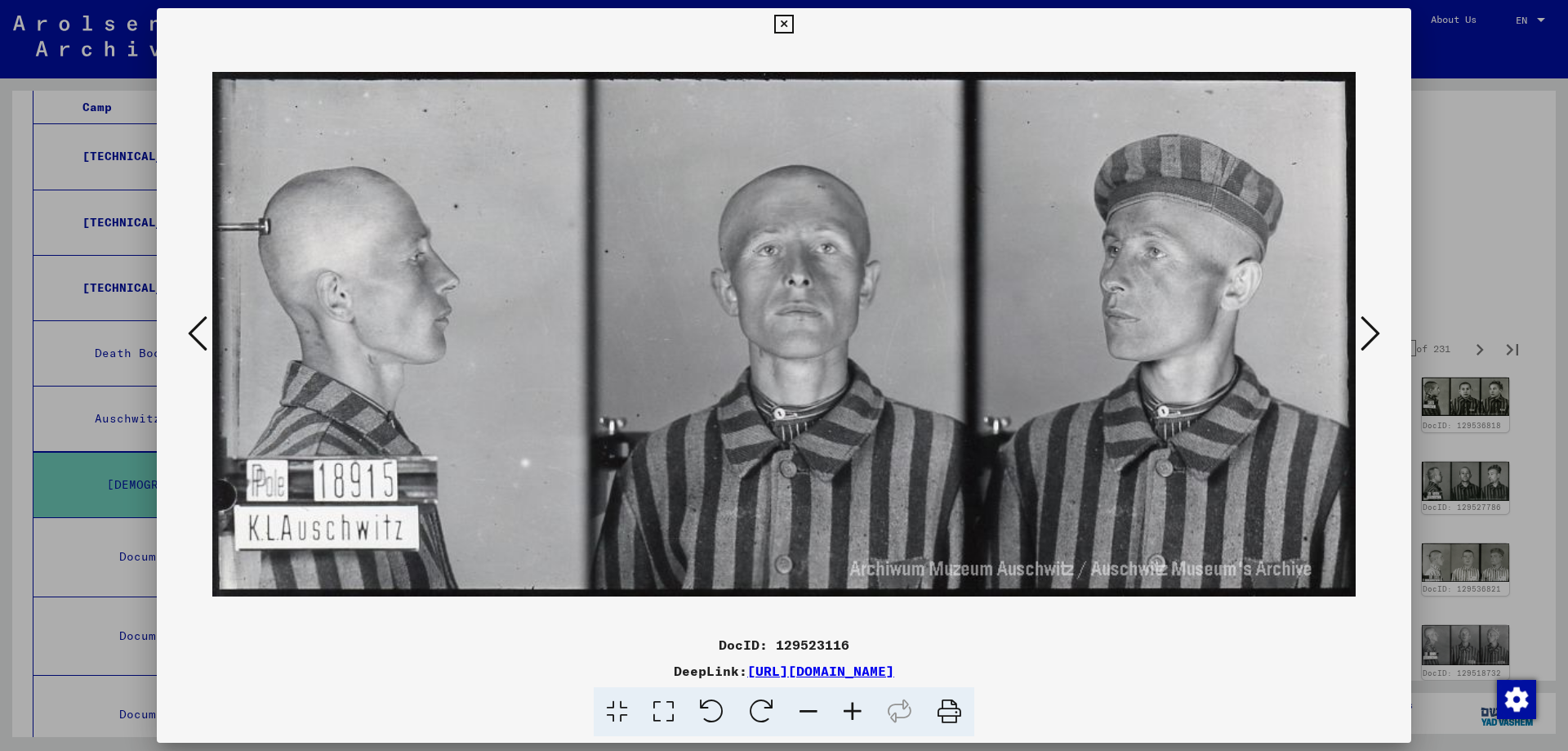
click at [1381, 329] on button at bounding box center [1370, 333] width 29 height 46
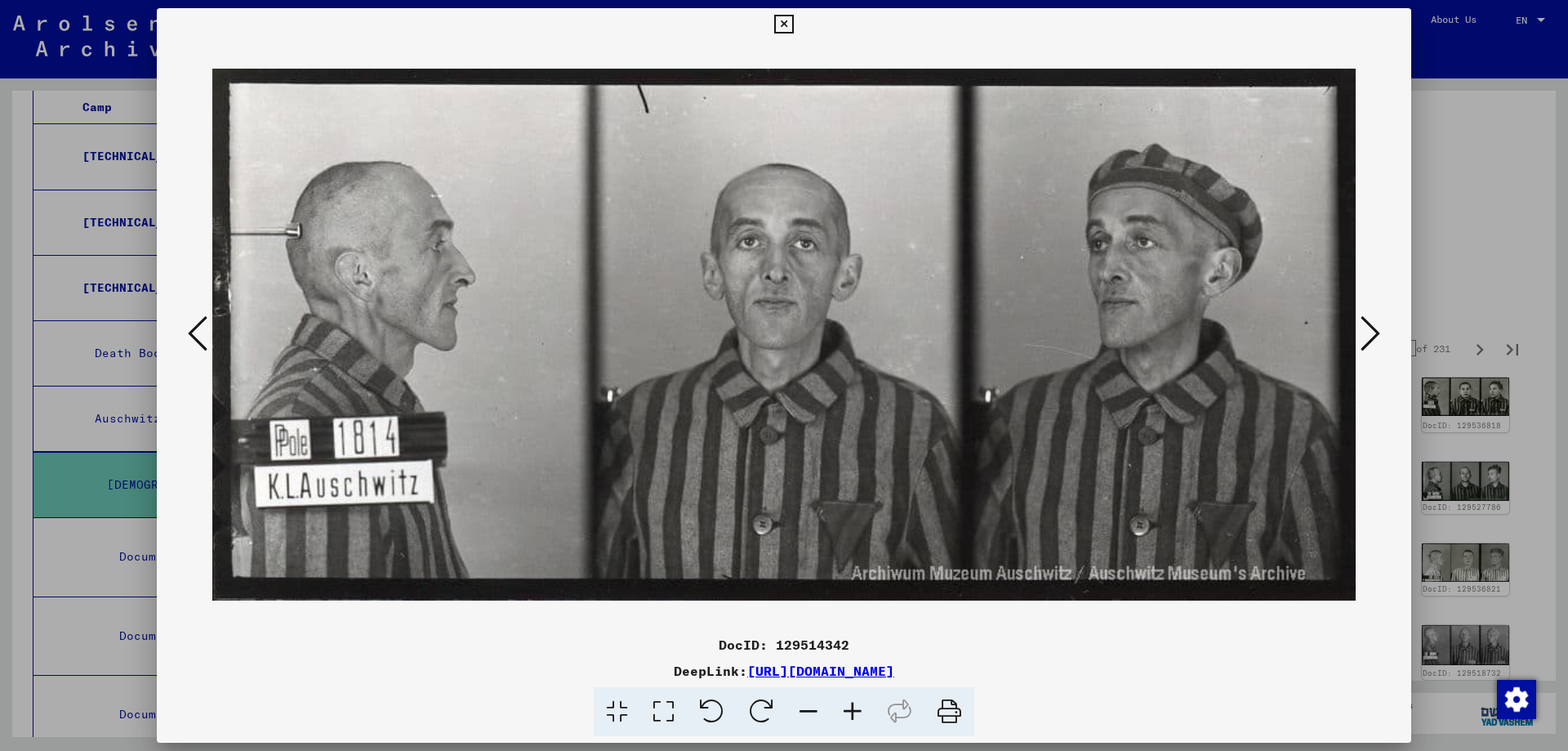
click at [1381, 329] on button at bounding box center [1370, 333] width 29 height 46
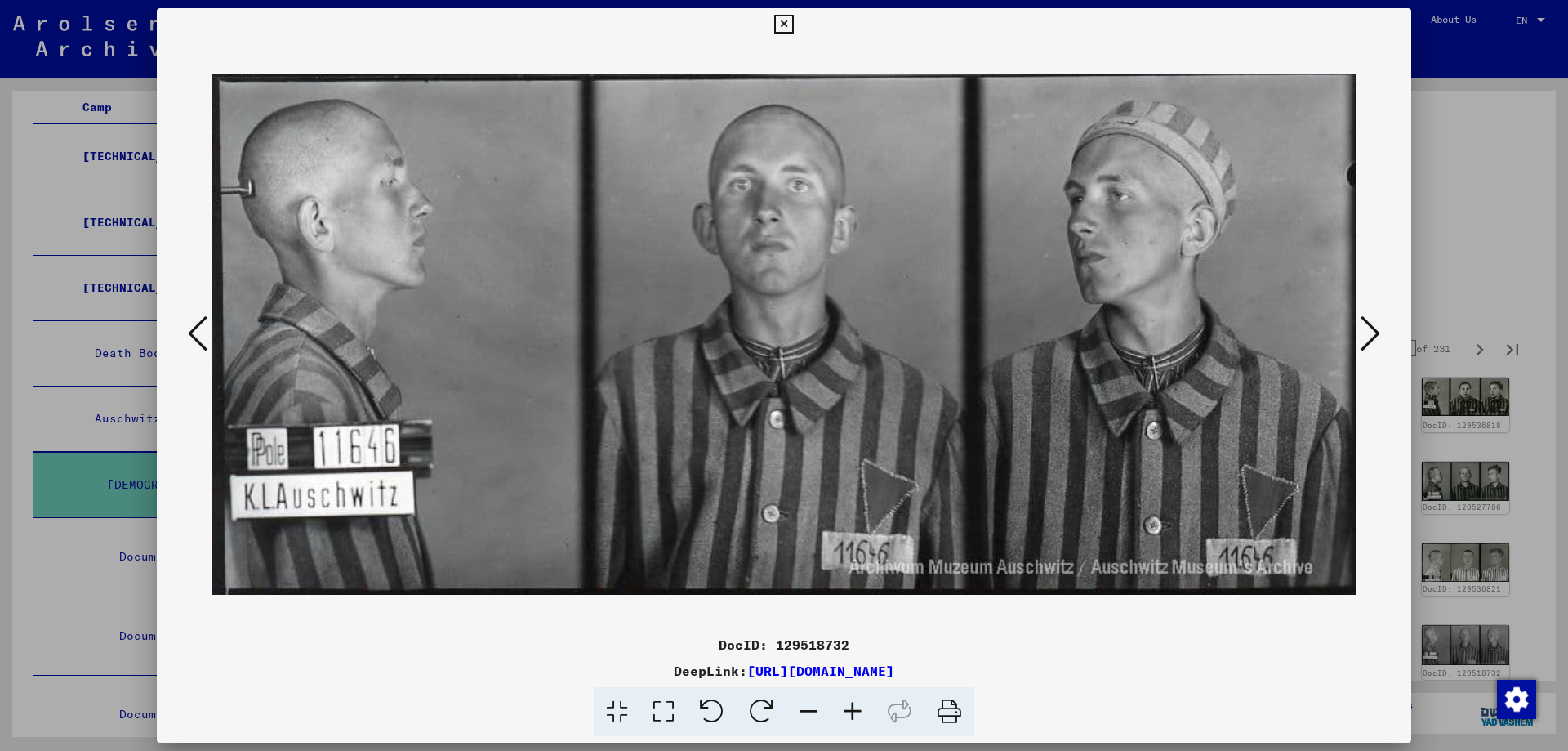
click at [1381, 329] on button at bounding box center [1370, 333] width 29 height 46
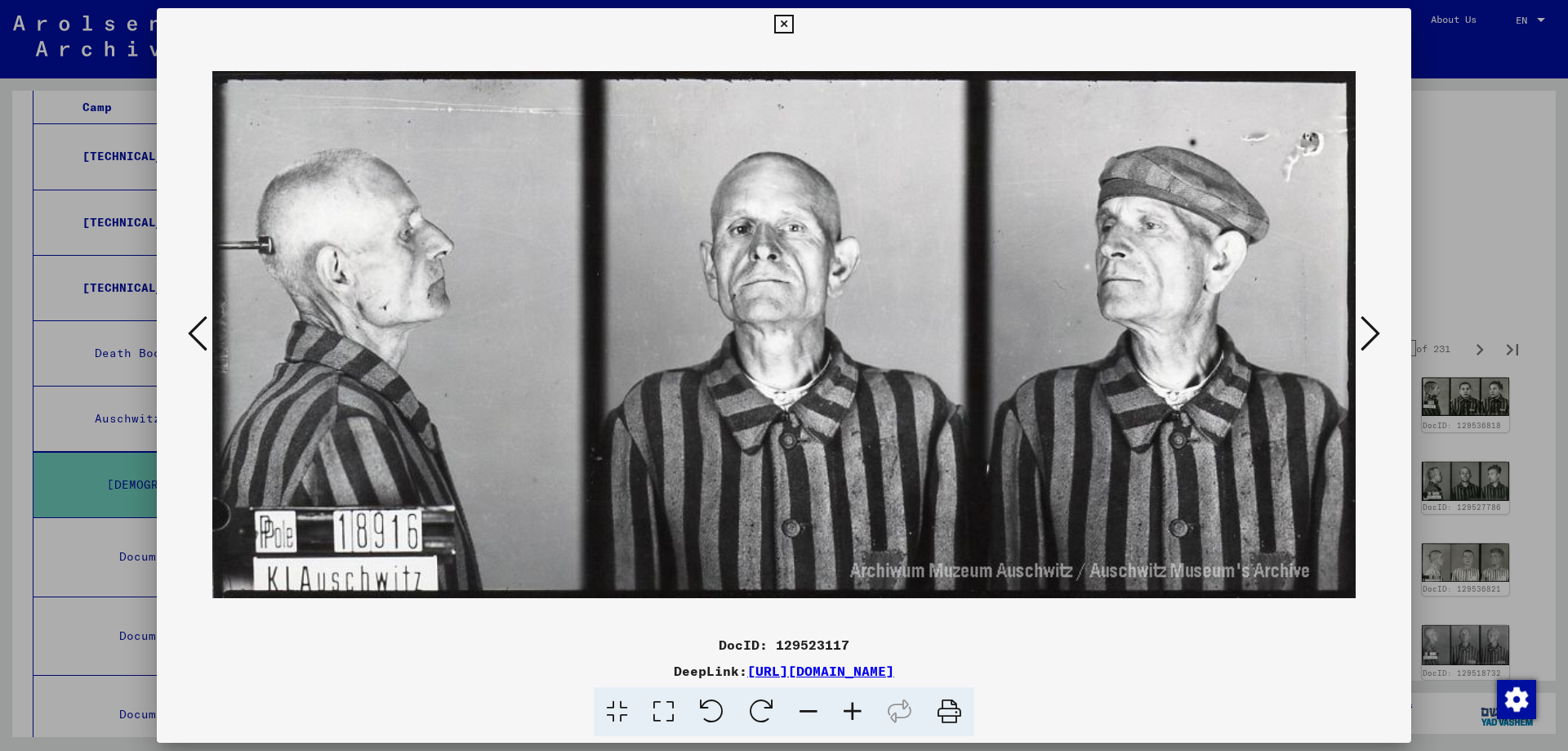
click at [1381, 329] on button at bounding box center [1370, 333] width 29 height 46
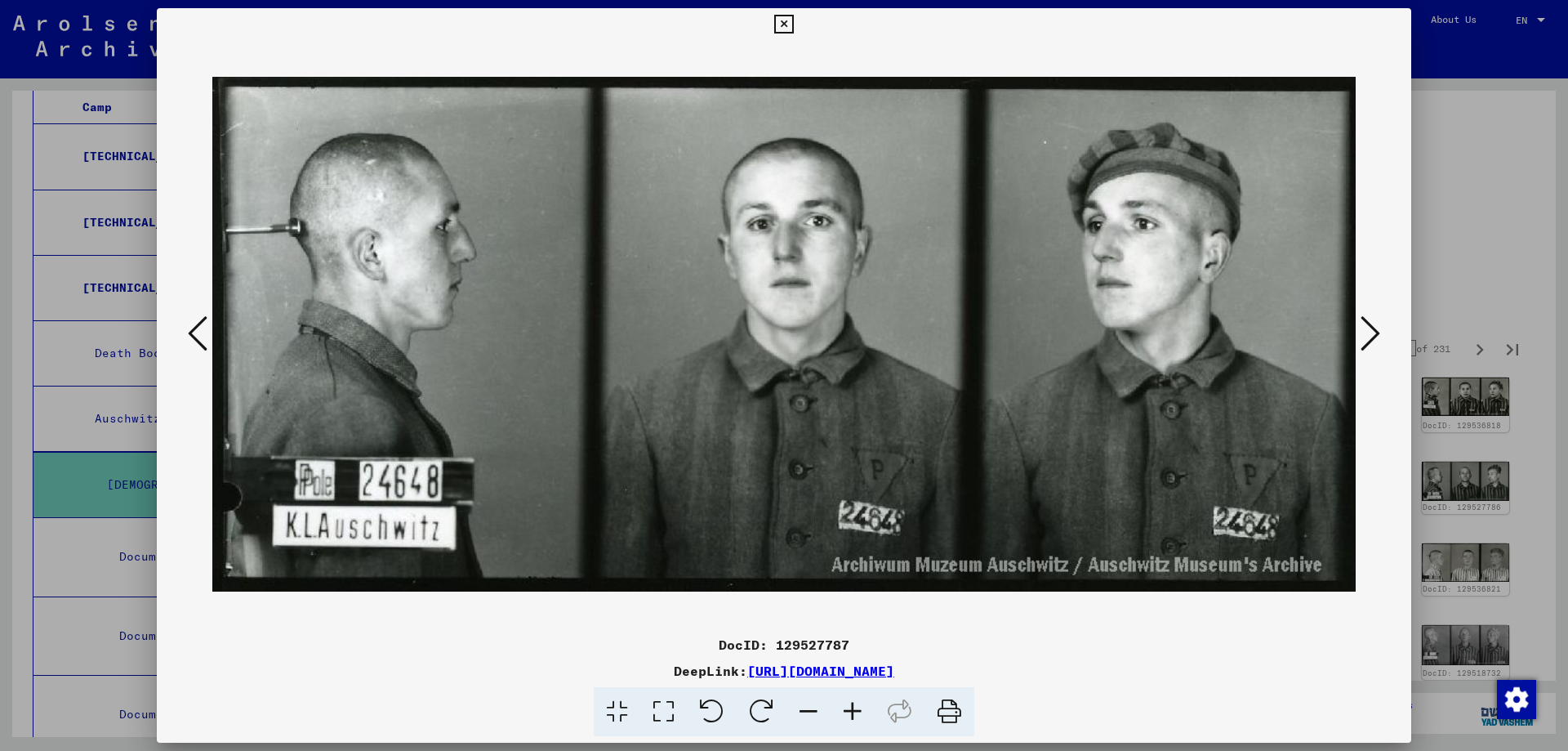
click at [1381, 329] on button at bounding box center [1370, 333] width 29 height 46
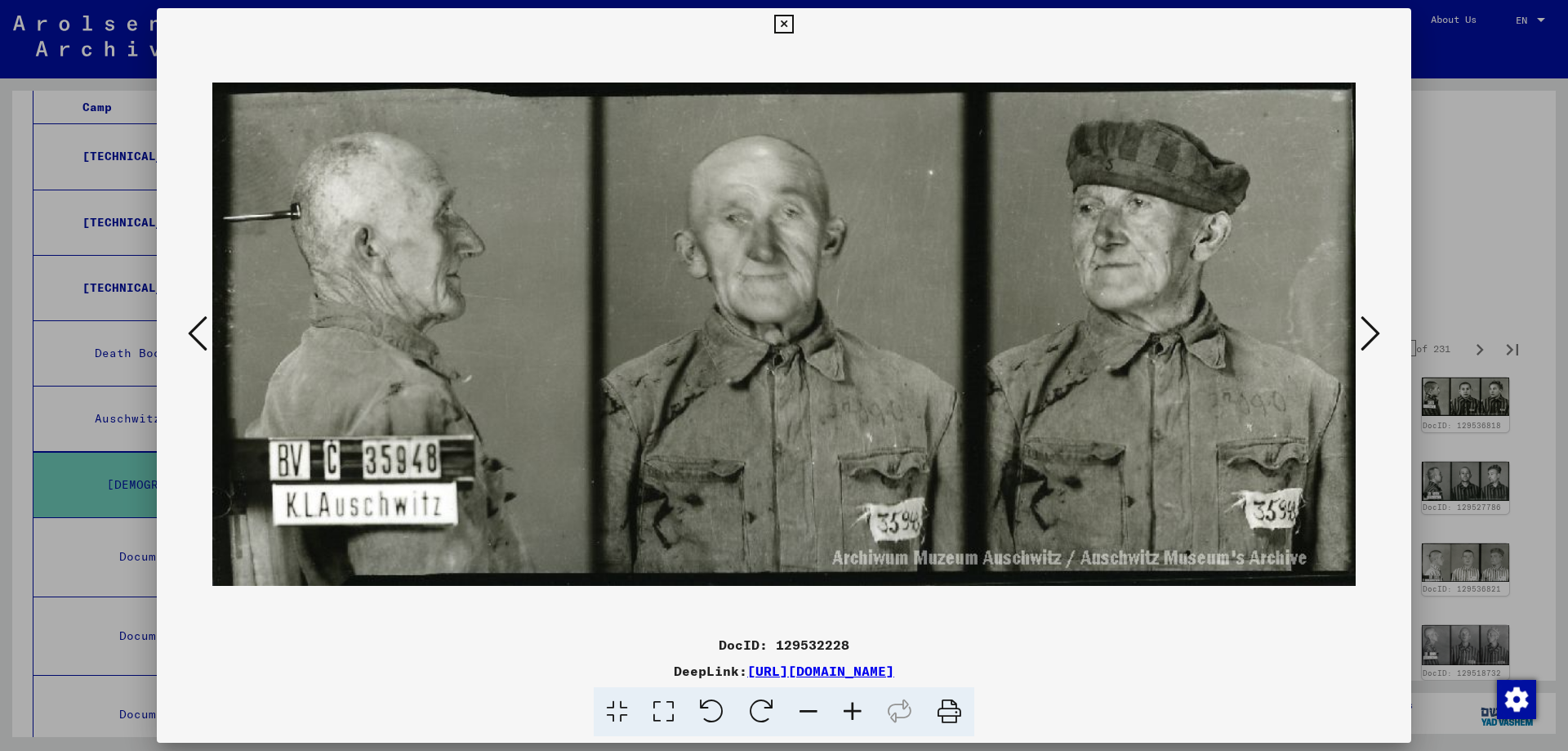
click at [1381, 329] on button at bounding box center [1370, 333] width 29 height 46
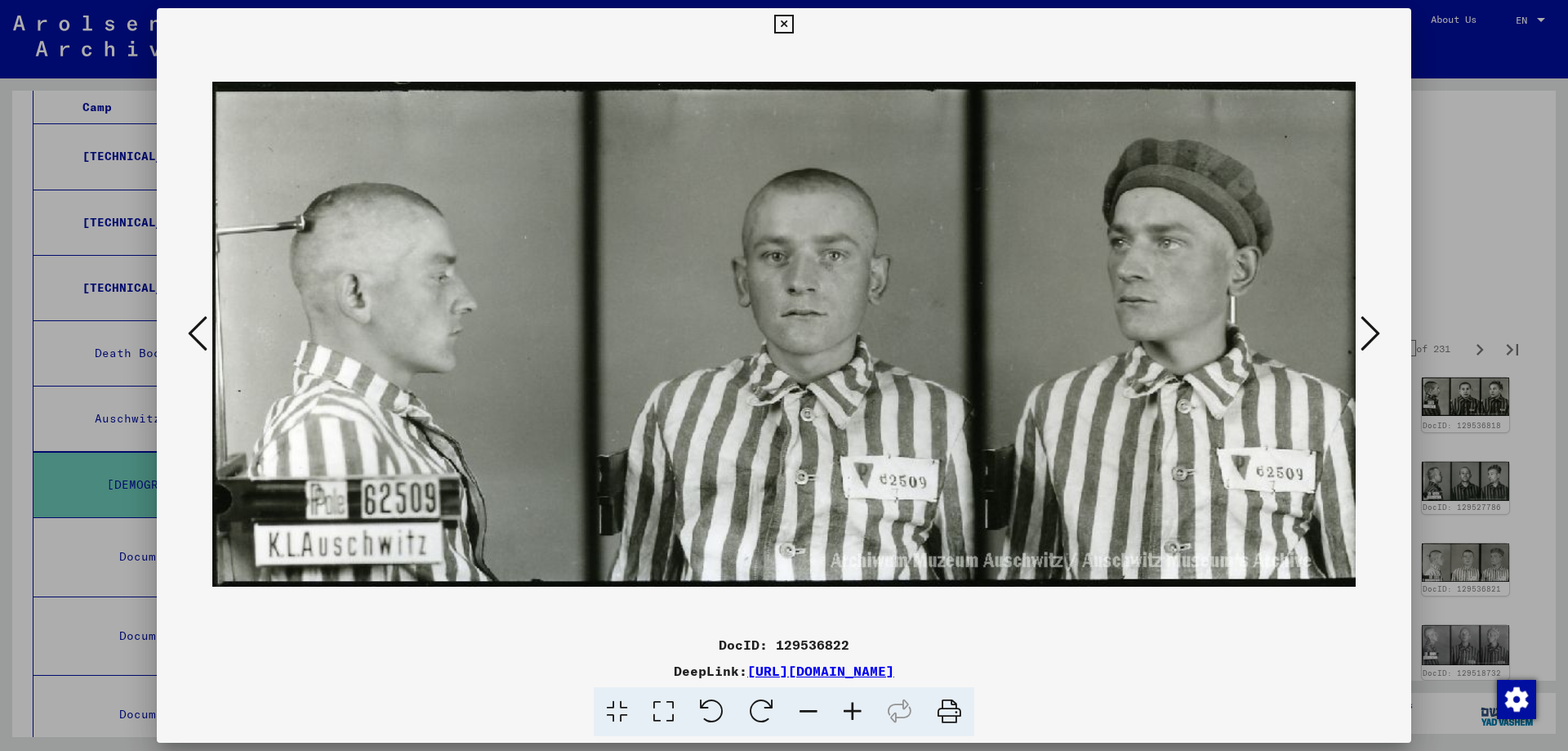
click at [1381, 329] on button at bounding box center [1370, 333] width 29 height 46
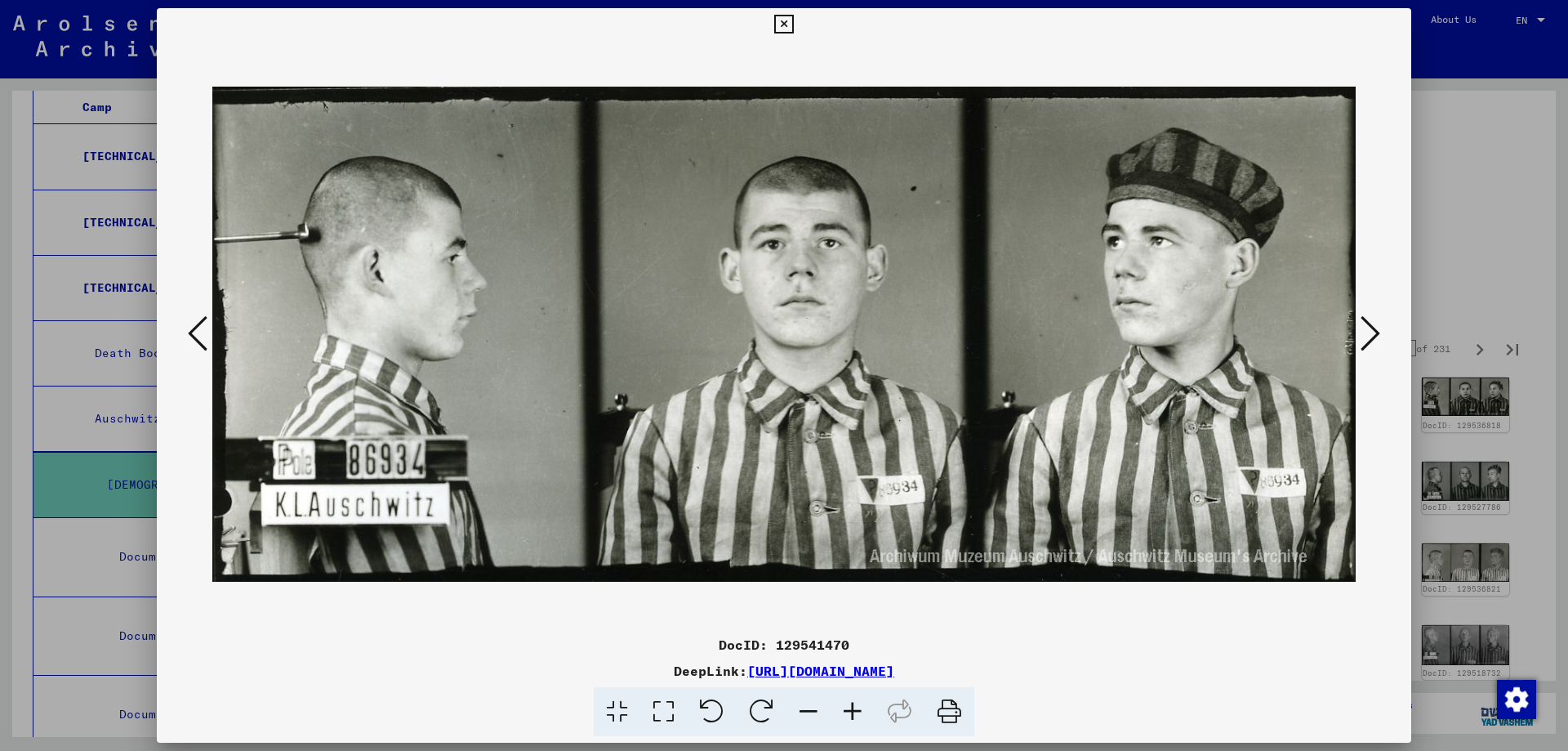
click at [1381, 329] on button at bounding box center [1370, 333] width 29 height 46
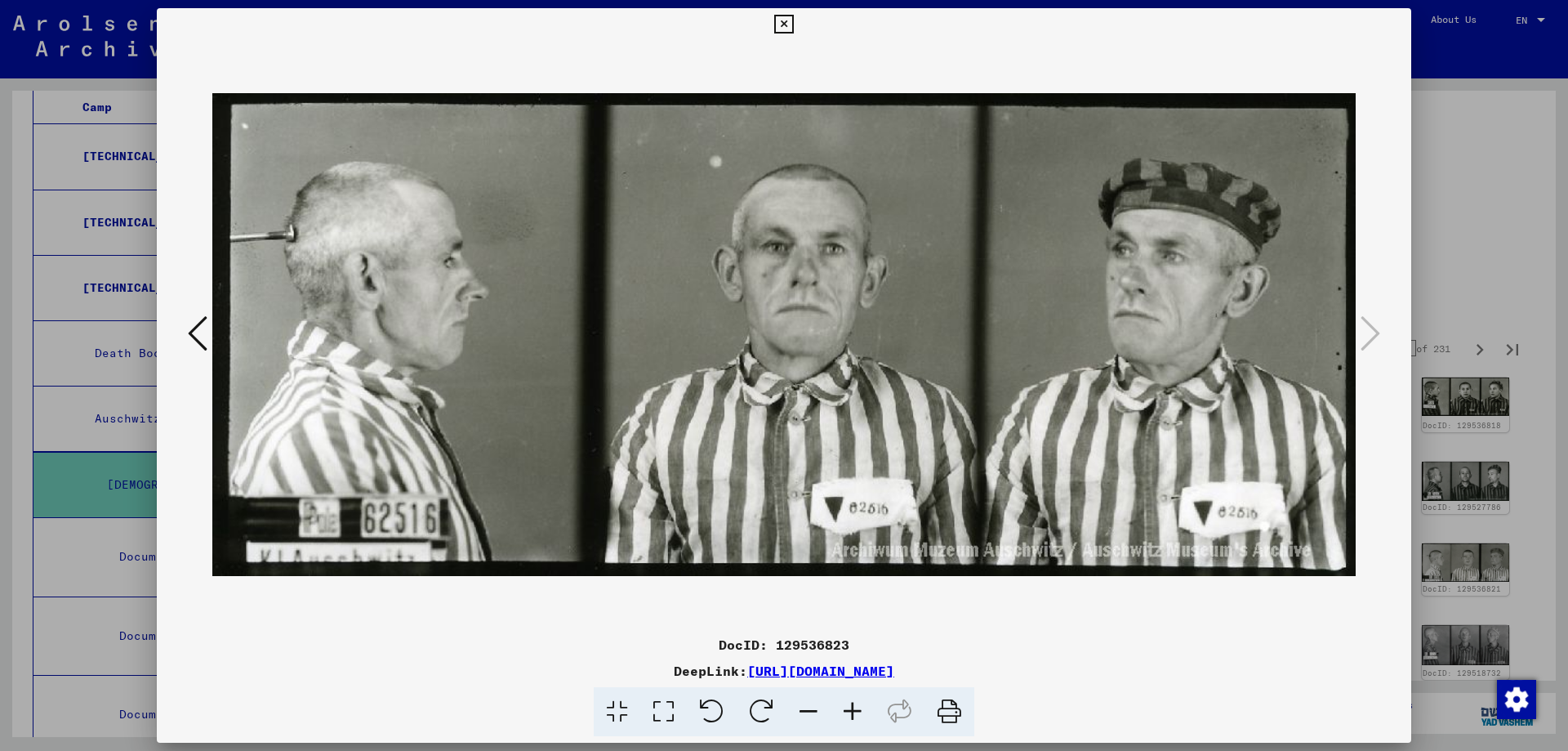
click at [793, 16] on icon at bounding box center [784, 24] width 18 height 19
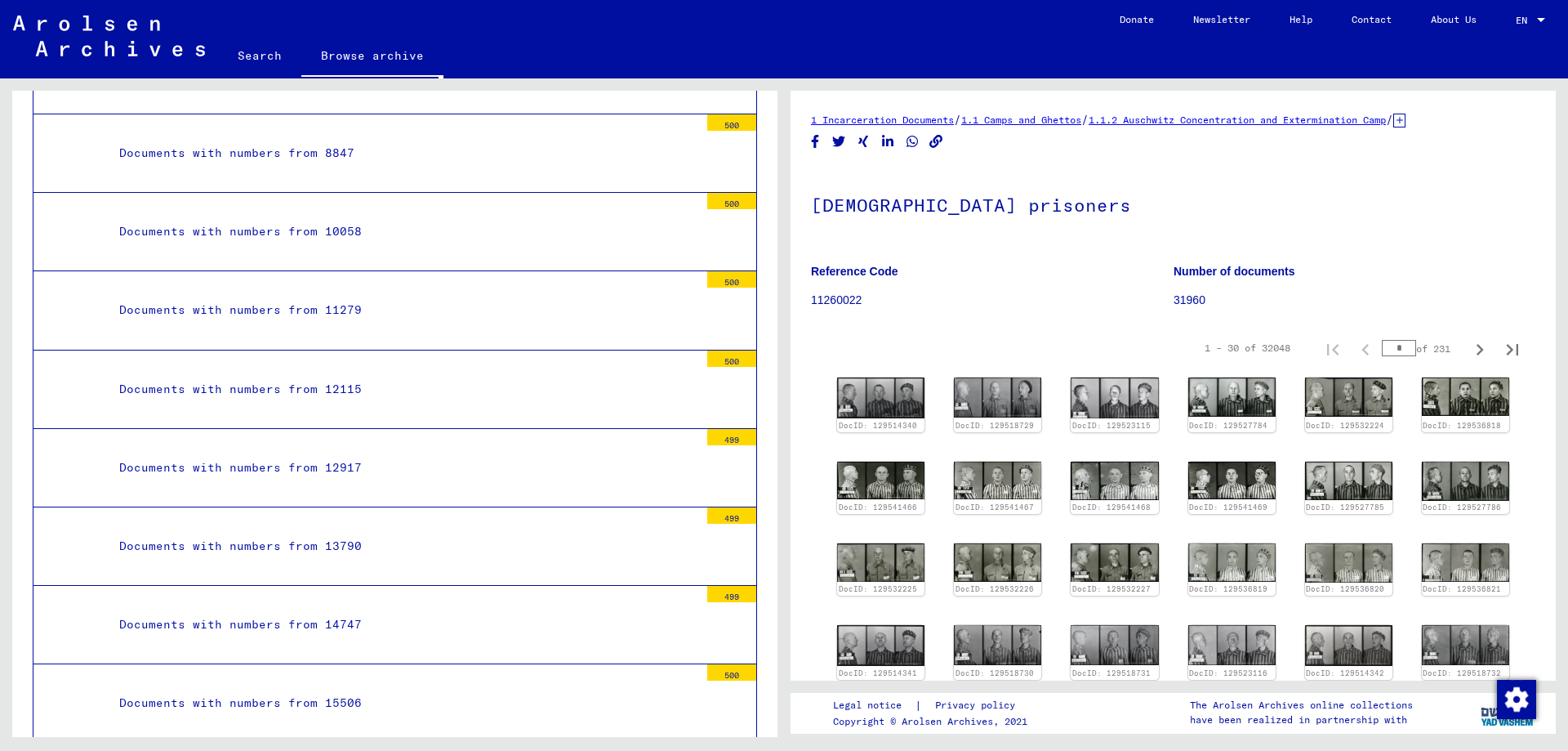
scroll to position [1474, 0]
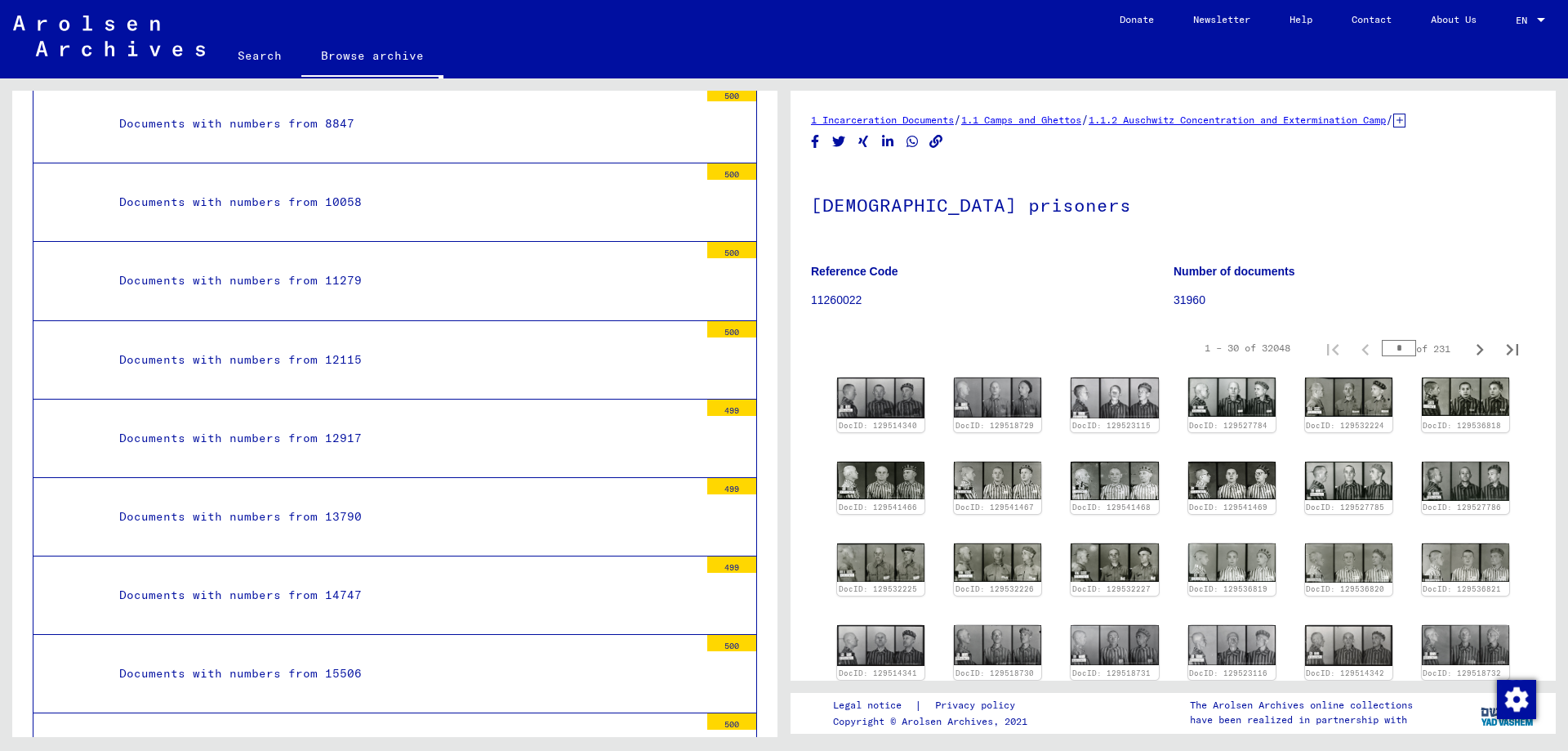
click at [722, 338] on div "500" at bounding box center [732, 328] width 49 height 16
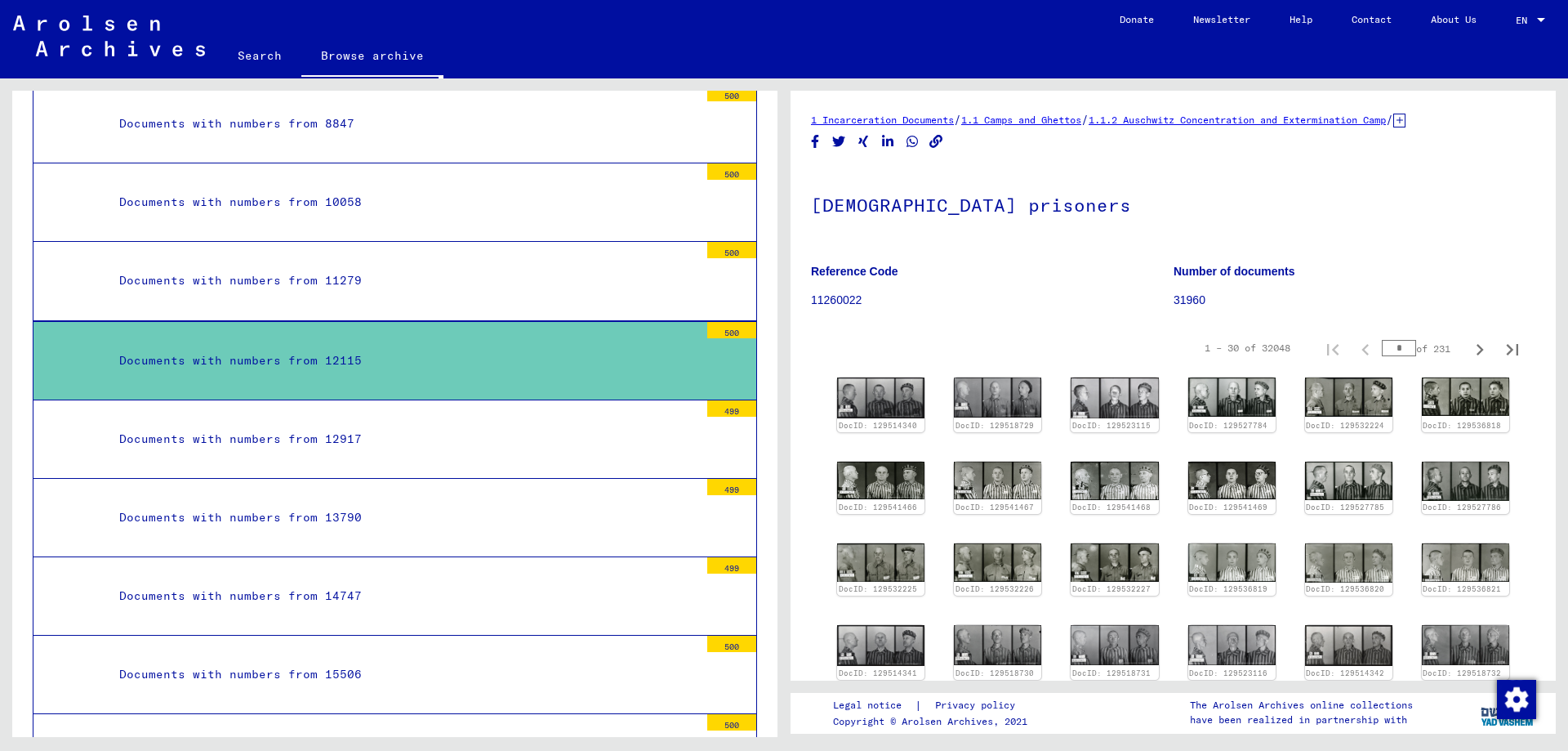
click at [715, 326] on div "500" at bounding box center [732, 329] width 49 height 16
click at [243, 349] on div "Documents with numbers from 12115" at bounding box center [402, 360] width 592 height 32
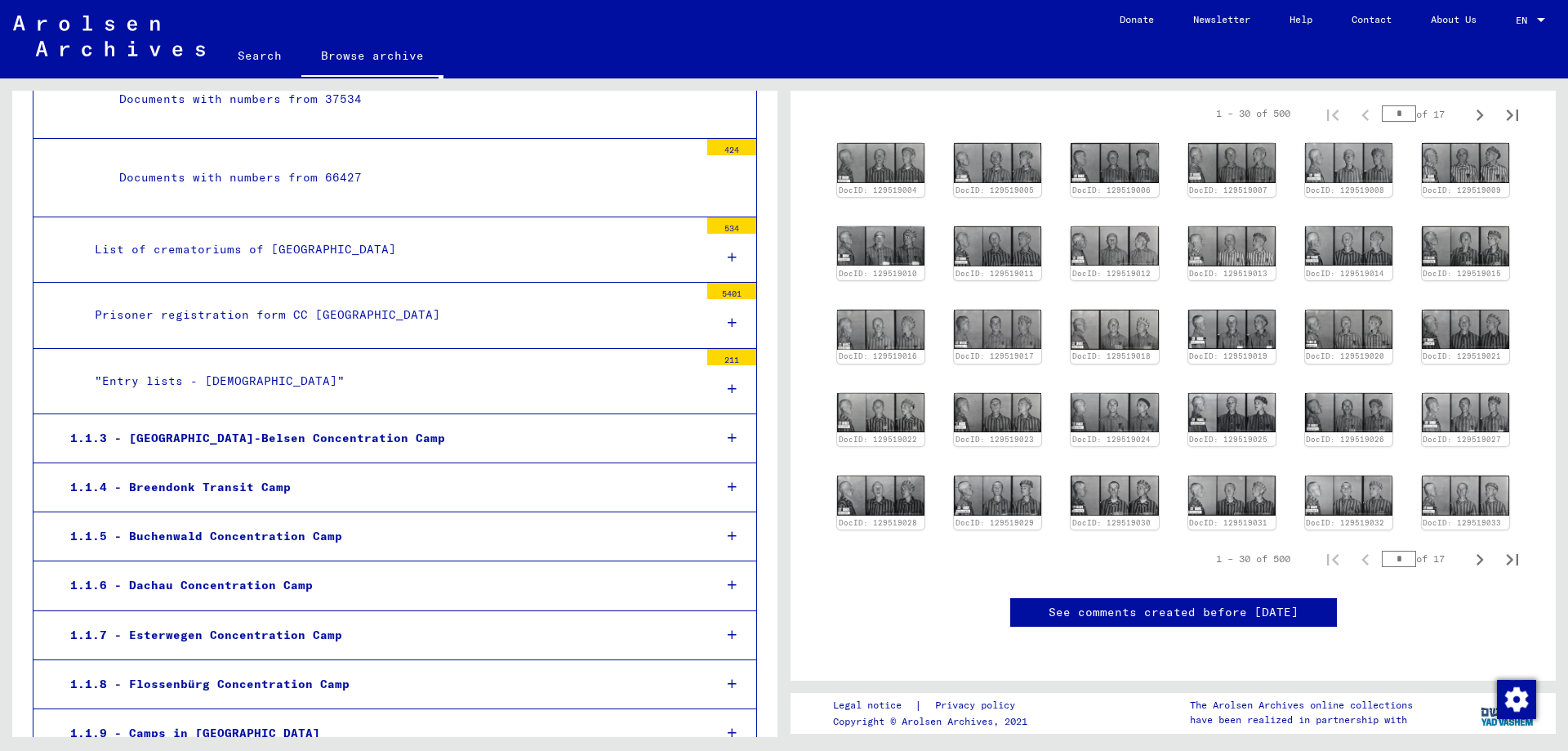
scroll to position [6946, 0]
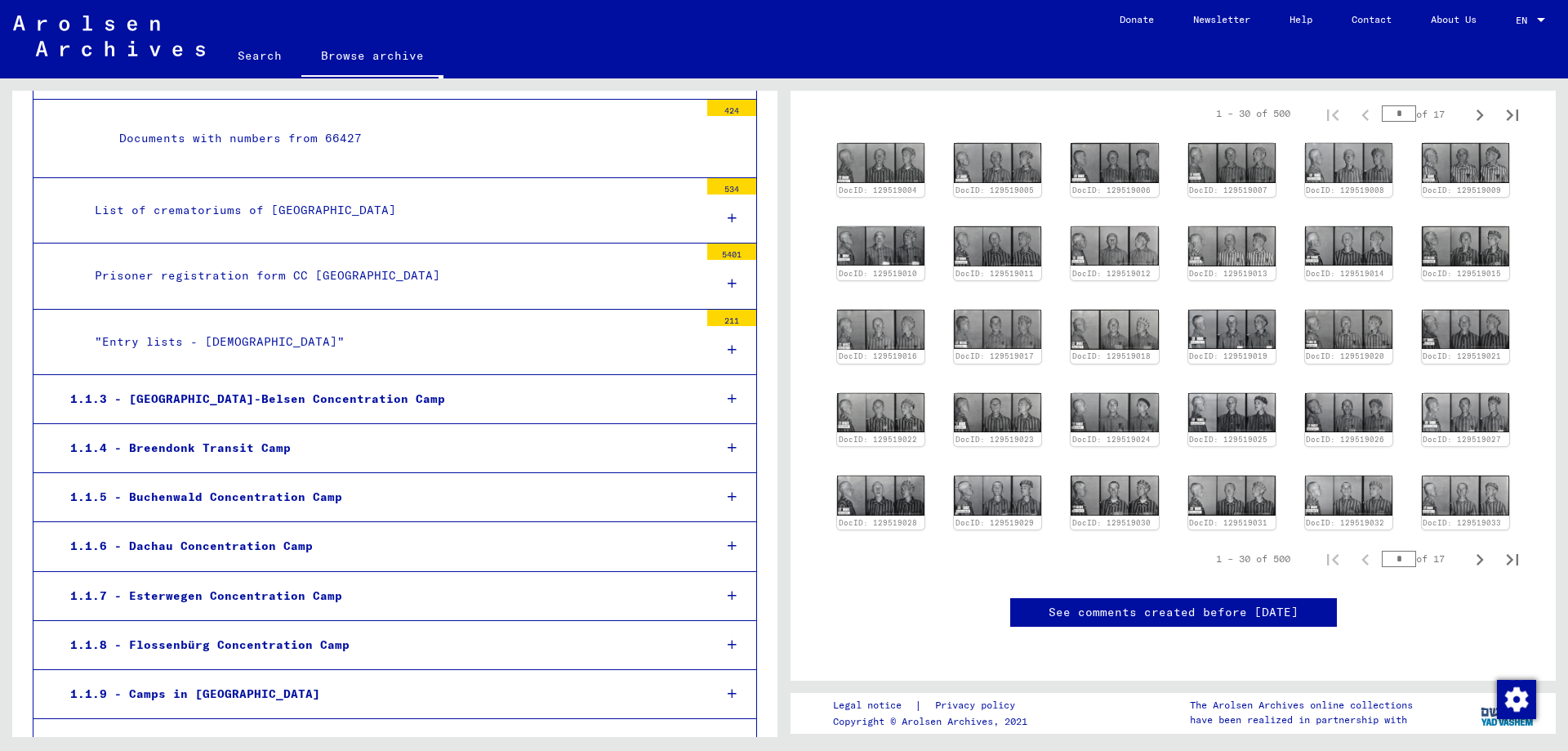
click at [343, 402] on div "1.1.3 - [GEOGRAPHIC_DATA]-Belsen Concentration Camp" at bounding box center [379, 399] width 642 height 32
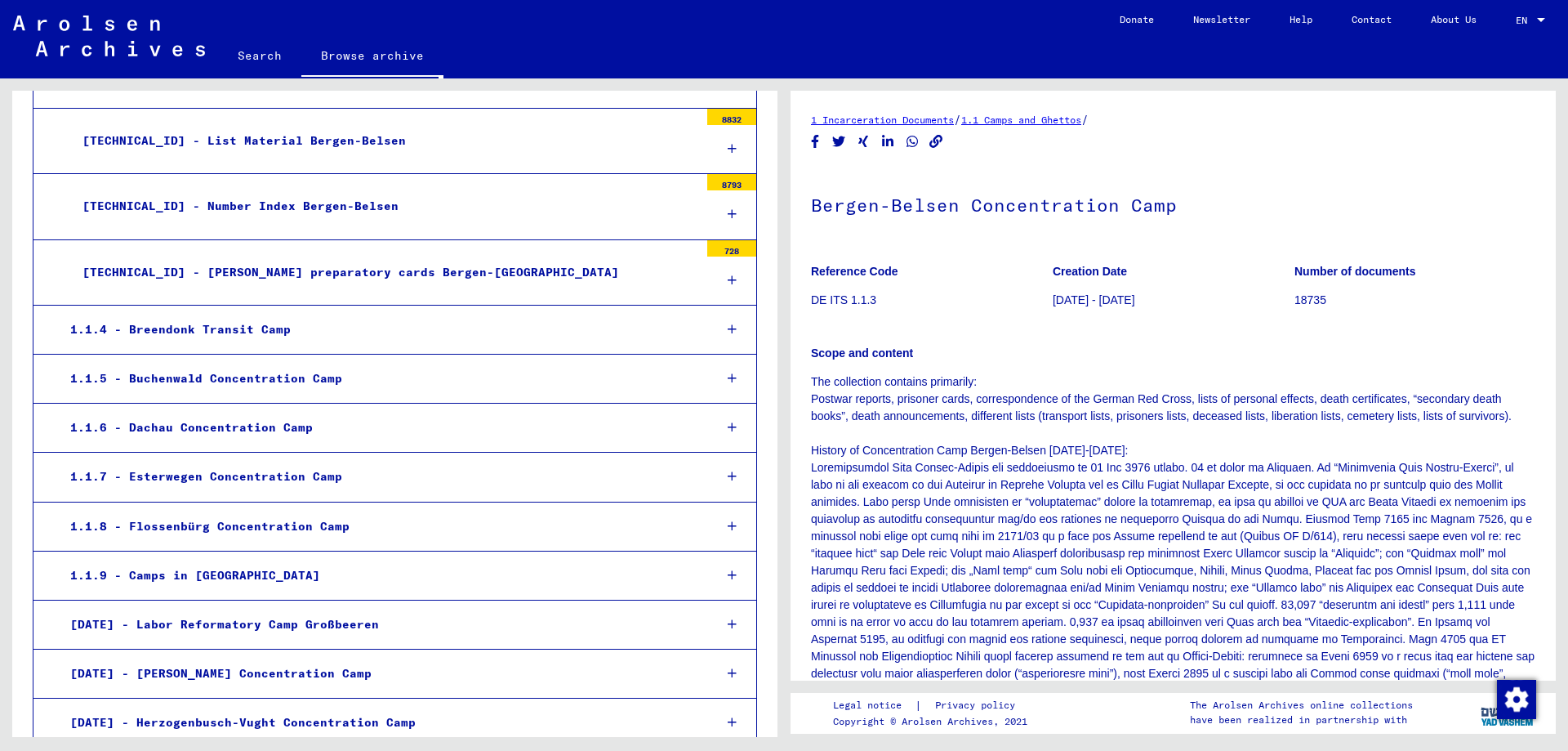
scroll to position [7354, 0]
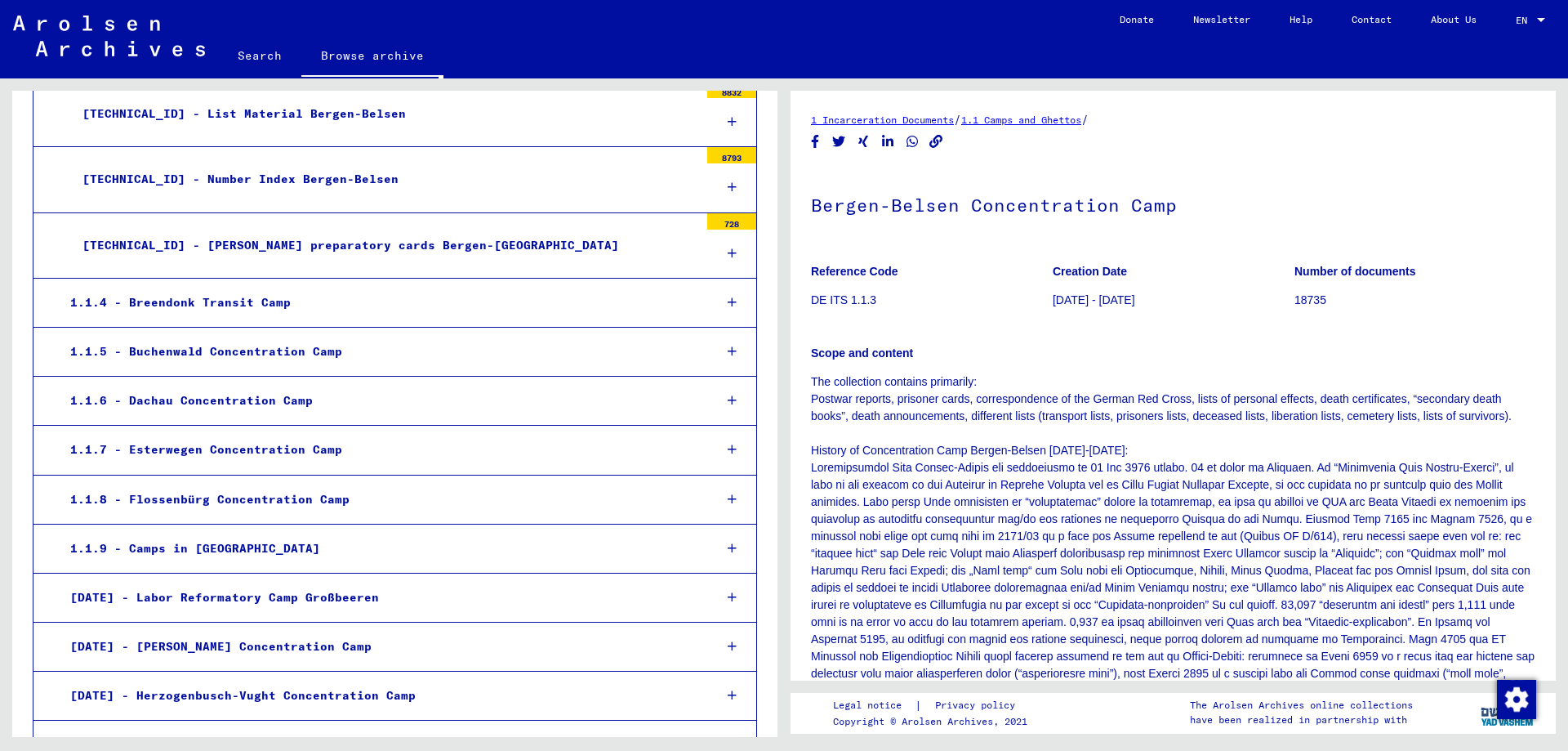
click at [323, 346] on div "1.1.5 - Buchenwald Concentration Camp" at bounding box center [379, 352] width 642 height 32
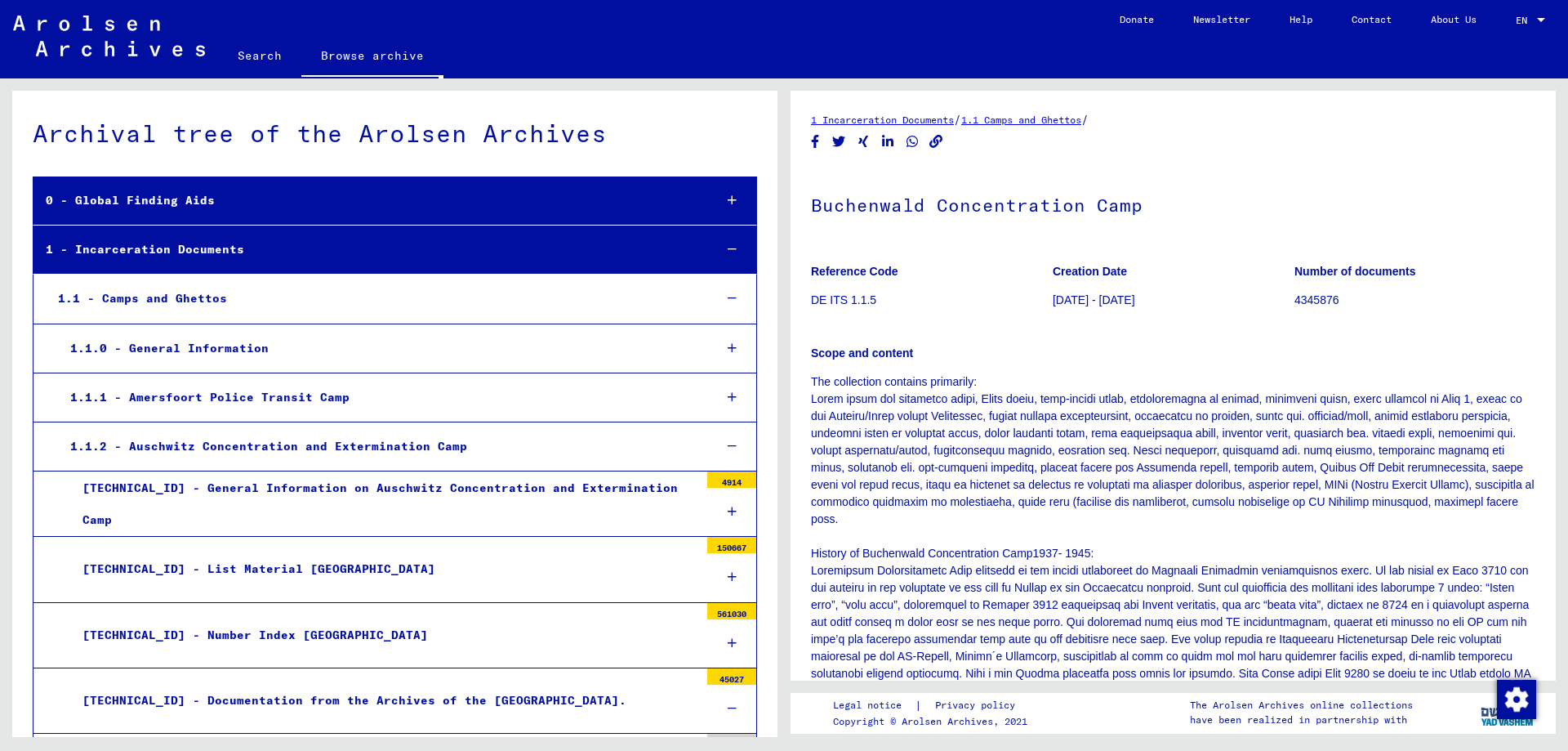
click at [234, 446] on div "1.1.2 - Auschwitz Concentration and Extermination Camp" at bounding box center [379, 446] width 642 height 32
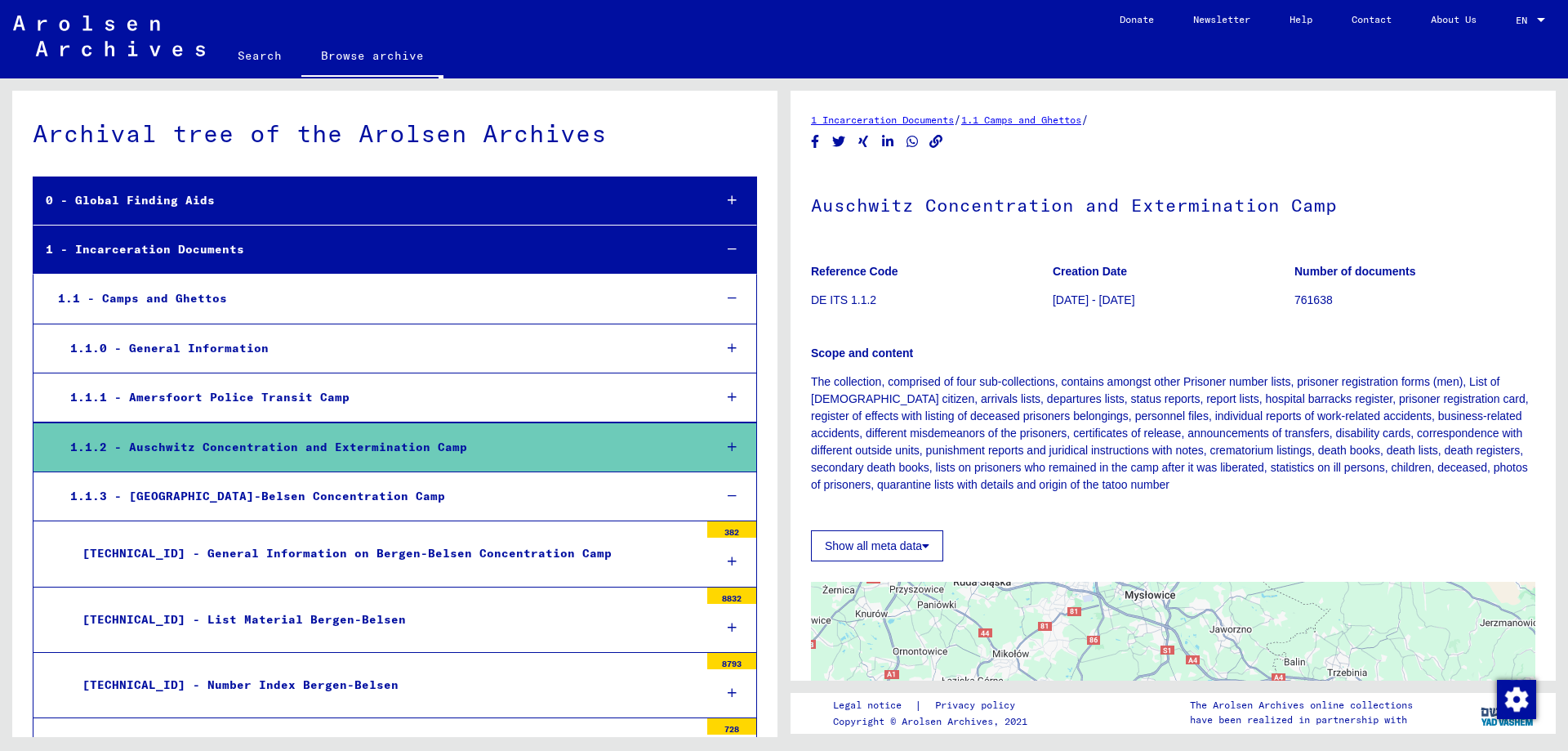
click at [727, 444] on icon at bounding box center [732, 447] width 9 height 12
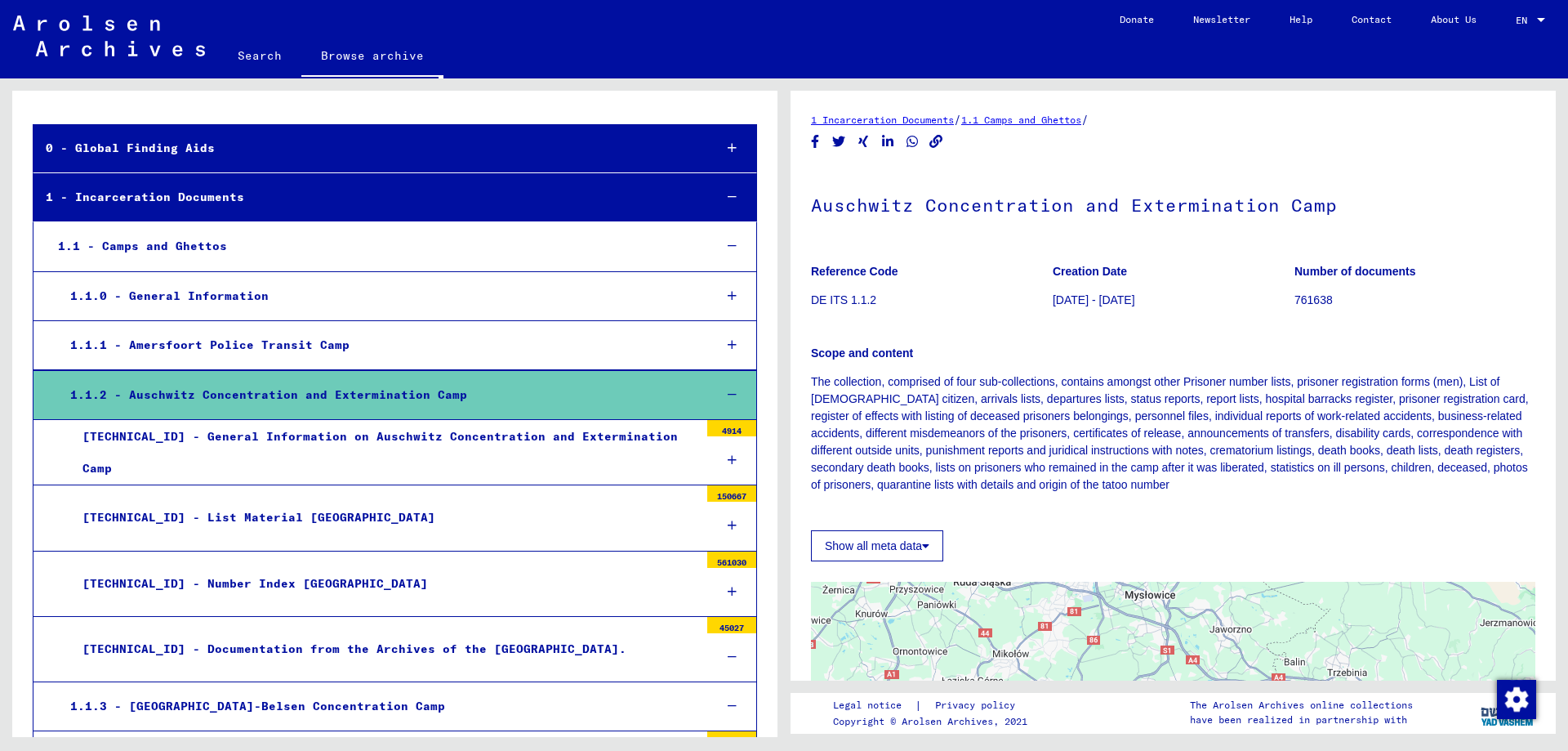
scroll to position [81, 0]
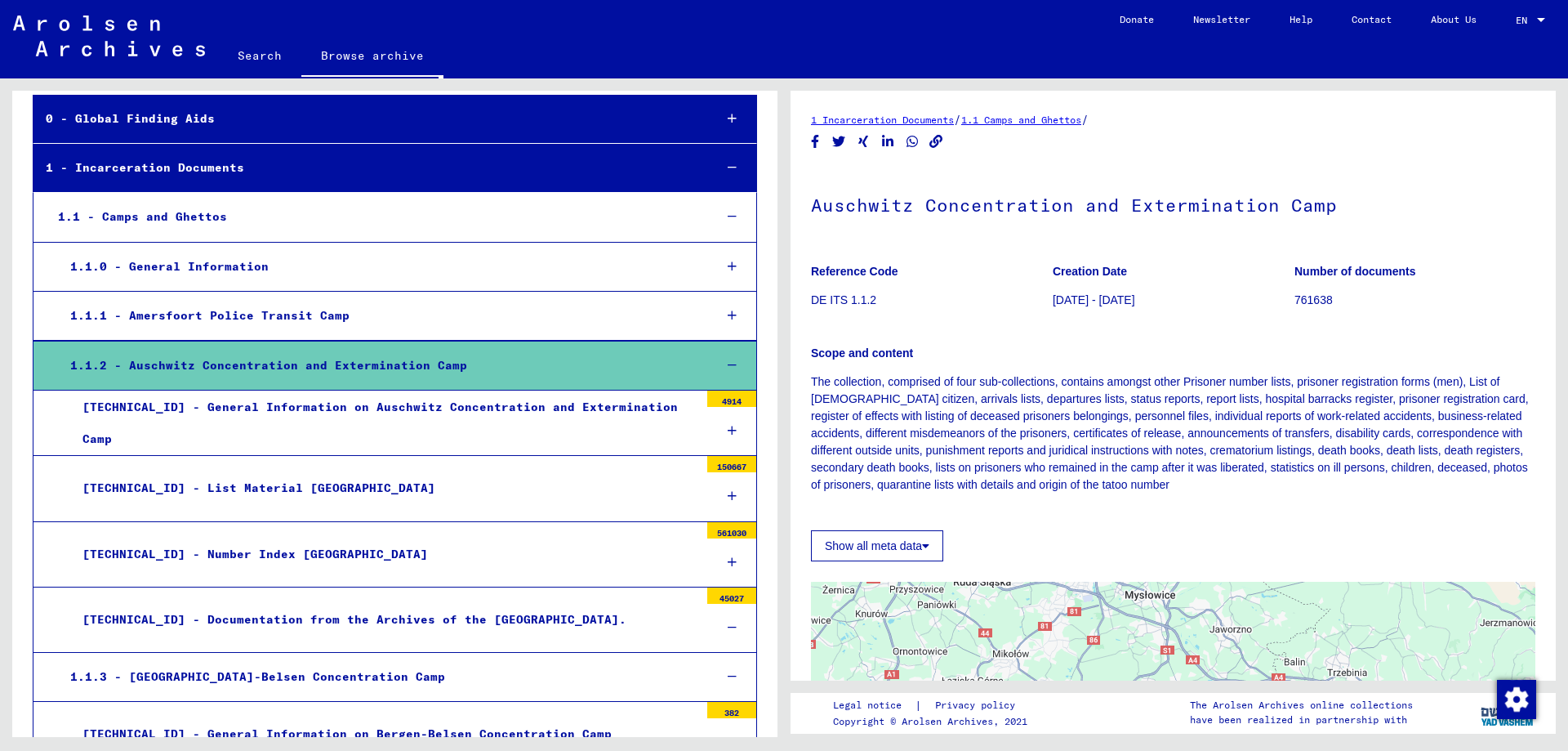
click at [231, 553] on div "[TECHNICAL_ID] - Number Index [GEOGRAPHIC_DATA]" at bounding box center [385, 554] width 629 height 32
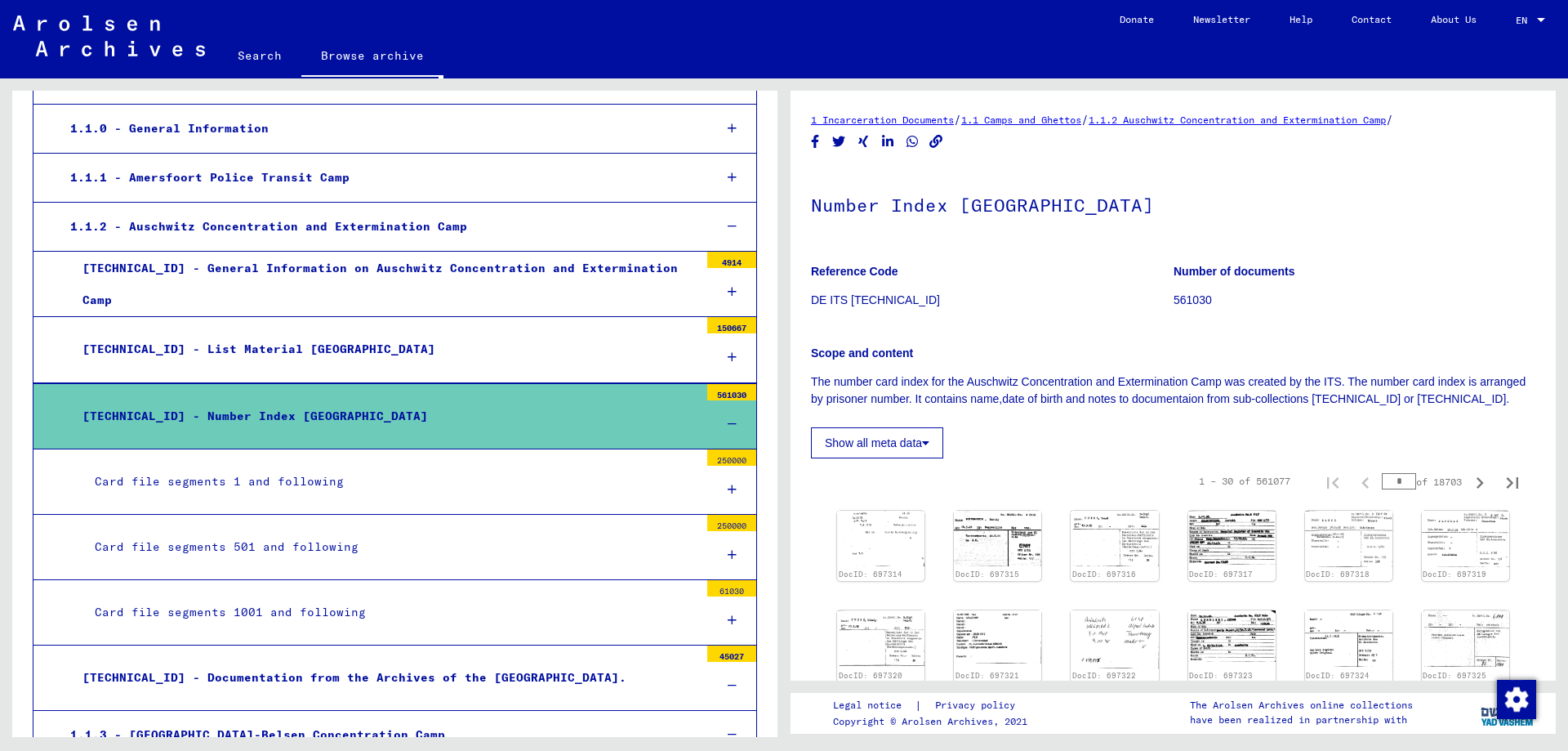
scroll to position [245, 0]
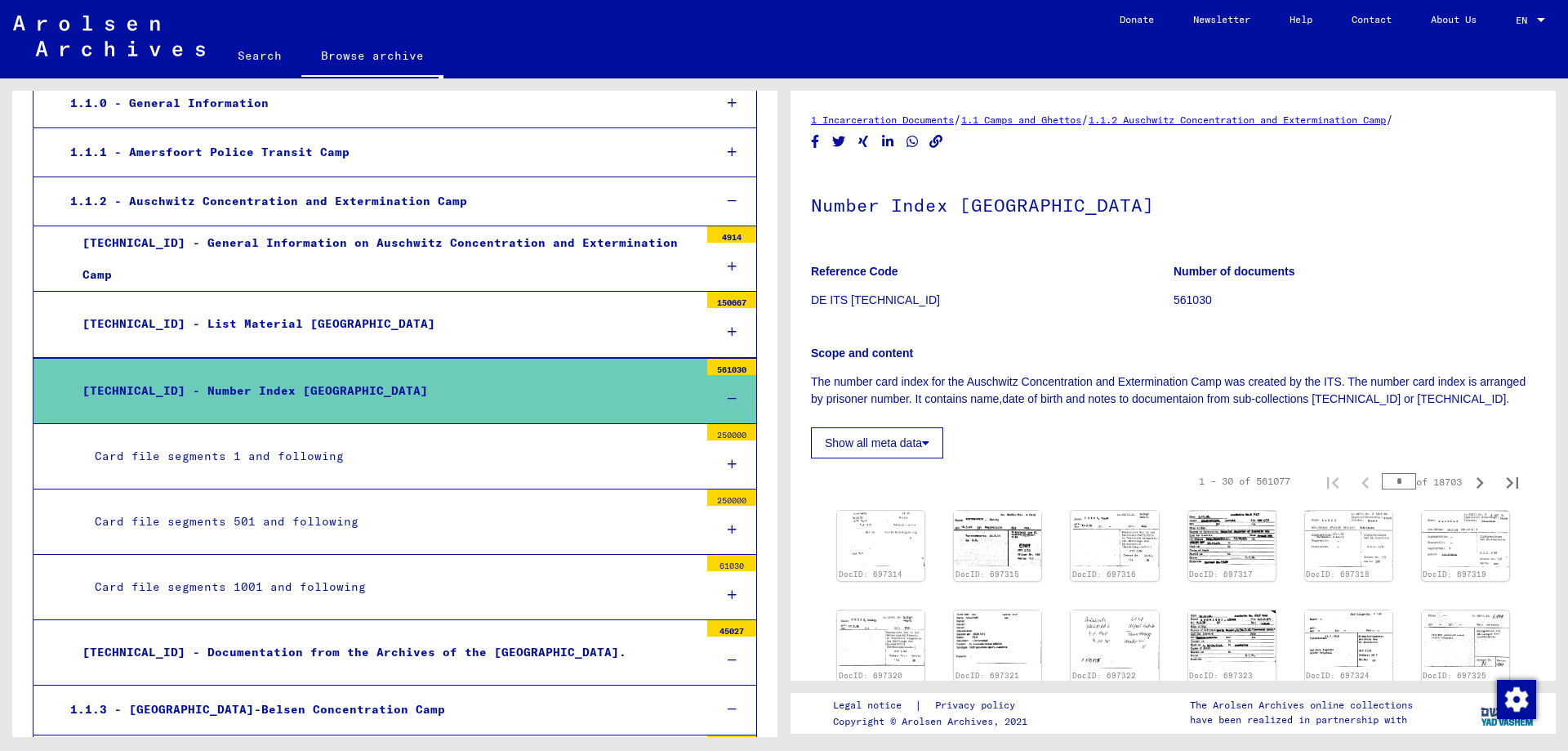
click at [286, 517] on div "Card file segments 501 and following" at bounding box center [391, 522] width 616 height 32
